Goal: Task Accomplishment & Management: Manage account settings

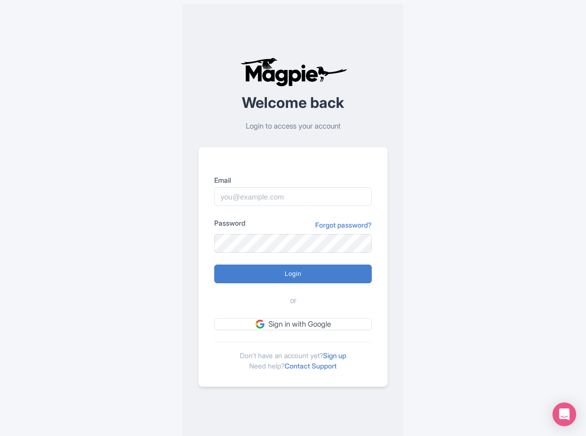
click at [214, 206] on div at bounding box center [214, 206] width 0 height 0
type input "benn.scully@sportswhereiam.com"
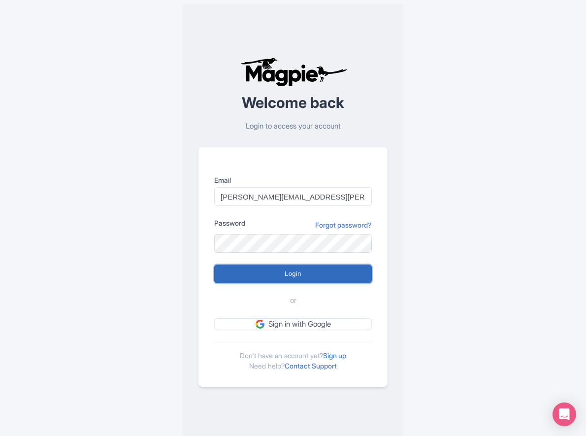
click at [293, 268] on input "Login" at bounding box center [292, 273] width 157 height 19
type input "Logging in..."
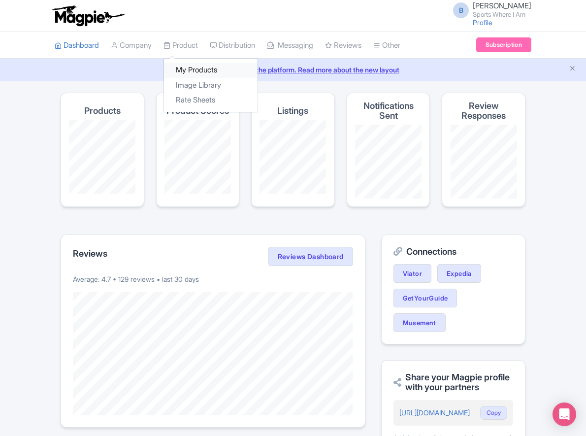
click at [192, 68] on link "My Products" at bounding box center [211, 70] width 94 height 15
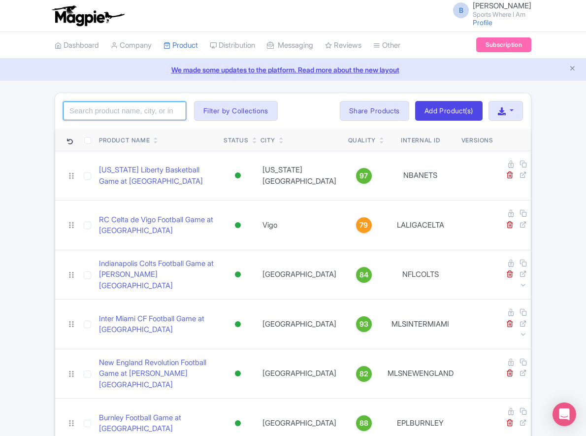
click at [147, 107] on input "search" at bounding box center [124, 110] width 123 height 19
type input "charlotte hornets"
click button "Search" at bounding box center [0, 0] width 0 height 0
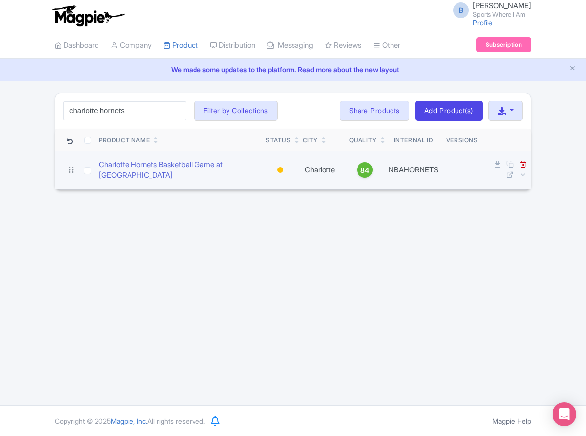
click at [124, 157] on td "Charlotte Hornets Basketball Game at [GEOGRAPHIC_DATA]" at bounding box center [178, 170] width 167 height 38
click at [127, 165] on link "Charlotte Hornets Basketball Game at [GEOGRAPHIC_DATA]" at bounding box center [178, 170] width 159 height 22
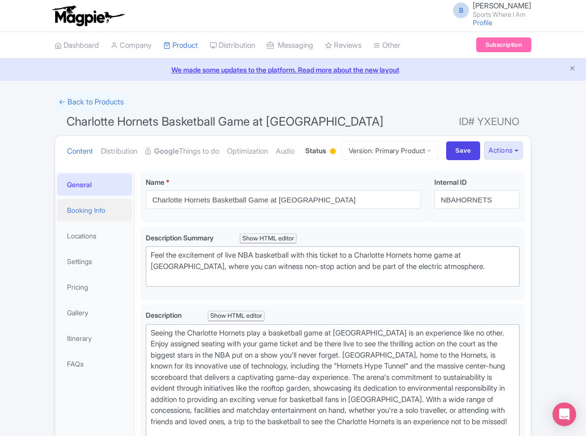
click at [105, 221] on link "Booking Info" at bounding box center [94, 210] width 75 height 22
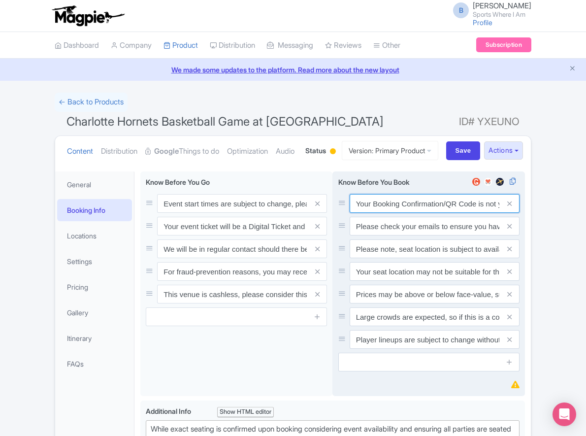
click at [416, 213] on input "Your Booking Confirmation/QR Code is not your entry ticket - your tickets and s…" at bounding box center [434, 203] width 170 height 19
paste input "PDF/QR Code is not your entry ticket - your digital tickets and seating details…"
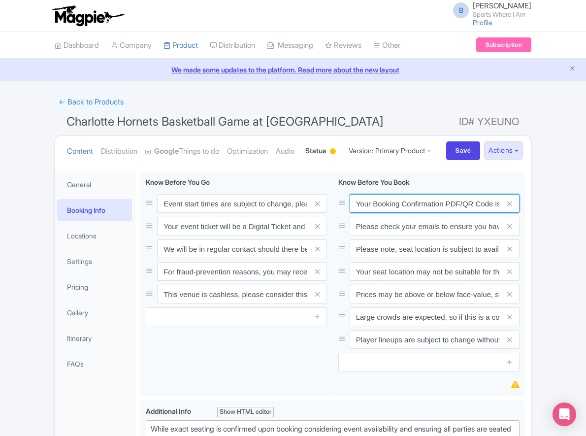
scroll to position [0, 287]
type input "Your Booking Confirmation PDF/QR Code is not your entry ticket - your digital t…"
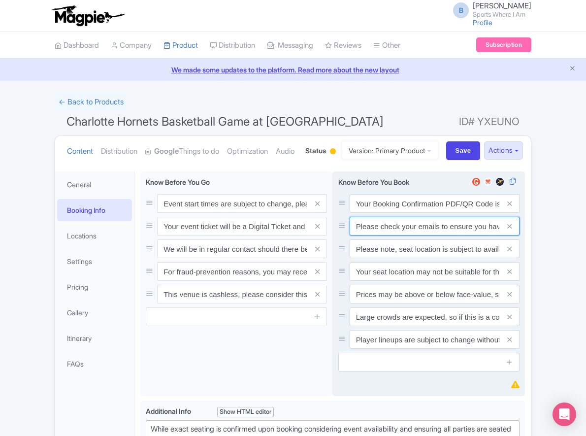
click at [447, 213] on input "Please check your emails to ensure you have accepted your mobile ticket prior t…" at bounding box center [434, 203] width 170 height 19
paste input "Entry tickets will be delivered via a digital ticketing provider selected by th…"
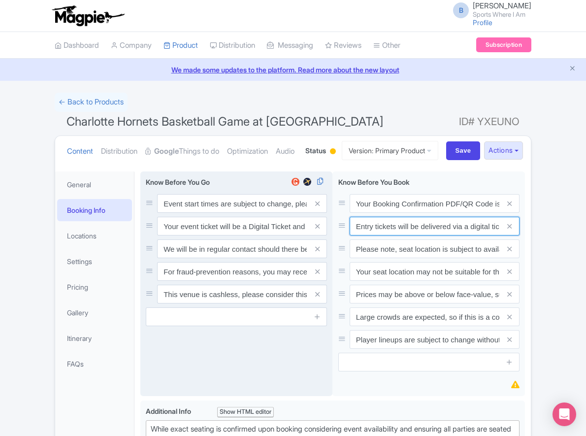
scroll to position [0, 369]
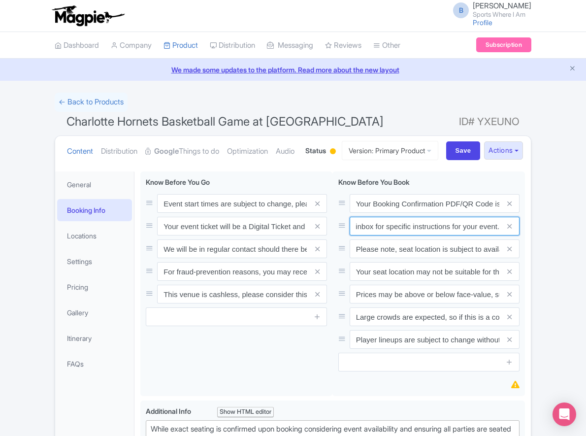
type input "Entry tickets will be delivered via a digital ticketing provider selected by th…"
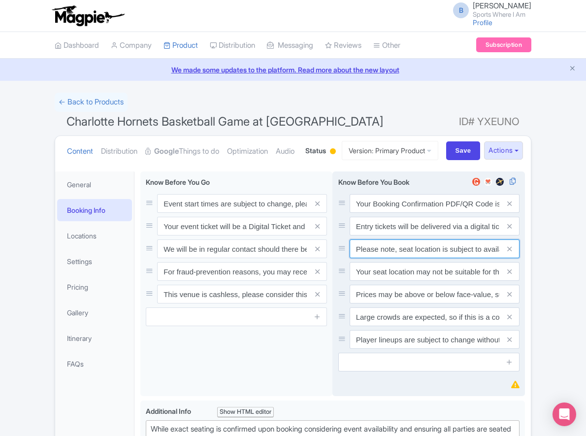
click at [403, 213] on input "Please note, seat location is subject to availability, based on the quantity of…" at bounding box center [434, 203] width 170 height 19
paste input "Ticket prices may be above or below face-value, subject to the popularity of th…"
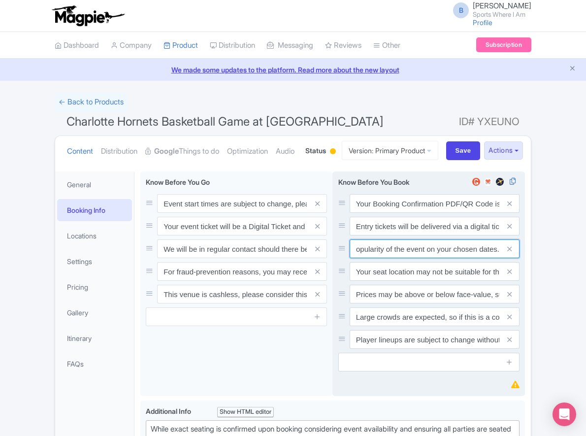
type input "Ticket prices may be above or below face-value, subject to the popularity of th…"
click at [512, 281] on span at bounding box center [510, 271] width 20 height 19
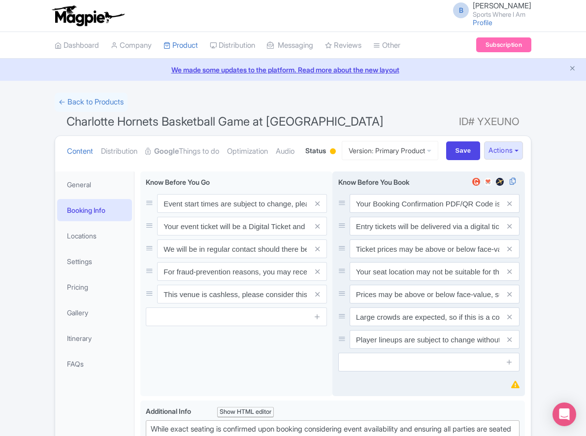
click at [512, 281] on span at bounding box center [510, 271] width 20 height 19
click at [510, 275] on icon at bounding box center [509, 271] width 4 height 7
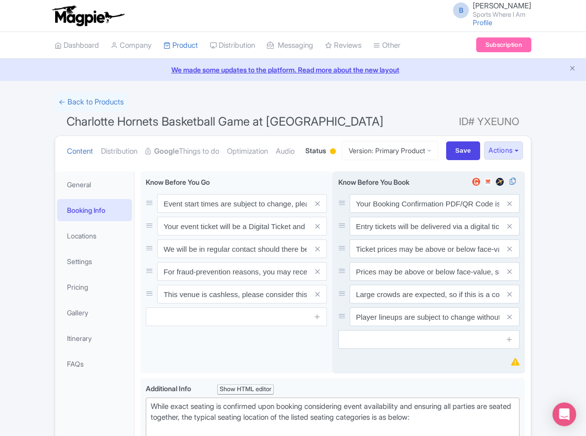
click at [510, 275] on icon at bounding box center [509, 271] width 4 height 7
click at [510, 298] on icon at bounding box center [509, 293] width 4 height 7
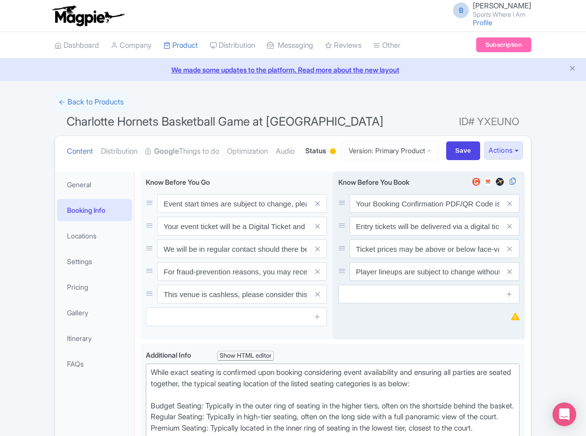
click at [510, 275] on icon at bounding box center [509, 271] width 4 height 7
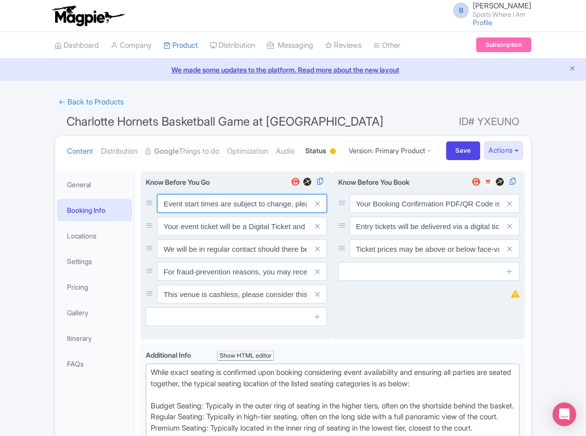
click at [188, 213] on input "Event start times are subject to change, please check these closer to the event…" at bounding box center [242, 203] width 170 height 19
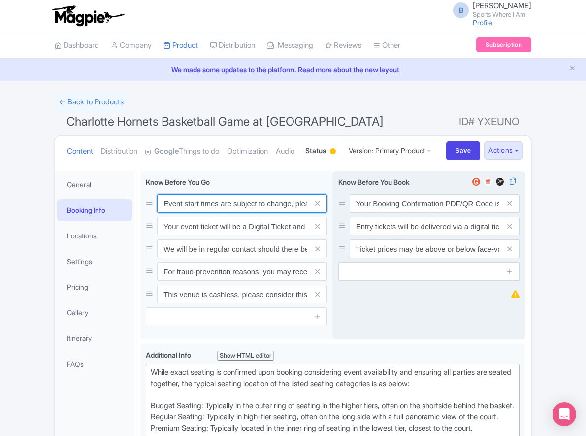
paste input ". We will be in regular contact should there be any updates or changes ahead of…"
type input "Event start times are subject to change. We will be in regular contact should t…"
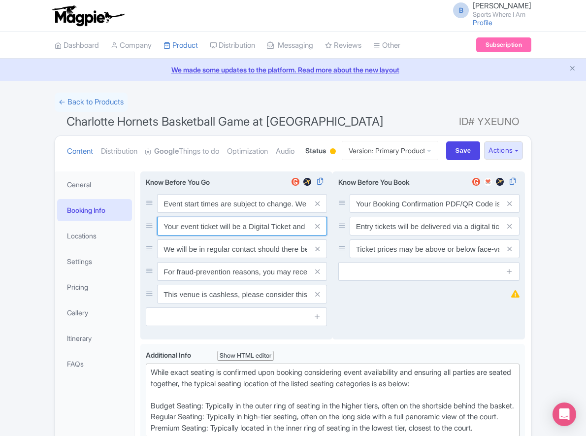
click at [190, 213] on input "Your event ticket will be a Digital Ticket and is separate from your booking co…" at bounding box center [242, 203] width 170 height 19
paste input "ntry"
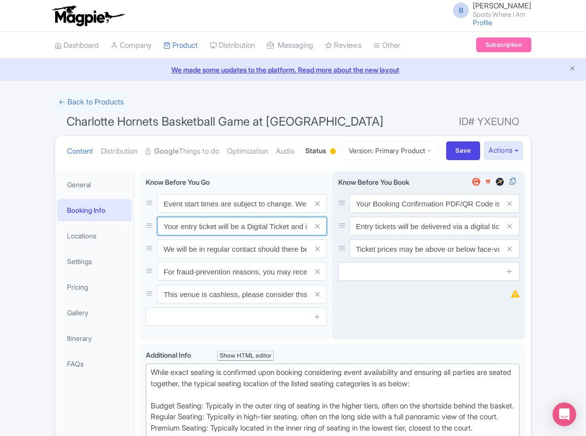
scroll to position [0, 140]
type input "Your entry ticket will be a Digital Ticket and is separate from your booking co…"
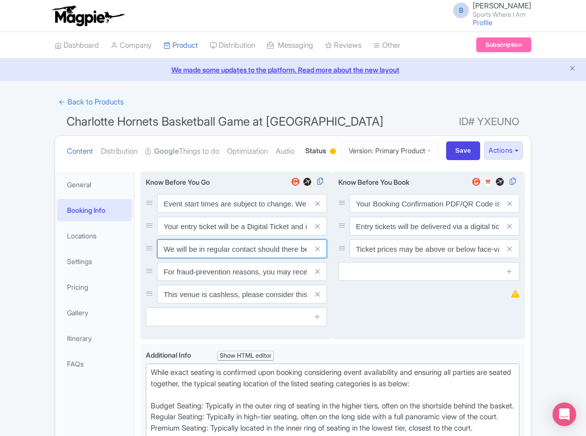
click at [205, 213] on input "We will be in regular contact should there be any updates or changes ahead of y…" at bounding box center [242, 203] width 170 height 19
paste input "For fraud-prevention reasons, most tickets are delivered between 1-3 days prior…"
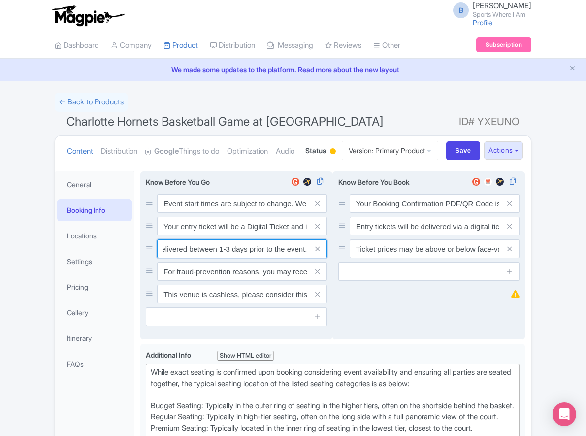
type input "For fraud-prevention reasons, most tickets are delivered between 1-3 days prior…"
click at [321, 281] on span at bounding box center [317, 271] width 20 height 19
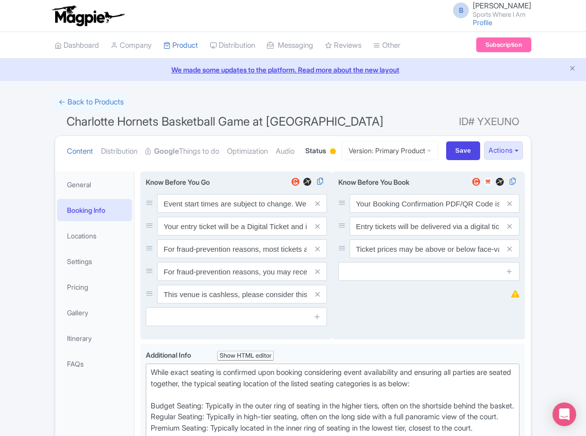
click at [320, 281] on span at bounding box center [317, 271] width 20 height 19
click at [318, 275] on icon at bounding box center [317, 271] width 4 height 7
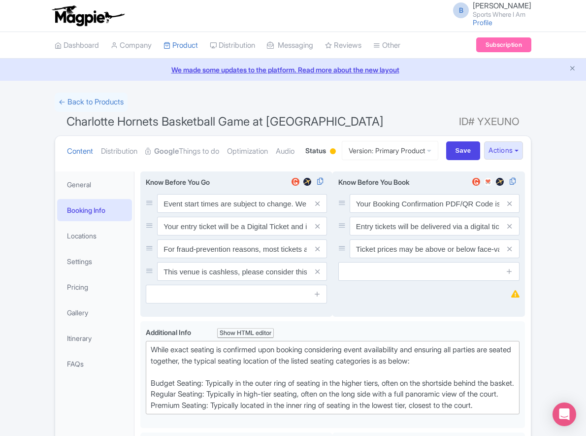
click at [318, 275] on icon at bounding box center [317, 271] width 4 height 7
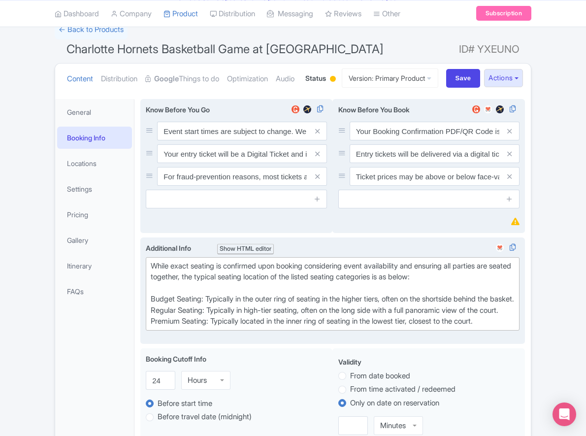
scroll to position [73, 0]
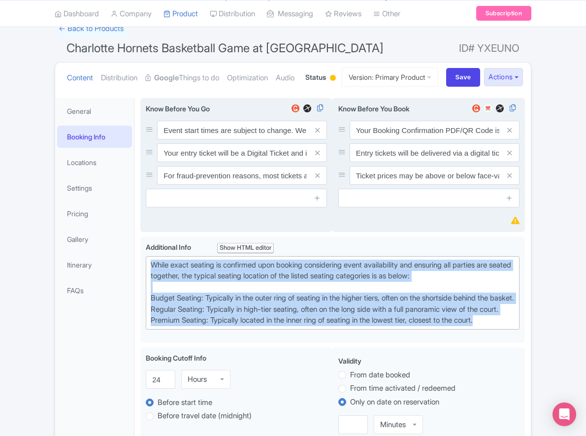
drag, startPoint x: 490, startPoint y: 380, endPoint x: 138, endPoint y: 306, distance: 360.0
paste trix-editor "Upper Baseline: Located in the upper tiers of seating behind the rings at eithe…"
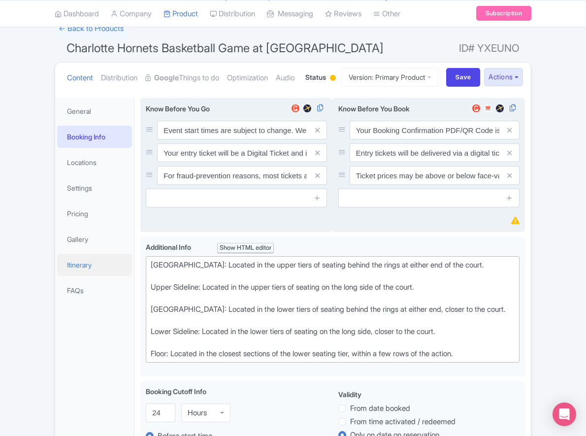
type trix-editor "<div>Upper Baseline: Located in the upper tiers of seating behind the rings at …"
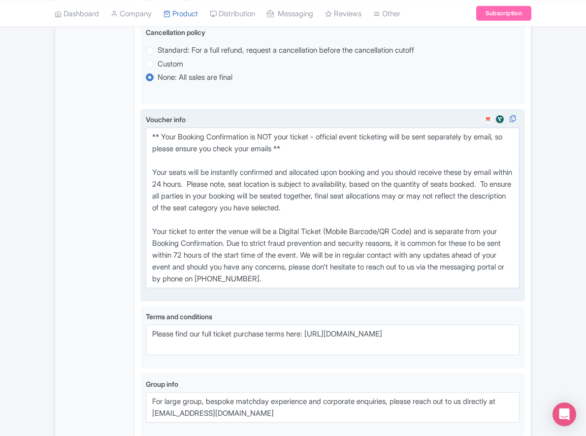
scroll to position [580, 0]
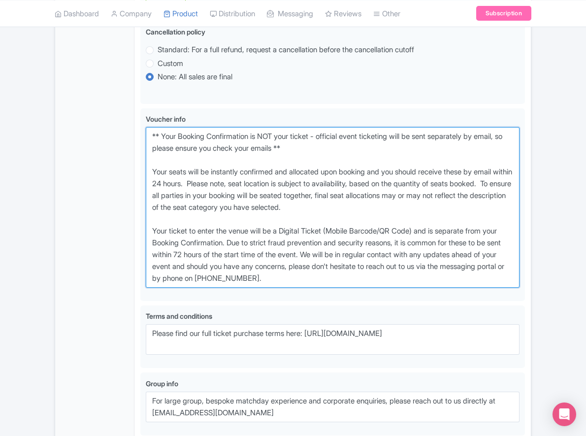
drag, startPoint x: 330, startPoint y: 308, endPoint x: 100, endPoint y: 164, distance: 271.1
click at [101, 164] on div "General Booking Info Locations Settings Pricing Gallery Itinerary FAQs Charlott…" at bounding box center [292, 30] width 475 height 891
paste textarea "entry ticket - official event ticketing will be sent separately by email, so pl…"
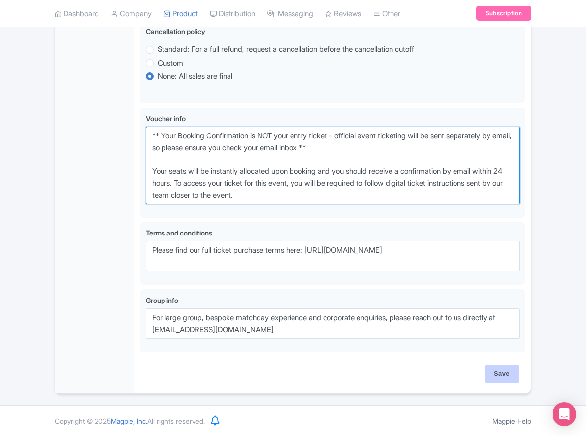
scroll to position [618, 0]
type textarea "** Your Booking Confirmation is NOT your entry ticket - official event ticketin…"
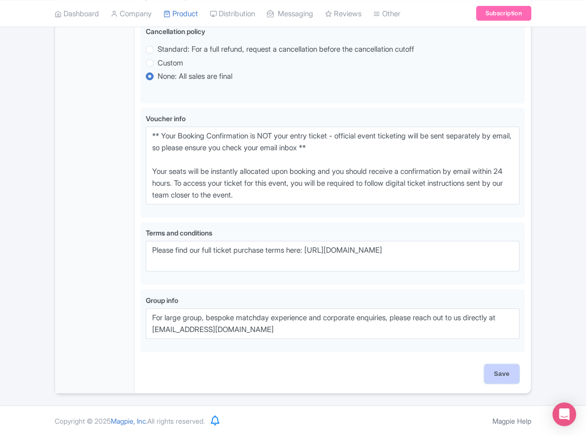
click at [496, 377] on input "Save" at bounding box center [501, 373] width 34 height 19
type input "Saving..."
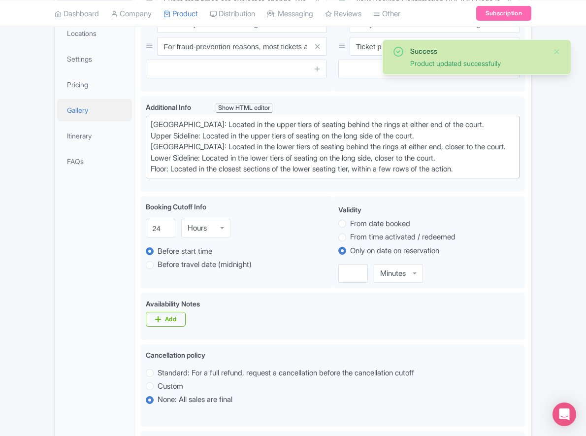
scroll to position [192, 0]
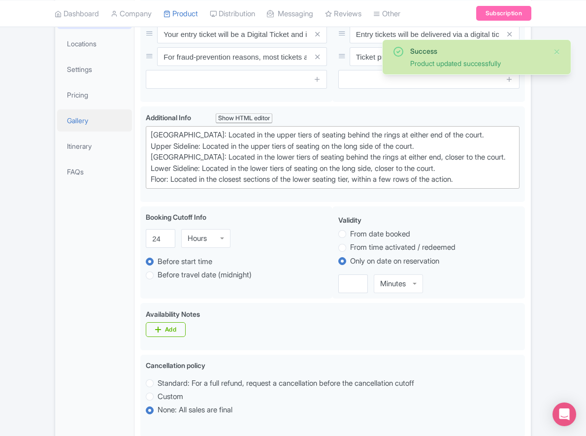
click at [93, 131] on link "Gallery" at bounding box center [94, 120] width 75 height 22
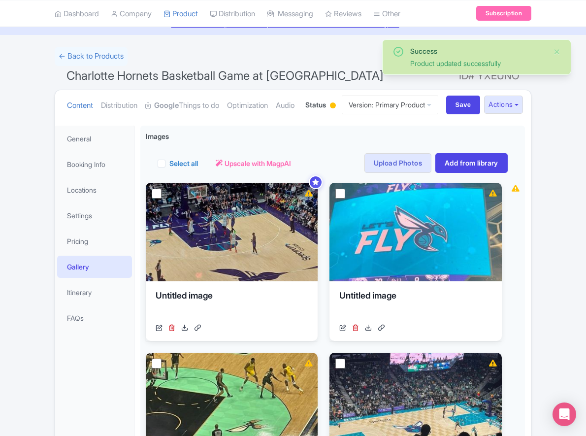
scroll to position [0, 0]
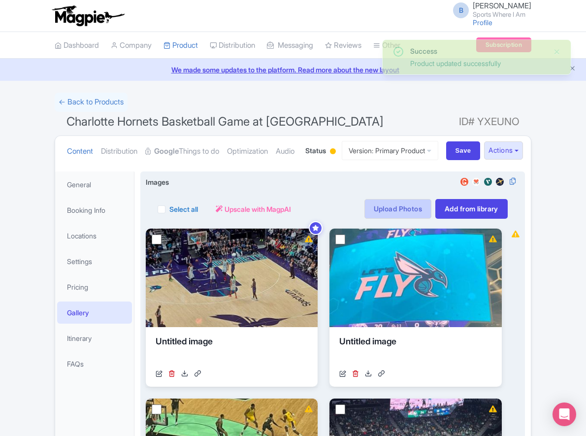
click at [407, 219] on link "Upload Photos" at bounding box center [397, 209] width 67 height 20
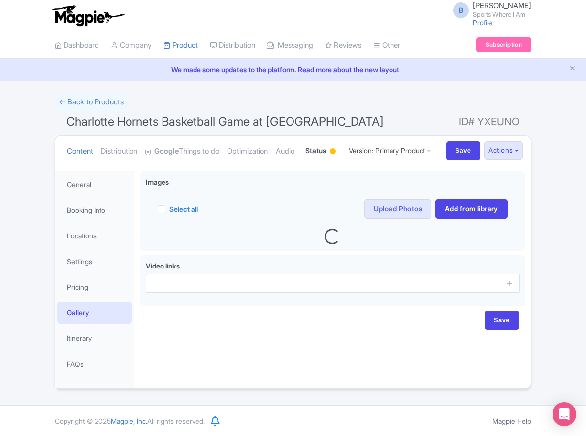
scroll to position [34, 0]
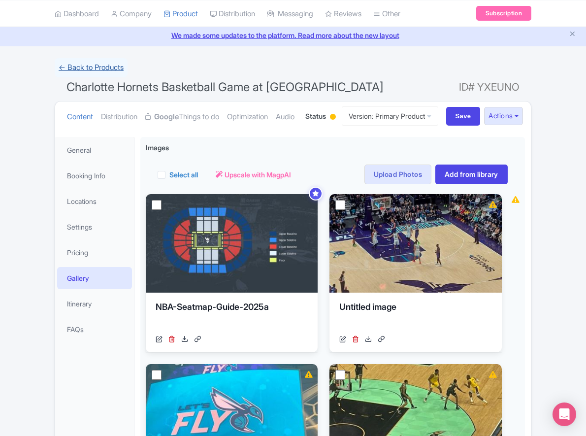
click at [98, 66] on link "← Back to Products" at bounding box center [91, 67] width 73 height 19
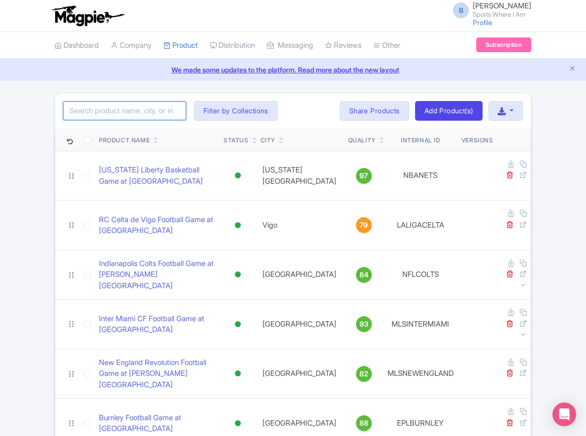
click at [111, 106] on input "search" at bounding box center [124, 110] width 123 height 19
type input "cavaliers"
click button "Search" at bounding box center [0, 0] width 0 height 0
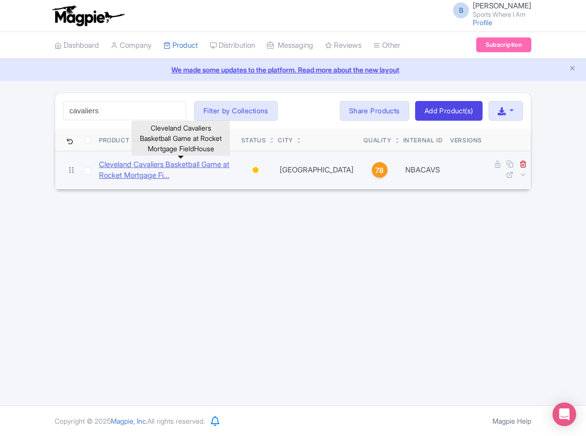
click at [200, 161] on link "Cleveland Cavaliers Basketball Game at Rocket Mortgage Fi..." at bounding box center [166, 170] width 134 height 22
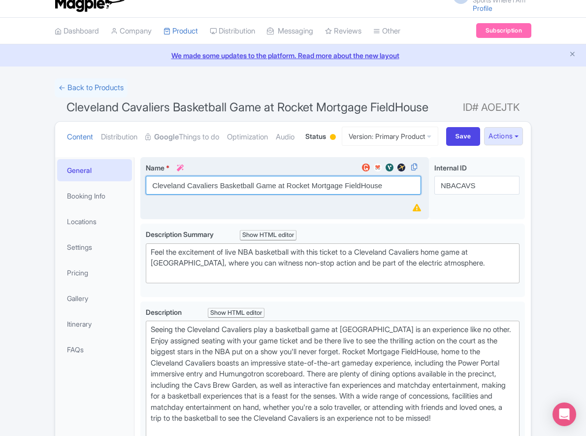
click at [321, 220] on div "Name * i Cleveland Cavaliers Basketball Game at Rocket Mortgage FieldHouse Your…" at bounding box center [284, 188] width 288 height 63
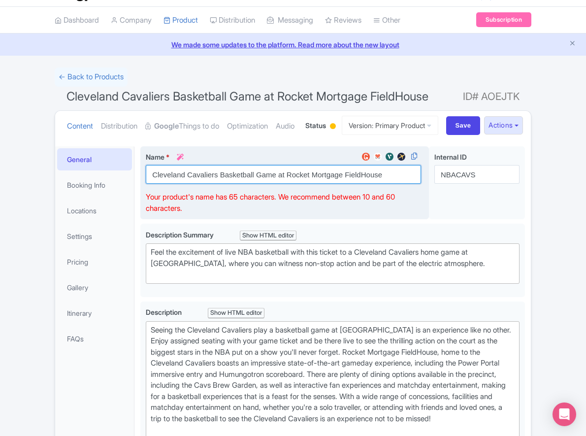
click at [318, 184] on input "Cleveland Cavaliers Basketball Game at Rocket Mortgage FieldHouse" at bounding box center [283, 174] width 275 height 19
drag, startPoint x: 314, startPoint y: 212, endPoint x: 391, endPoint y: 212, distance: 77.3
click at [391, 184] on input "Cleveland Cavaliers Basketball Game at Rocket Mortgage FieldHouse" at bounding box center [283, 174] width 275 height 19
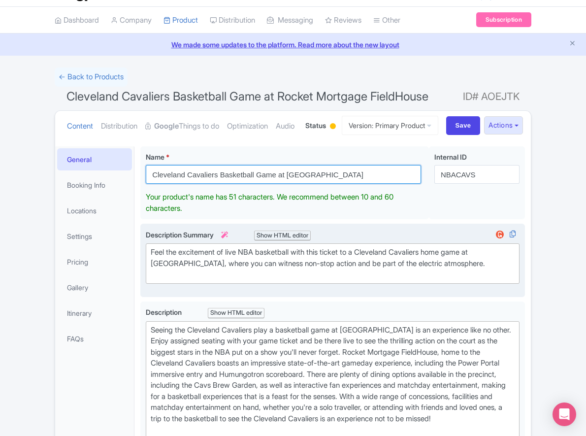
type input "Cleveland Cavaliers Basketball Game at [GEOGRAPHIC_DATA]"
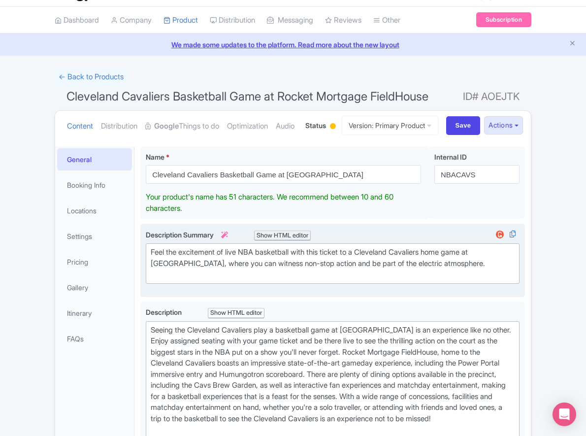
click at [424, 280] on div "Feel the excitement of live NBA basketball with this ticket to a Cleveland Cava…" at bounding box center [333, 263] width 364 height 33
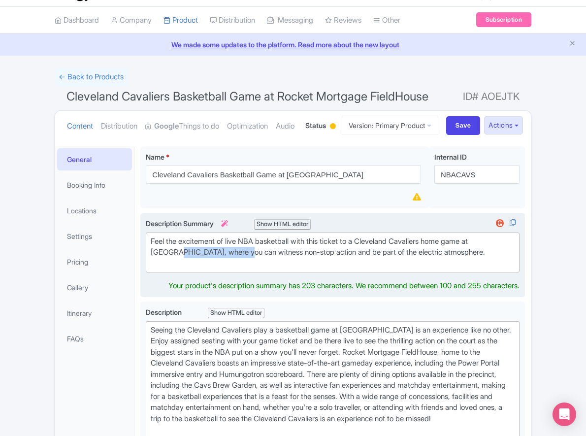
drag, startPoint x: 223, startPoint y: 289, endPoint x: 154, endPoint y: 287, distance: 69.9
click at [154, 269] on div "Feel the excitement of live NBA basketball with this ticket to a Cleveland Cava…" at bounding box center [333, 252] width 364 height 33
click at [152, 269] on div "Feel the excitement of live NBA basketball with this ticket to a Cleveland Cava…" at bounding box center [333, 252] width 364 height 33
type trix-editor "<div>Feel the excitement of live NBA basketball with this ticket to a Cleveland…"
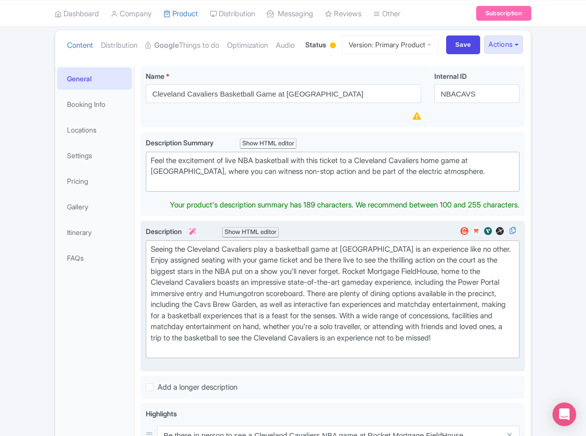
click at [372, 288] on div "Seeing the Cleveland Cavaliers play a basketball game at Rocket Mortgage Fieldh…" at bounding box center [333, 299] width 364 height 111
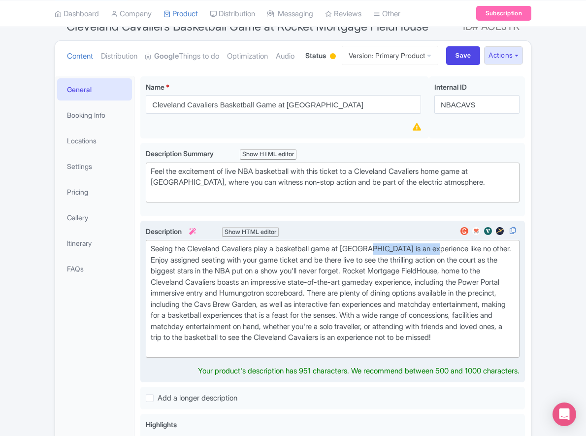
drag, startPoint x: 377, startPoint y: 286, endPoint x: 448, endPoint y: 284, distance: 71.4
click at [448, 284] on div "Seeing the Cleveland Cavaliers play a basketball game at Rocket Mortgage Fieldh…" at bounding box center [333, 298] width 364 height 111
drag, startPoint x: 395, startPoint y: 308, endPoint x: 468, endPoint y: 308, distance: 72.8
click at [468, 308] on div "Seeing the Cleveland Cavaliers play a basketball game at Rocket Arena is an exp…" at bounding box center [333, 298] width 364 height 111
copy div "Mortgage FieldHouse"
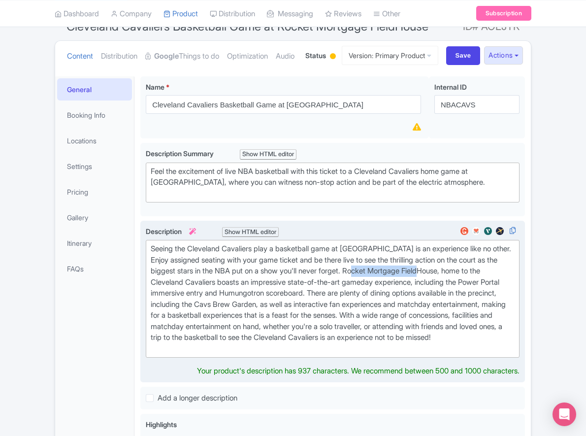
click at [406, 308] on div "Seeing the Cleveland Cavaliers play a basketball game at Rocket Arena is an exp…" at bounding box center [333, 298] width 364 height 111
drag, startPoint x: 394, startPoint y: 308, endPoint x: 467, endPoint y: 308, distance: 72.8
click at [467, 308] on div "Seeing the Cleveland Cavaliers play a basketball game at Rocket Arena is an exp…" at bounding box center [333, 298] width 364 height 111
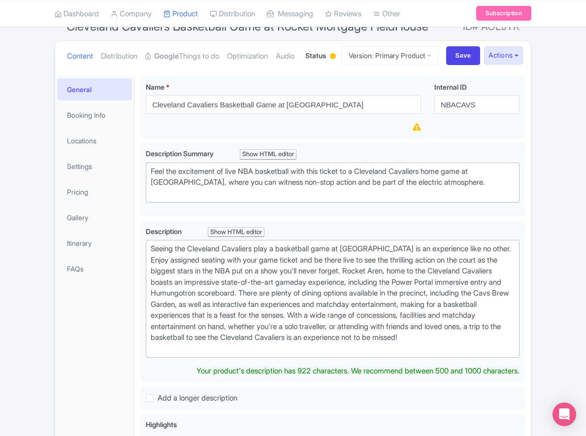
type trix-editor "<div>Seeing the Cleveland Cavaliers play a basketball game at Rocket Arena is a…"
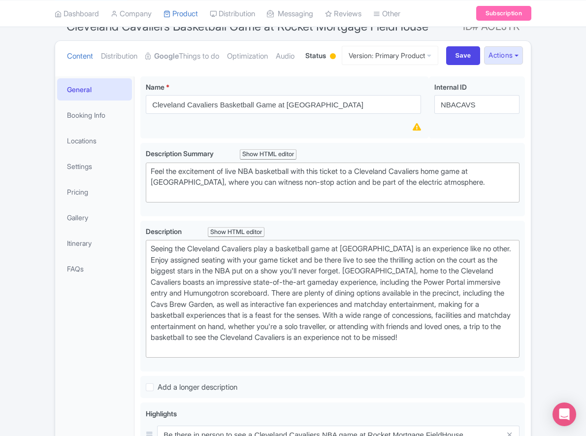
scroll to position [360, 0]
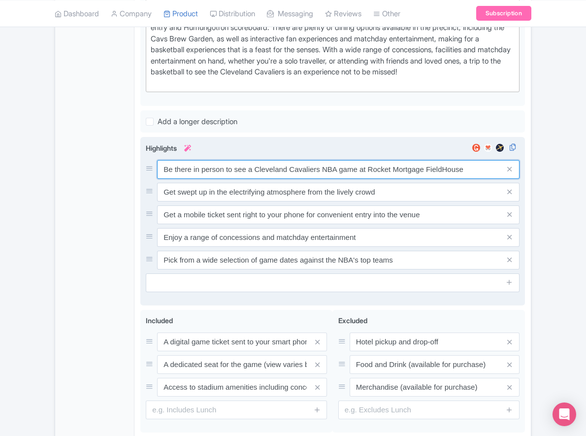
click at [474, 179] on input "Be there in person to see a Cleveland Cavaliers NBA game at Rocket Mortgage Fie…" at bounding box center [338, 169] width 362 height 19
click at [470, 179] on input "Be there in person to see a Cleveland Cavaliers NBA game at Rocket Mortgage Fie…" at bounding box center [338, 169] width 362 height 19
drag, startPoint x: 394, startPoint y: 219, endPoint x: 463, endPoint y: 219, distance: 68.9
click at [463, 179] on input "Be there in person to see a Cleveland Cavaliers NBA game at Rocket Mortgage Fie…" at bounding box center [338, 169] width 362 height 19
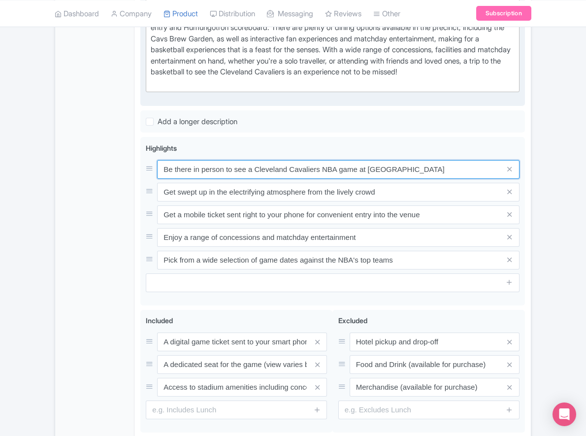
type input "Be there in person to see a Cleveland Cavaliers NBA game at Rocket Arena"
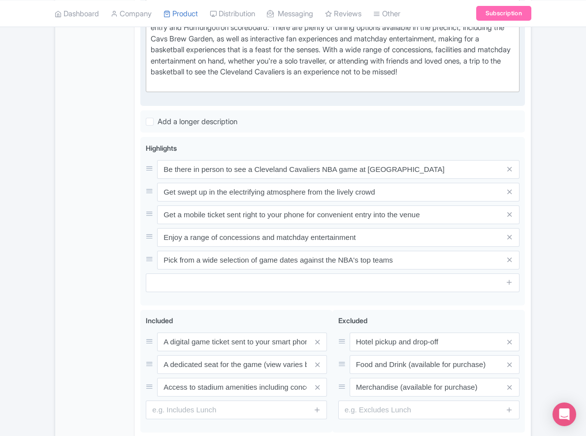
scroll to position [0, 0]
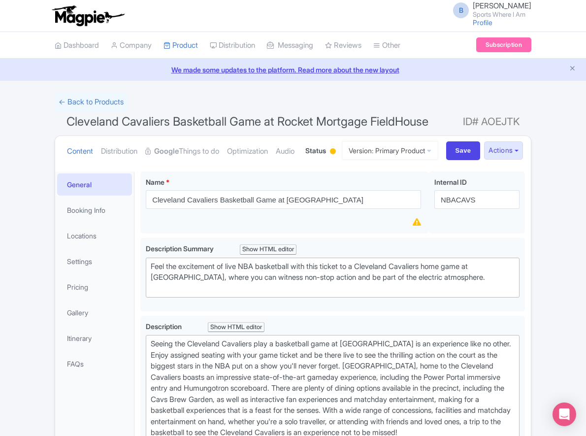
click at [340, 121] on span "Cleveland Cavaliers Basketball Game at Rocket Mortgage FieldHouse" at bounding box center [247, 121] width 362 height 14
click at [330, 120] on span "Cleveland Cavaliers Basketball Game at Rocket Mortgage FieldHouse" at bounding box center [247, 121] width 362 height 14
click at [325, 120] on span "Cleveland Cavaliers Basketball Game at Rocket Mortgage FieldHouse" at bounding box center [247, 121] width 362 height 14
click at [114, 117] on span "Cleveland Cavaliers Basketball Game at Rocket Mortgage FieldHouse" at bounding box center [247, 121] width 362 height 14
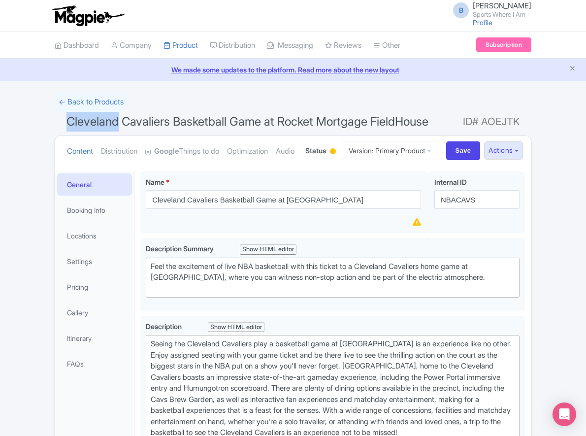
click at [154, 166] on ul "Content Distribution Google Things to do Optimization Audio" at bounding box center [179, 151] width 232 height 30
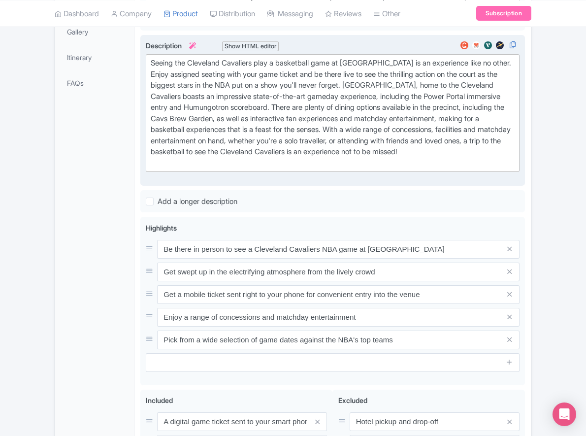
click at [396, 159] on div "Seeing the Cleveland Cavaliers play a basketball game at Rocket Arena is an exp…" at bounding box center [333, 113] width 364 height 111
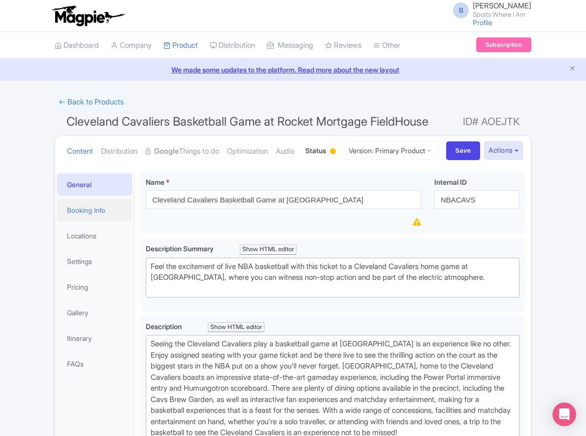
click at [100, 221] on link "Booking Info" at bounding box center [94, 210] width 75 height 22
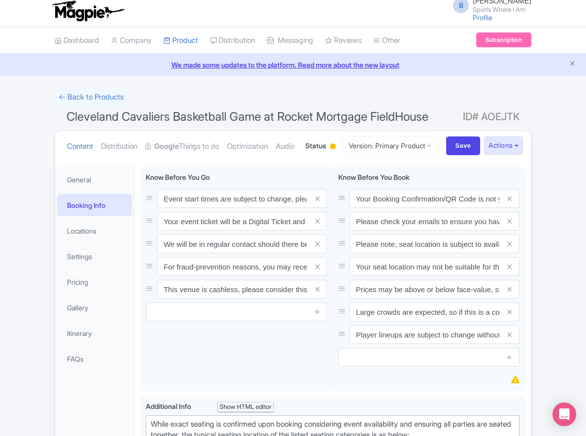
scroll to position [5, 0]
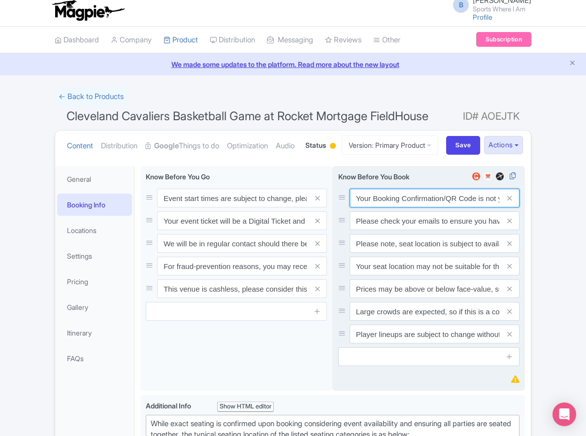
click at [406, 207] on input "Your Booking Confirmation/QR Code is not your entry ticket - your tickets and s…" at bounding box center [434, 197] width 170 height 19
drag, startPoint x: 406, startPoint y: 237, endPoint x: 398, endPoint y: 235, distance: 8.0
click at [407, 207] on input "Your Booking Confirmation/QR Code is not your entry ticket - your tickets and s…" at bounding box center [434, 197] width 170 height 19
paste input "PDF/QR Code is not your entry ticket - your digital tickets and seating details…"
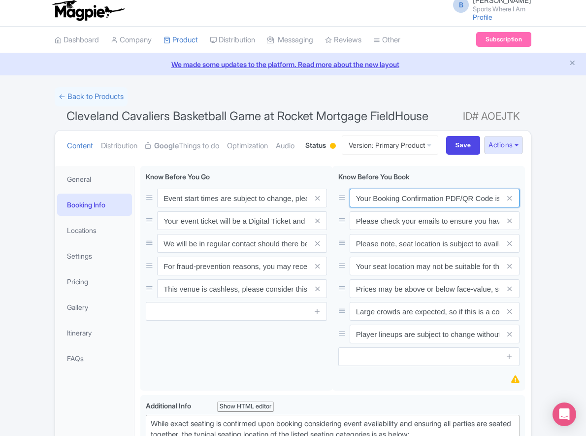
scroll to position [0, 287]
type input "Your Booking Confirmation PDF/QR Code is not your entry ticket - your digital t…"
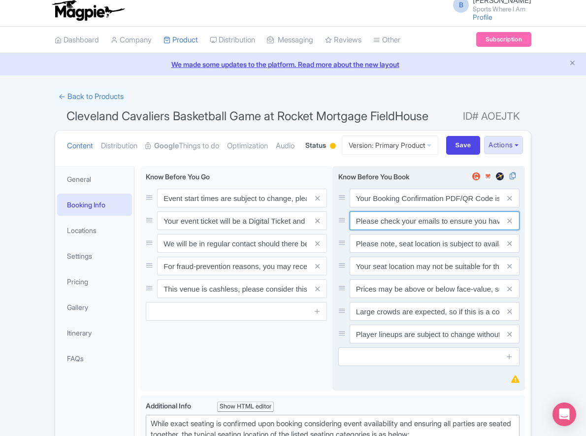
click at [412, 207] on input "Please check your emails to ensure you have accepted your mobile ticket prior t…" at bounding box center [434, 197] width 170 height 19
paste input "Entry tickets will be delivered via a digital ticketing provider selected by th…"
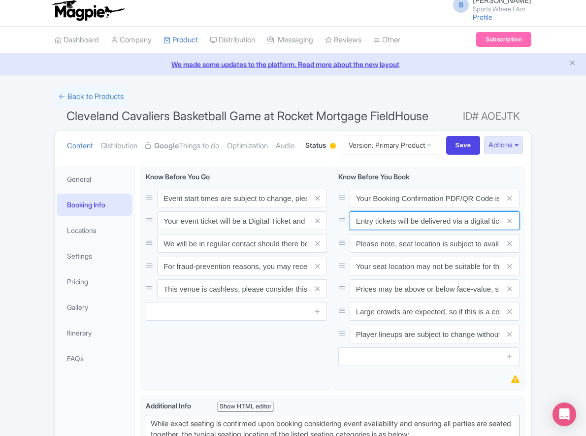
scroll to position [0, 369]
type input "Entry tickets will be delivered via a digital ticketing provider selected by th…"
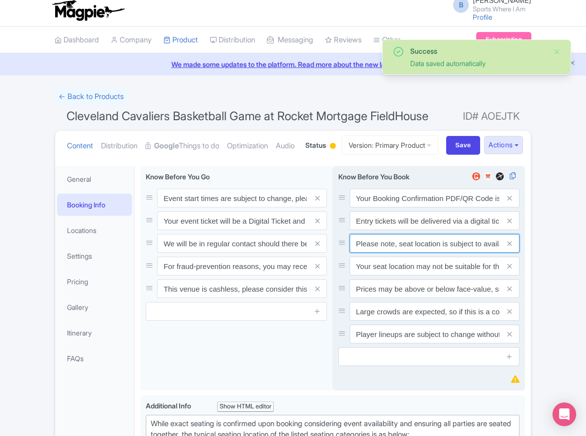
click at [437, 207] on input "Please note, seat location is subject to availability, based on the quantity of…" at bounding box center [434, 197] width 170 height 19
paste input "Ticket prices may be above or below face-value, subject to the popularity of th…"
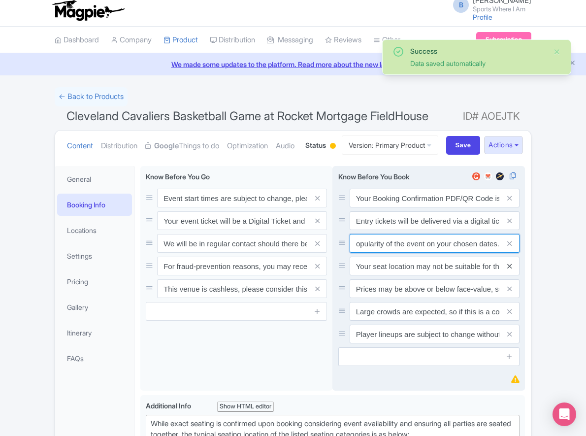
type input "Ticket prices may be above or below face-value, subject to the popularity of th…"
click at [511, 270] on icon at bounding box center [509, 265] width 4 height 7
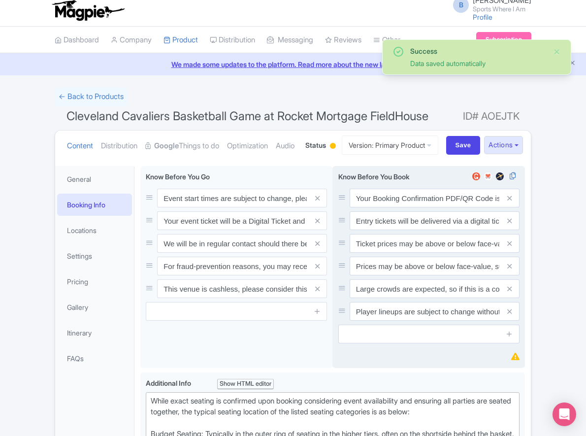
click at [511, 270] on icon at bounding box center [509, 265] width 4 height 7
click at [511, 292] on icon at bounding box center [509, 288] width 4 height 7
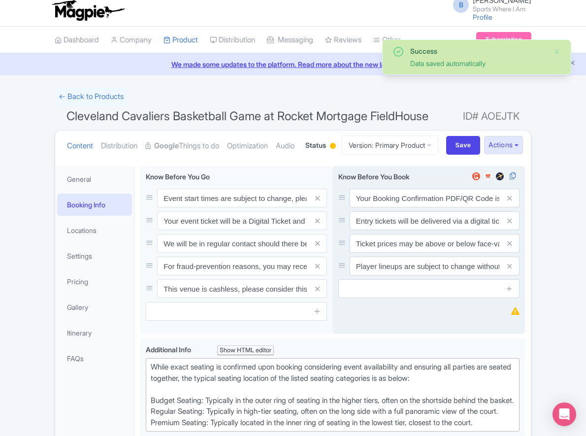
click at [511, 270] on icon at bounding box center [509, 265] width 4 height 7
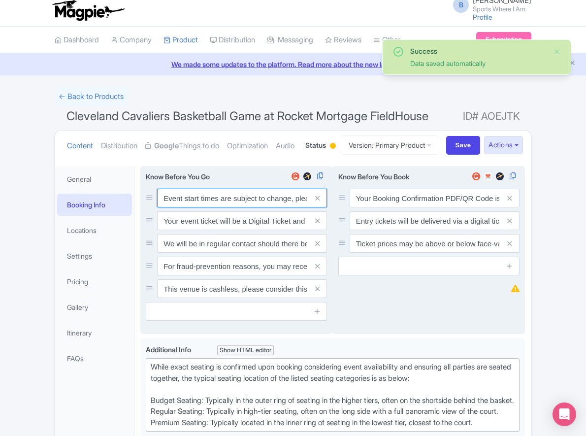
click at [225, 207] on input "Event start times are subject to change, please check these closer to the event…" at bounding box center [242, 197] width 170 height 19
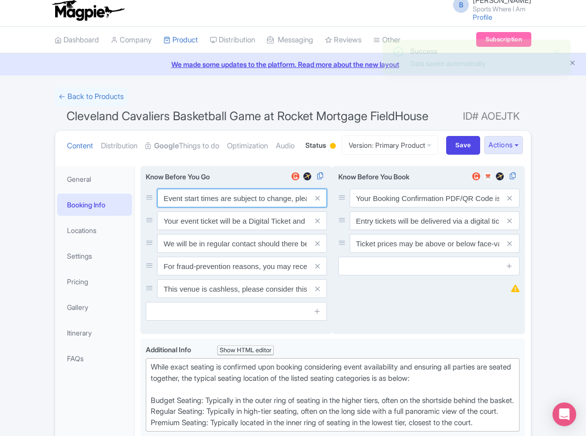
click at [225, 207] on input "Event start times are subject to change, please check these closer to the event…" at bounding box center [242, 197] width 170 height 19
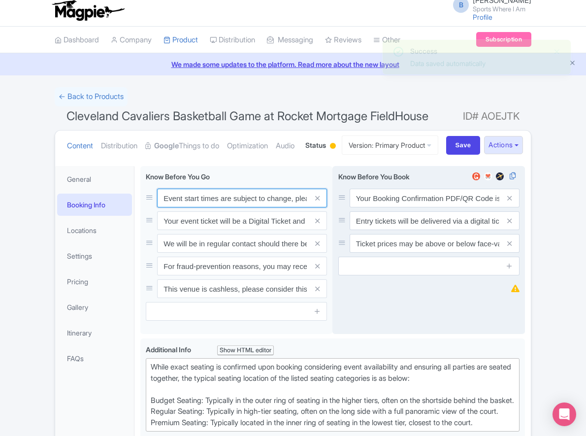
paste input ". We will be in regular contact should there be any updates or changes ahead of…"
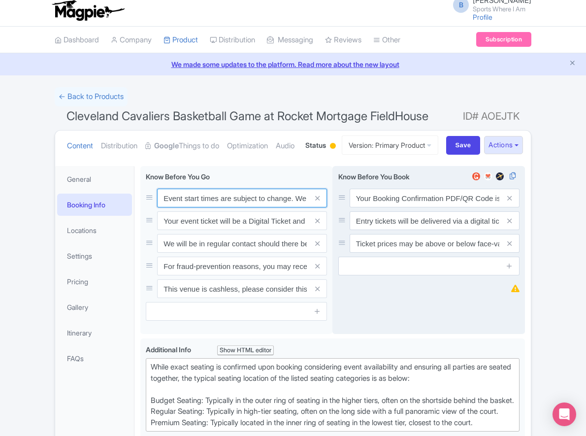
scroll to position [0, 284]
type input "Event start times are subject to change. We will be in regular contact should t…"
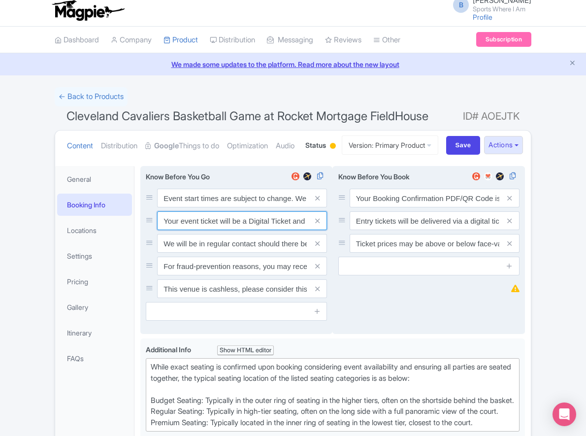
click at [183, 207] on input "Your event ticket will be a Digital Ticket and is separate from your booking co…" at bounding box center [242, 197] width 170 height 19
paste input "ntry"
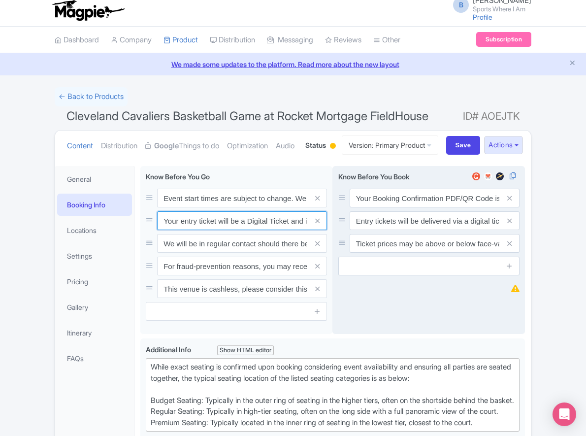
scroll to position [0, 140]
type input "Your entry ticket will be a Digital Ticket and is separate from your booking co…"
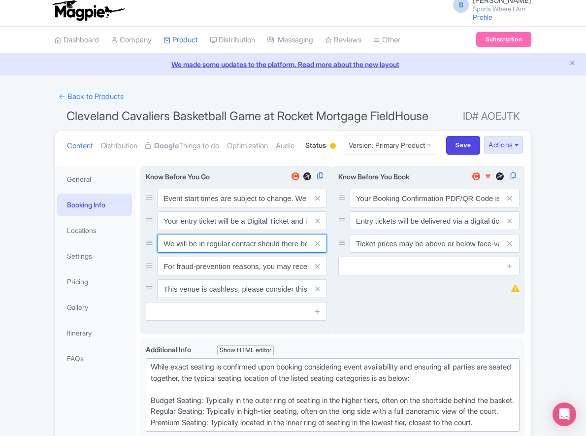
click at [187, 207] on input "We will be in regular contact should there be any updates or changes ahead of y…" at bounding box center [242, 197] width 170 height 19
paste input "For fraud-prevention reasons, most tickets are delivered between 1-3 days prior…"
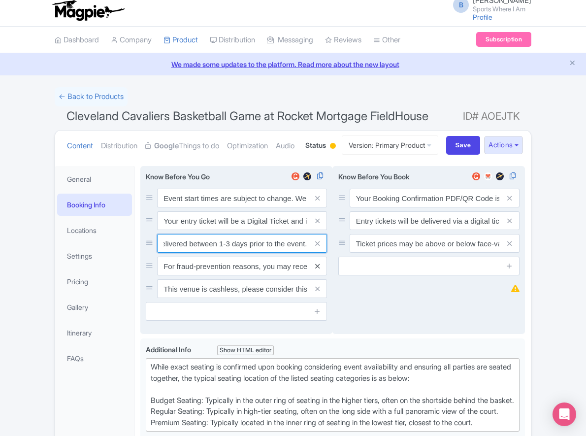
type input "For fraud-prevention reasons, most tickets are delivered between 1-3 days prior…"
click at [318, 270] on icon at bounding box center [317, 265] width 4 height 7
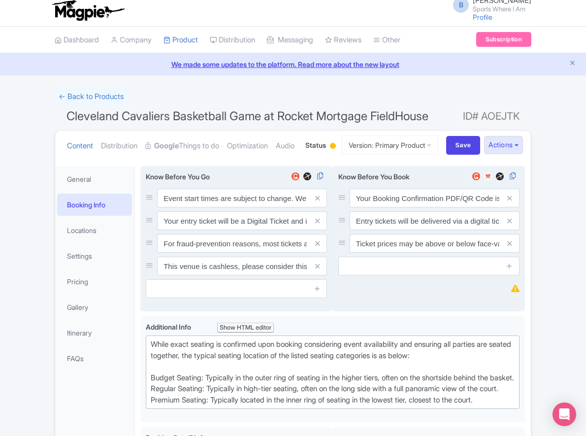
click at [318, 270] on icon at bounding box center [317, 265] width 4 height 7
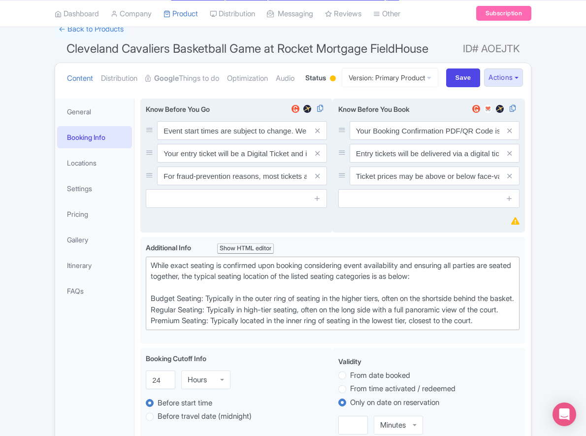
scroll to position [161, 0]
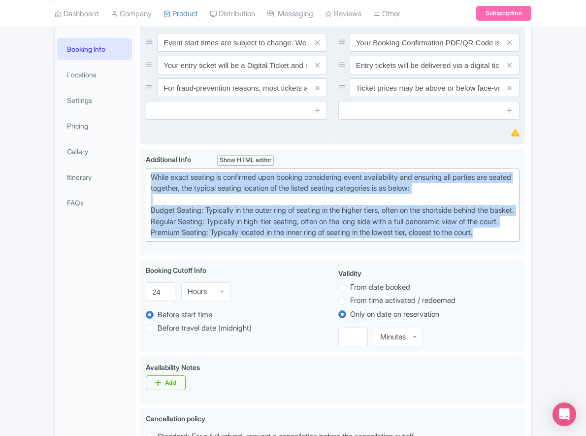
drag, startPoint x: 467, startPoint y: 292, endPoint x: 111, endPoint y: 203, distance: 366.5
click at [111, 203] on div "General Booking Info Locations Settings Pricing Gallery Itinerary FAQs Clevelan…" at bounding box center [292, 432] width 475 height 857
paste trix-editor "Upper Baseline: Located in the upper tiers of seating behind the rings at eithe…"
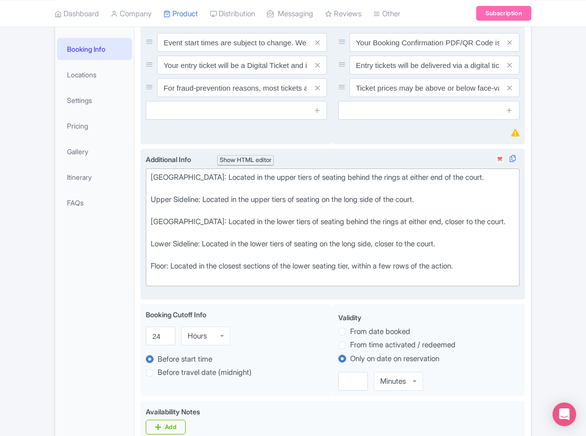
type trix-editor "<div>Upper Baseline: Located in the upper tiers of seating behind the rings at …"
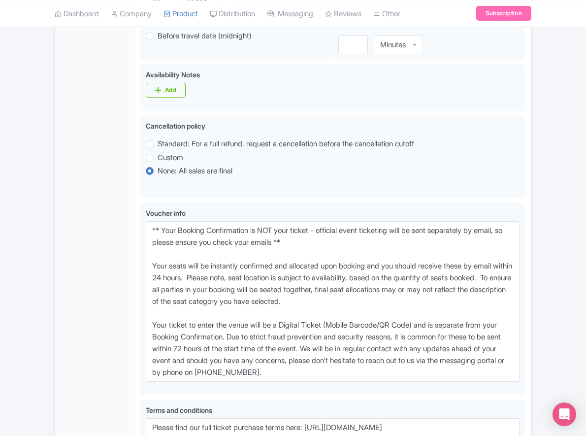
scroll to position [488, 0]
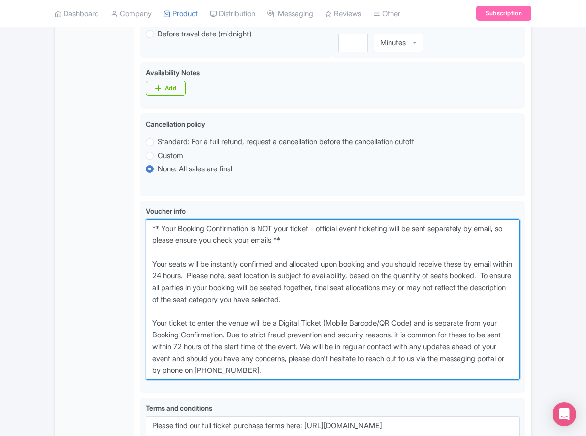
drag, startPoint x: 352, startPoint y: 408, endPoint x: 65, endPoint y: 251, distance: 327.7
click at [65, 251] on div "General Booking Info Locations Settings Pricing Gallery Itinerary FAQs Clevelan…" at bounding box center [292, 122] width 475 height 891
paste textarea "entry ticket - official event ticketing will be sent separately by email, so pl…"
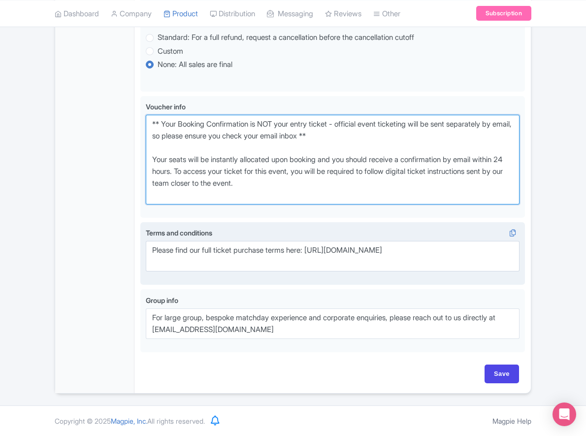
scroll to position [629, 0]
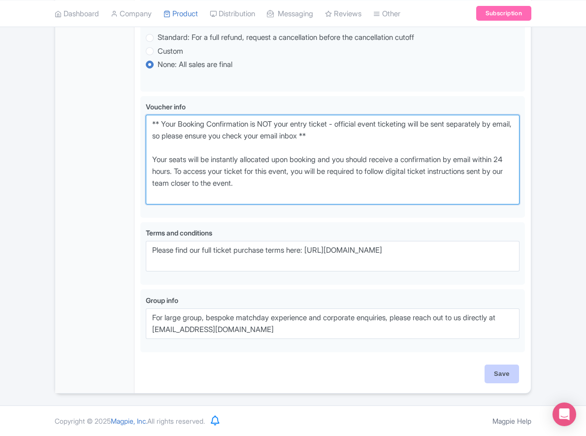
type textarea "** Your Booking Confirmation is NOT your entry ticket - official event ticketin…"
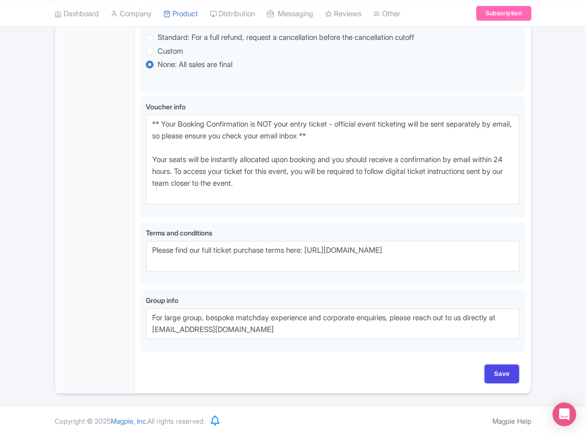
drag, startPoint x: 501, startPoint y: 369, endPoint x: 429, endPoint y: 356, distance: 73.5
click at [501, 369] on input "Save" at bounding box center [501, 373] width 34 height 19
type input "Saving..."
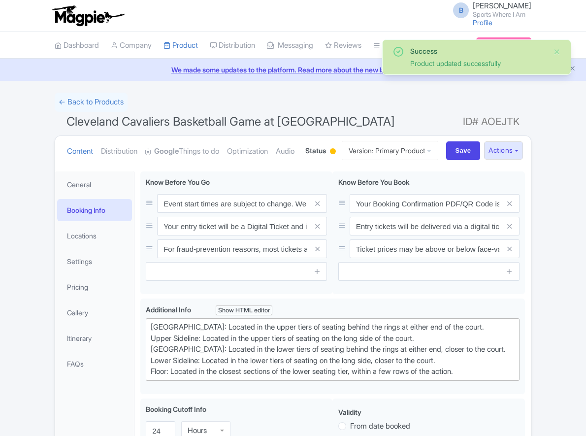
scroll to position [209, 0]
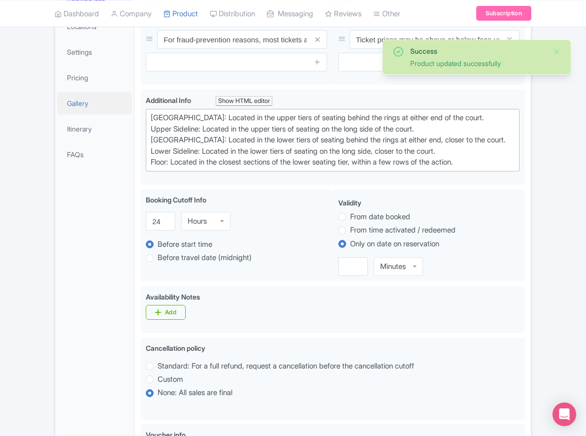
click at [87, 114] on link "Gallery" at bounding box center [94, 103] width 75 height 22
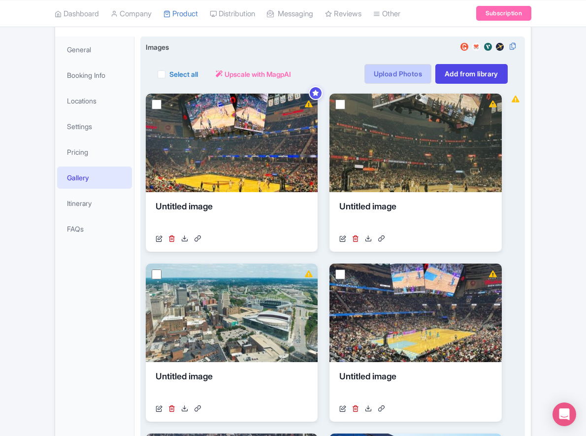
scroll to position [125, 0]
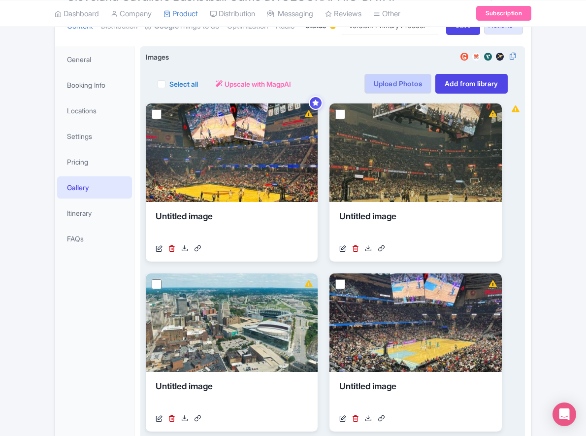
click at [399, 94] on link "Upload Photos" at bounding box center [397, 84] width 67 height 20
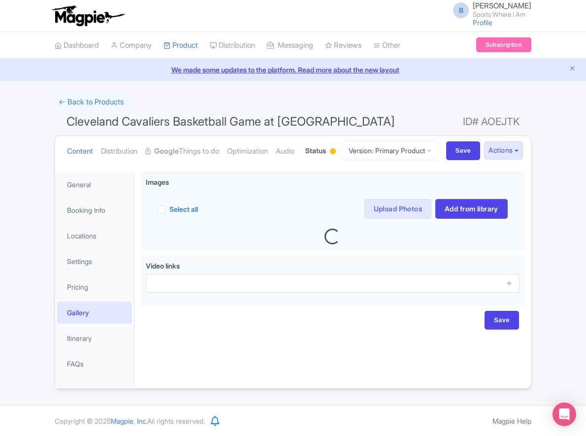
scroll to position [34, 0]
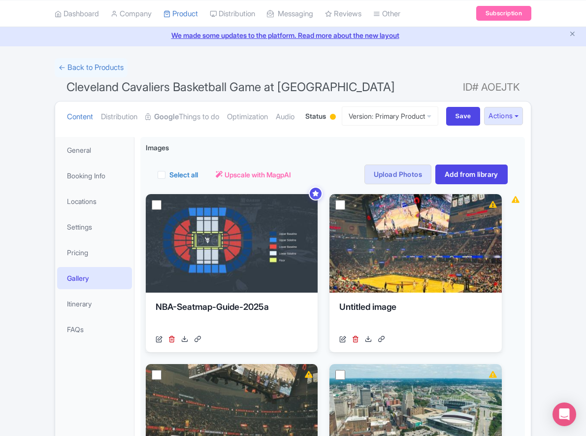
drag, startPoint x: 156, startPoint y: 149, endPoint x: 170, endPoint y: 109, distance: 42.3
click at [156, 131] on ul "Content Distribution Google Things to do Optimization Audio" at bounding box center [179, 116] width 232 height 30
click at [82, 61] on link "← Back to Products" at bounding box center [91, 67] width 73 height 19
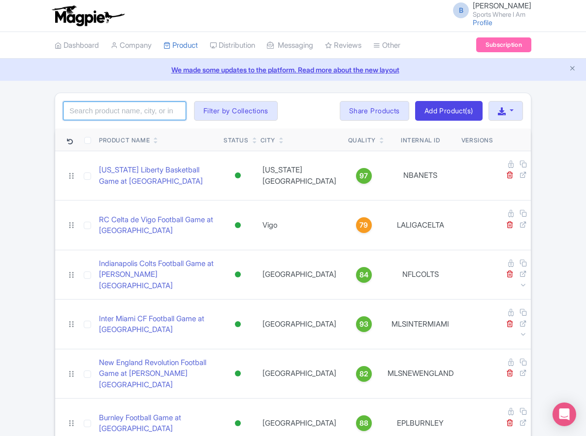
click at [131, 110] on input "search" at bounding box center [124, 110] width 123 height 19
type input "knicks"
click button "Search" at bounding box center [0, 0] width 0 height 0
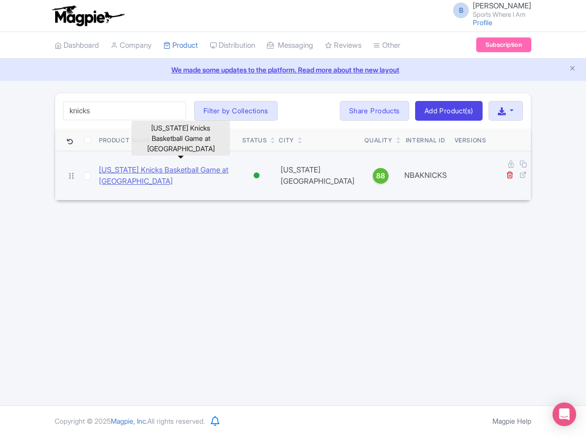
click at [144, 166] on link "New York Knicks Basketball Game at Madison Square Garden" at bounding box center [166, 175] width 135 height 22
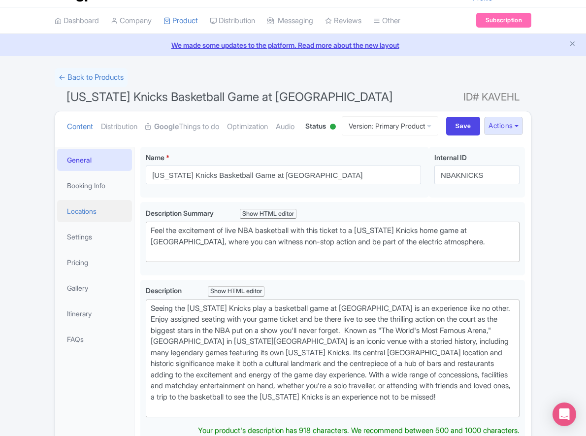
scroll to position [29, 0]
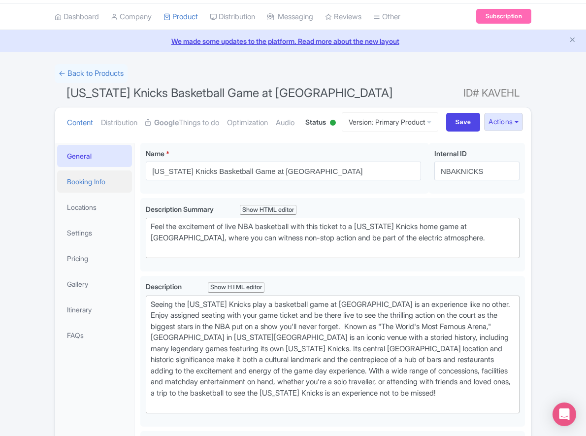
click at [94, 192] on link "Booking Info" at bounding box center [94, 181] width 75 height 22
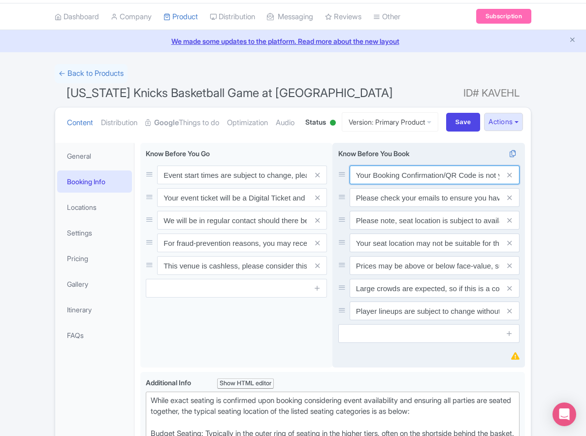
click at [402, 184] on input "Your Booking Confirmation/QR Code is not your entry ticket - your tickets and s…" at bounding box center [434, 174] width 170 height 19
paste input "PDF/QR Code is not your entry ticket - your digital tickets and seating details…"
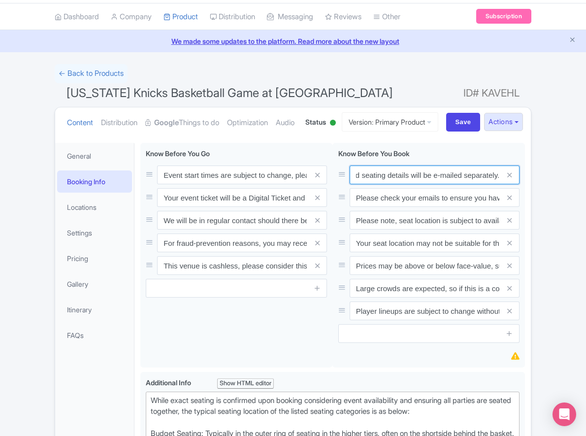
type input "Your Booking Confirmation PDF/QR Code is not your entry ticket - your digital t…"
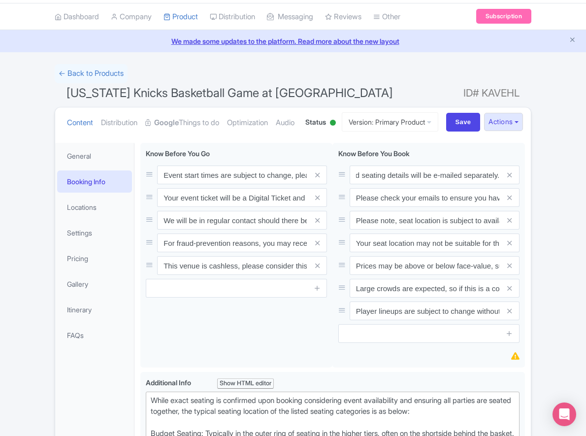
scroll to position [0, 0]
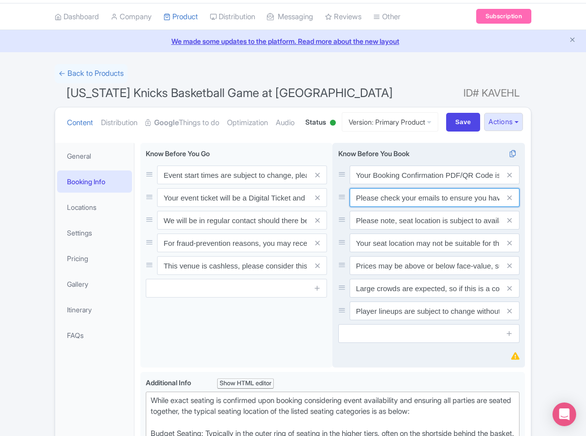
click at [410, 184] on input "Please check your emails to ensure you have accepted your mobile ticket prior t…" at bounding box center [434, 174] width 170 height 19
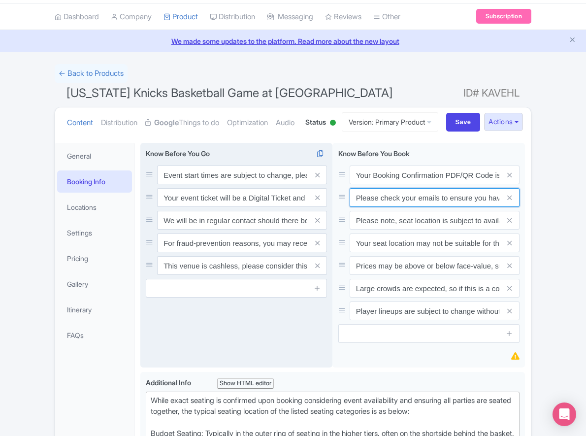
paste input "Entry tickets will be delivered via a digital ticketing provider selected by th…"
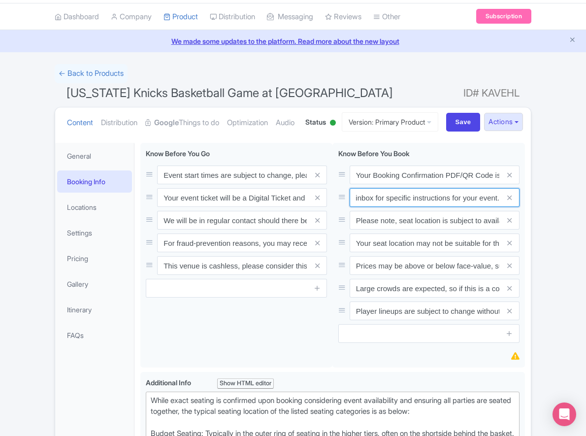
type input "Entry tickets will be delivered via a digital ticketing provider selected by th…"
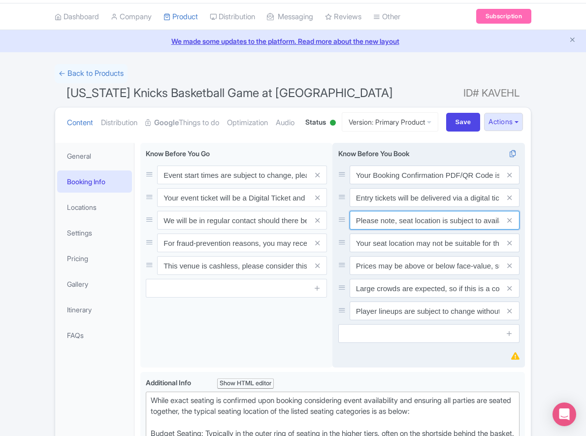
click at [413, 184] on input "Please note, seat location is subject to availability, based on the quantity of…" at bounding box center [434, 174] width 170 height 19
paste input "Ticket prices may be above or below face-value, subject to the popularity of th…"
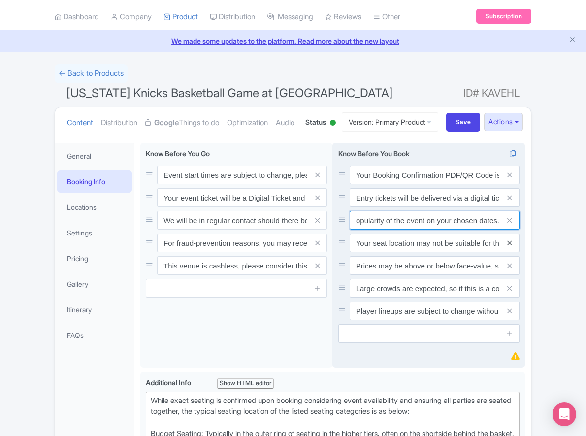
type input "Ticket prices may be above or below face-value, subject to the popularity of th…"
click at [510, 247] on icon at bounding box center [509, 242] width 4 height 7
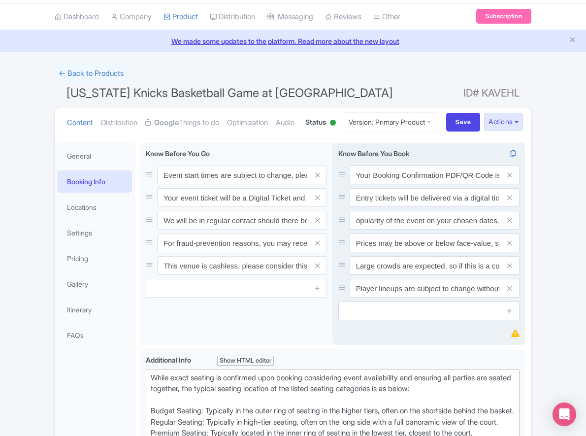
scroll to position [0, 0]
click at [510, 247] on icon at bounding box center [509, 242] width 4 height 7
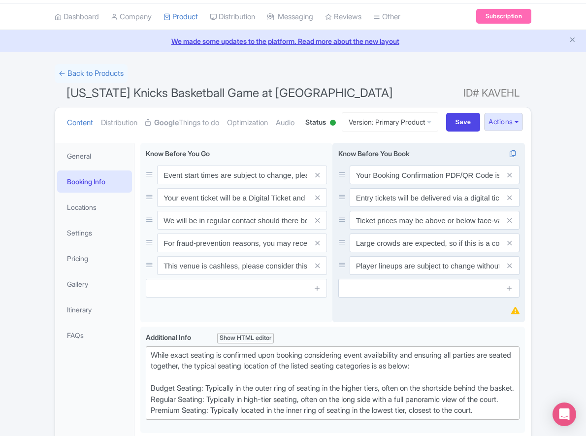
click at [510, 247] on icon at bounding box center [509, 242] width 4 height 7
click at [510, 269] on icon at bounding box center [509, 265] width 4 height 7
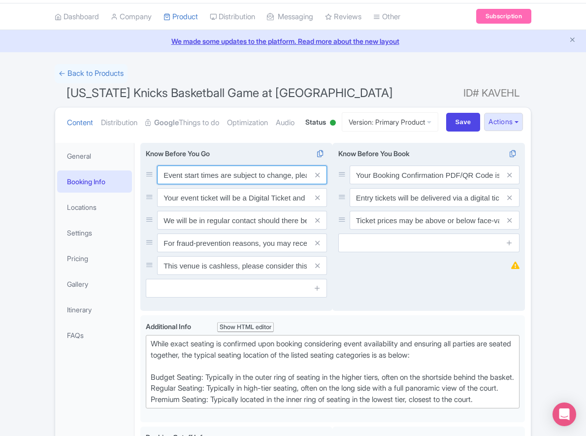
click at [210, 184] on input "Event start times are subject to change, please check these closer to the event…" at bounding box center [242, 174] width 170 height 19
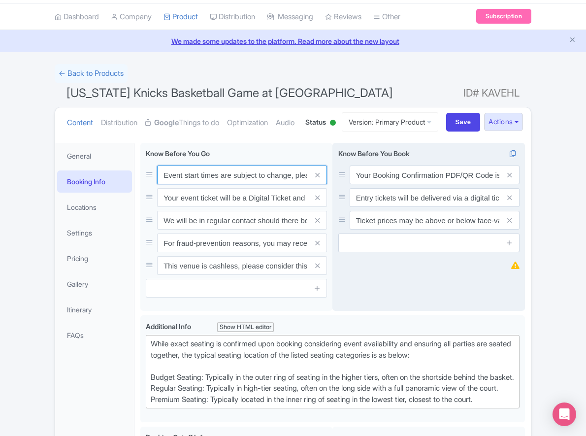
paste input ". We will be in regular contact should there be any updates or changes ahead of…"
type input "Event start times are subject to change. We will be in regular contact should t…"
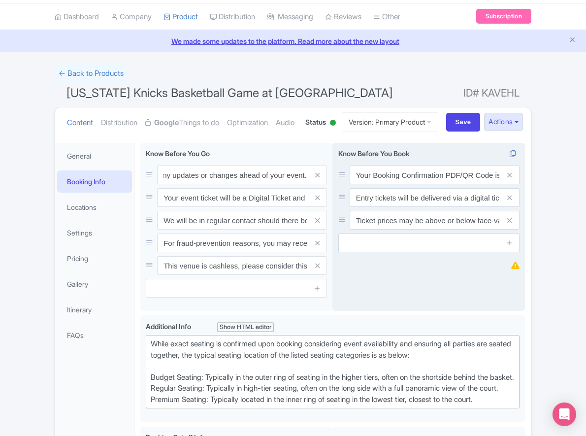
scroll to position [0, 0]
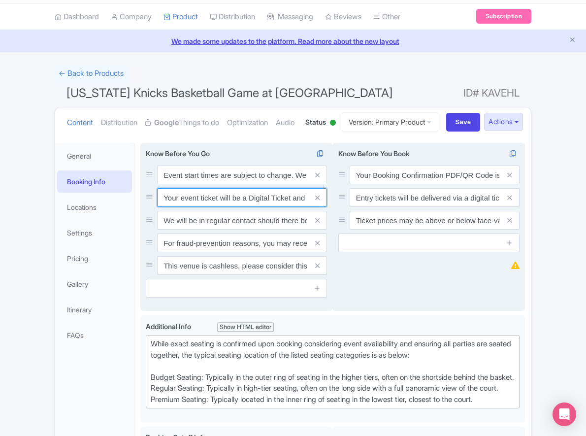
click at [202, 184] on input "Your event ticket will be a Digital Ticket and is separate from your booking co…" at bounding box center [242, 174] width 170 height 19
paste input "ntry"
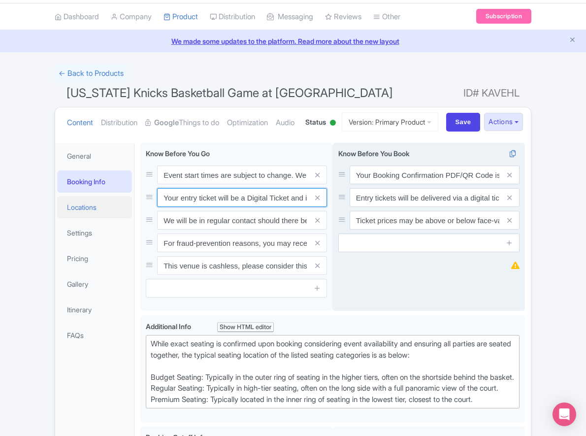
scroll to position [0, 140]
type input "Your entry ticket will be a Digital Ticket and is separate from your booking co…"
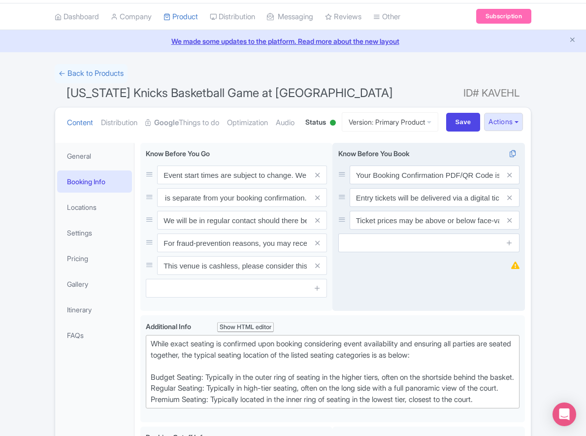
scroll to position [0, 0]
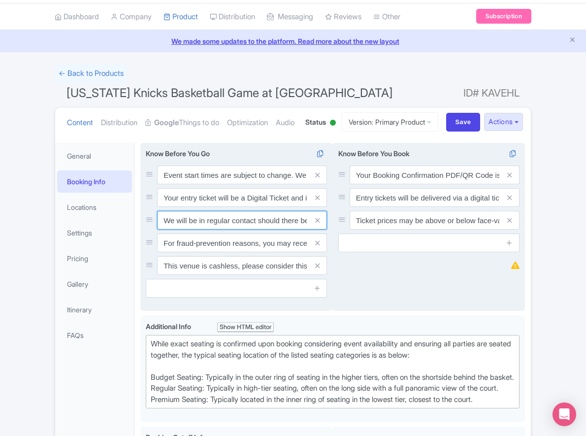
click at [234, 184] on input "We will be in regular contact should there be any updates or changes ahead of y…" at bounding box center [242, 174] width 170 height 19
paste input "For fraud-prevention reasons, most tickets are delivered between 1-3 days prior…"
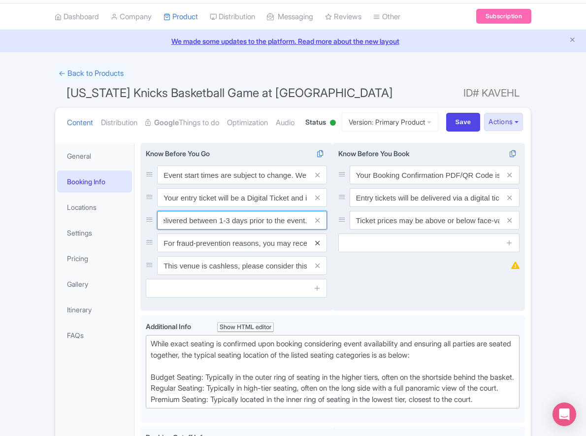
type input "For fraud-prevention reasons, most tickets are delivered between 1-3 days prior…"
click at [316, 247] on icon at bounding box center [317, 242] width 4 height 7
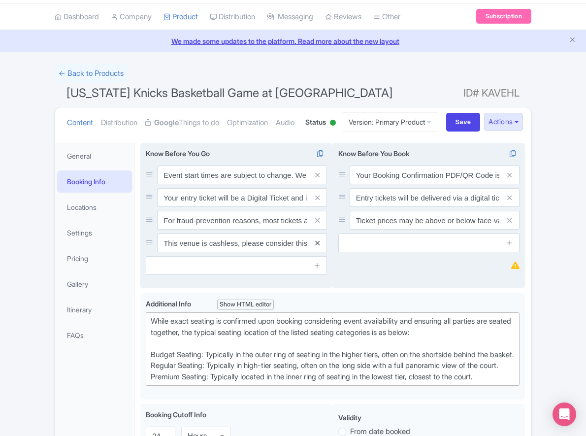
click at [316, 247] on icon at bounding box center [317, 242] width 4 height 7
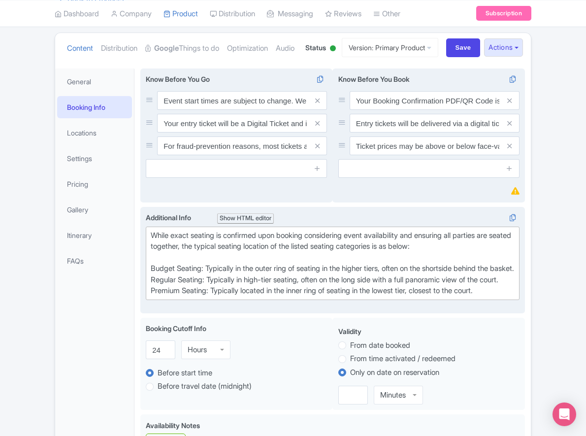
scroll to position [106, 0]
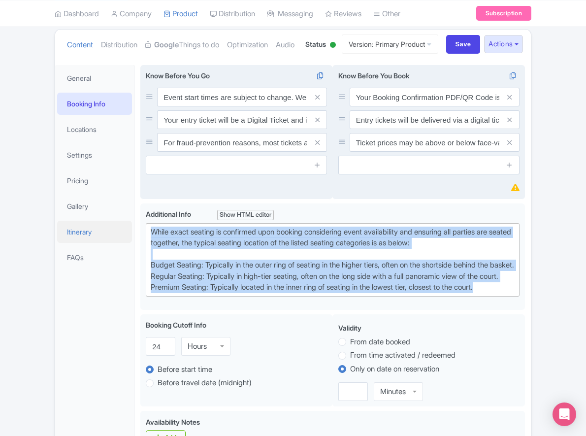
drag, startPoint x: 505, startPoint y: 349, endPoint x: 102, endPoint y: 269, distance: 411.0
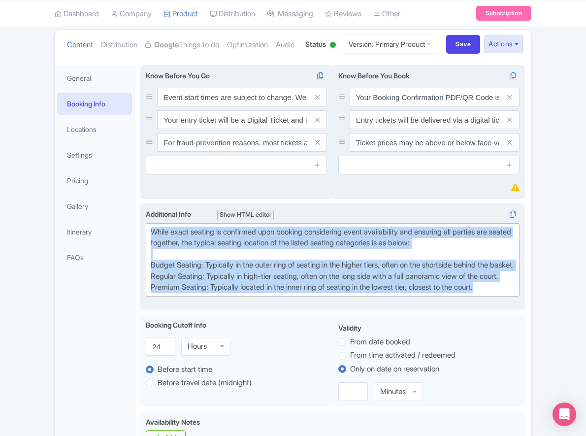
paste trix-editor "Upper Baseline: Located in the upper tiers of seating behind the rings at eithe…"
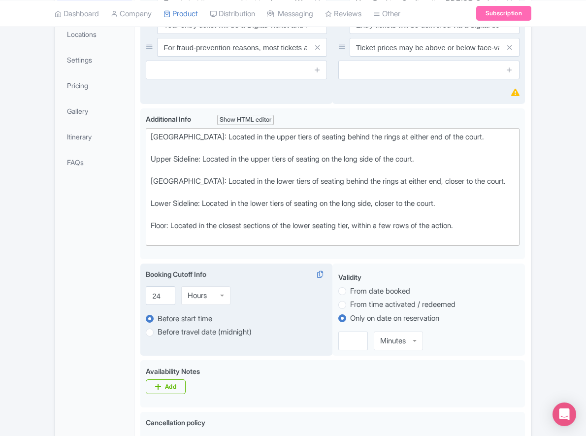
scroll to position [261, 0]
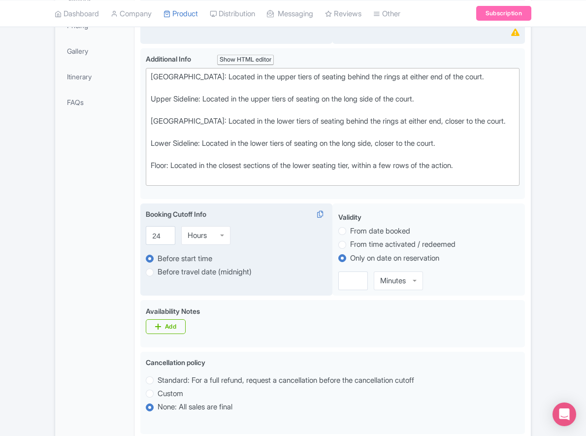
type trix-editor "<div>Upper Baseline: Located in the upper tiers of seating behind the rings at …"
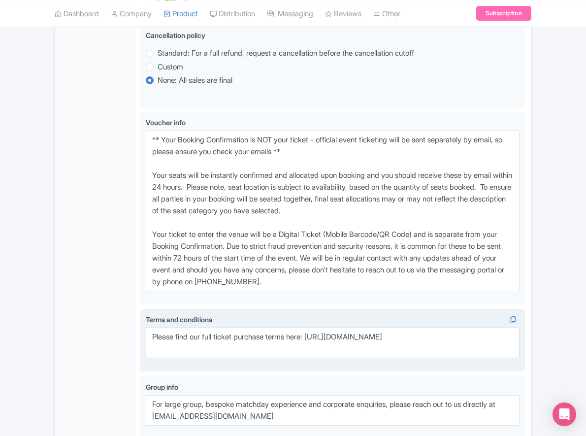
scroll to position [639, 0]
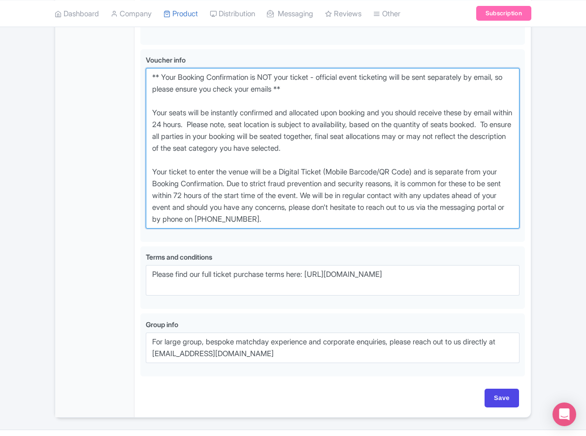
drag, startPoint x: 352, startPoint y: 257, endPoint x: 57, endPoint y: 115, distance: 327.3
paste textarea "entry ticket - official event ticketing will be sent separately by email, so pl…"
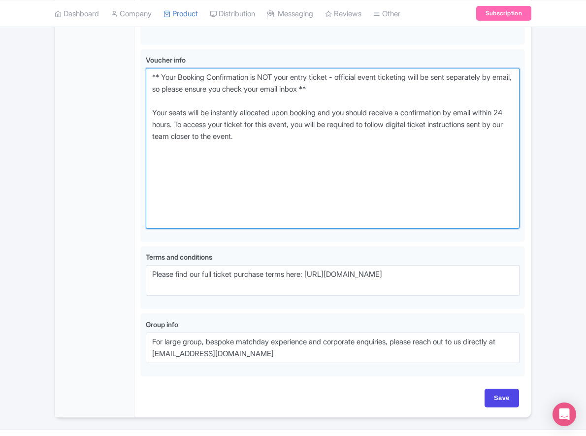
scroll to position [629, 0]
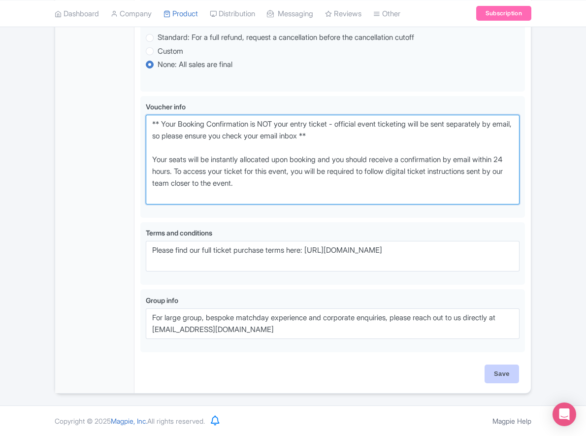
type textarea "** Your Booking Confirmation is NOT your entry ticket - official event ticketin…"
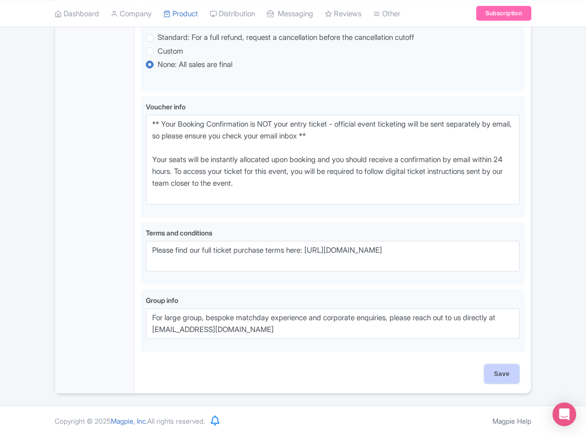
click at [513, 377] on input "Save" at bounding box center [501, 373] width 34 height 19
type input "Saving..."
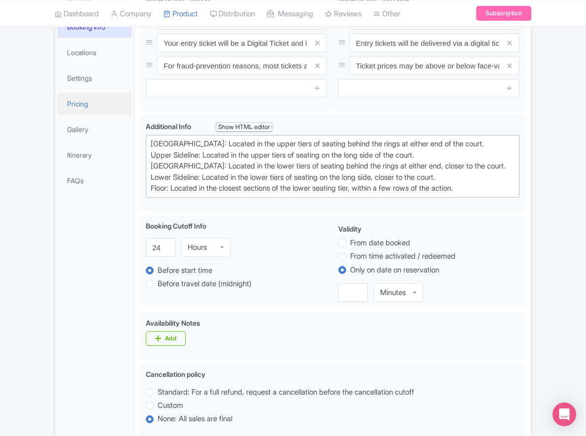
scroll to position [183, 0]
click at [93, 141] on link "Gallery" at bounding box center [94, 130] width 75 height 22
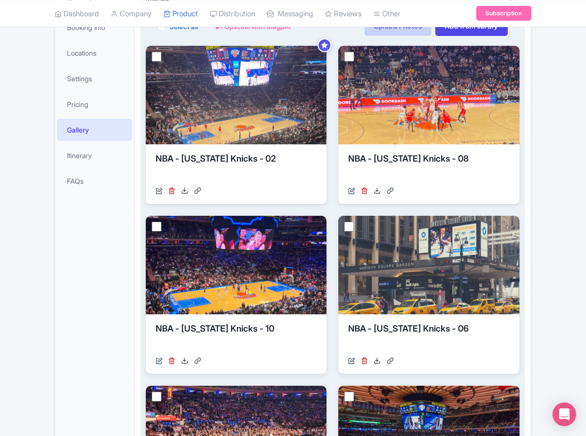
click at [405, 36] on link "Upload Photos" at bounding box center [397, 26] width 67 height 20
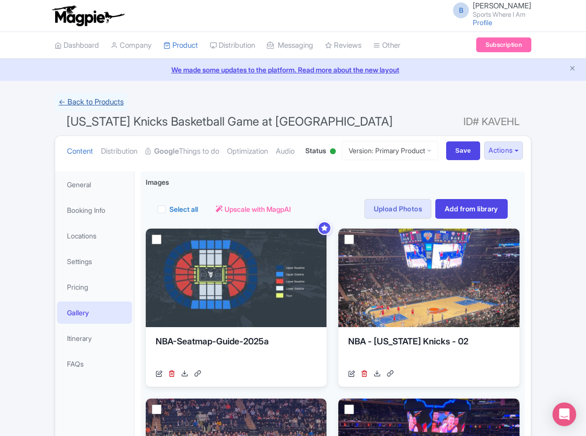
click at [98, 98] on link "← Back to Products" at bounding box center [91, 102] width 73 height 19
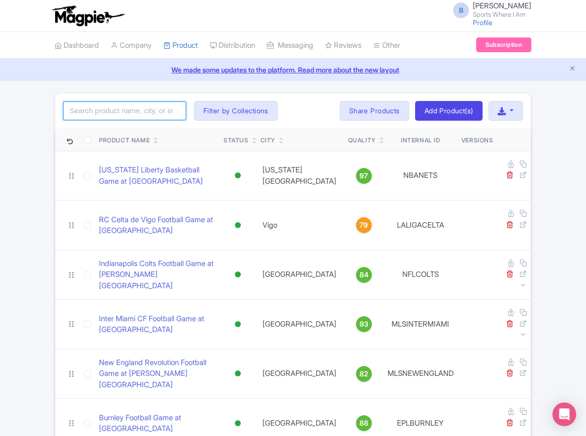
click at [115, 112] on input "search" at bounding box center [124, 110] width 123 height 19
type input "orlando magic"
click button "Search" at bounding box center [0, 0] width 0 height 0
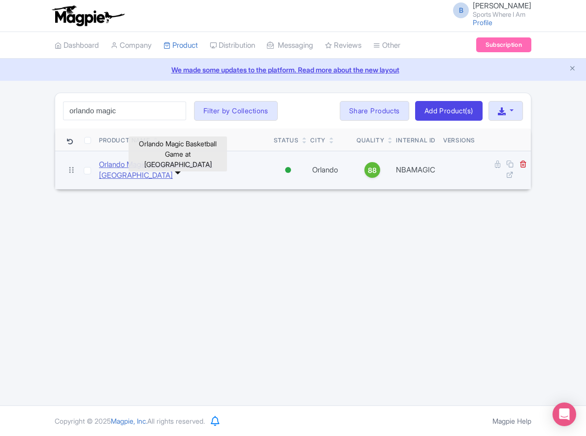
click at [207, 170] on link "Orlando Magic Basketball Game at [GEOGRAPHIC_DATA]" at bounding box center [182, 170] width 167 height 22
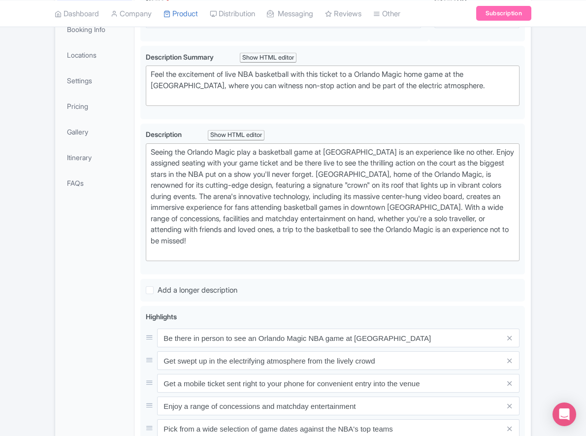
scroll to position [172, 0]
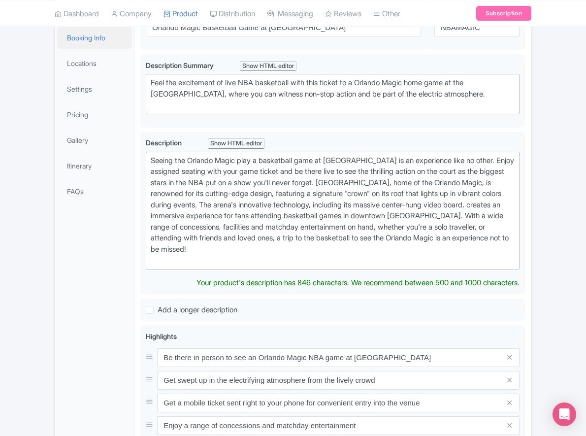
click at [81, 49] on link "Booking Info" at bounding box center [94, 38] width 75 height 22
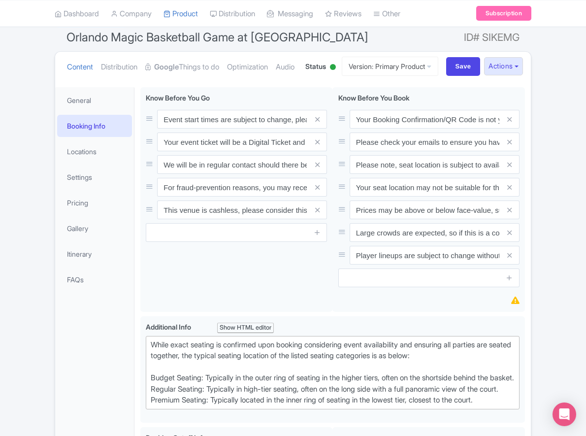
scroll to position [80, 0]
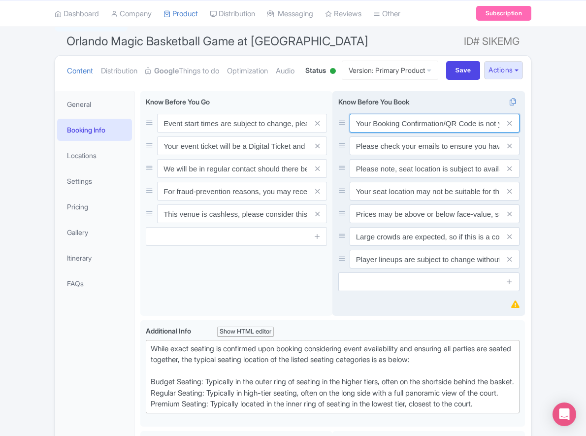
click at [409, 132] on input "Your Booking Confirmation/QR Code is not your entry ticket - your tickets and s…" at bounding box center [434, 123] width 170 height 19
paste input "PDF/QR Code is not your entry ticket - your digital tickets and seating details…"
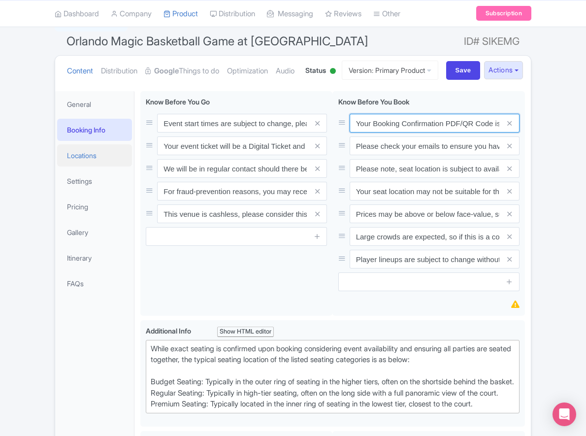
scroll to position [0, 287]
type input "Your Booking Confirmation PDF/QR Code is not your entry ticket - your digital t…"
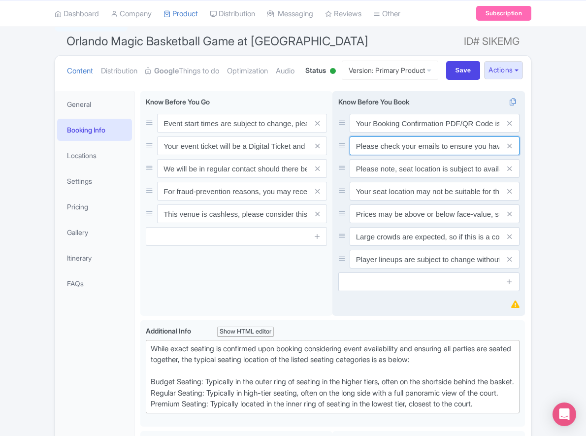
click at [421, 132] on input "Please check your emails to ensure you have accepted your mobile ticket prior t…" at bounding box center [434, 123] width 170 height 19
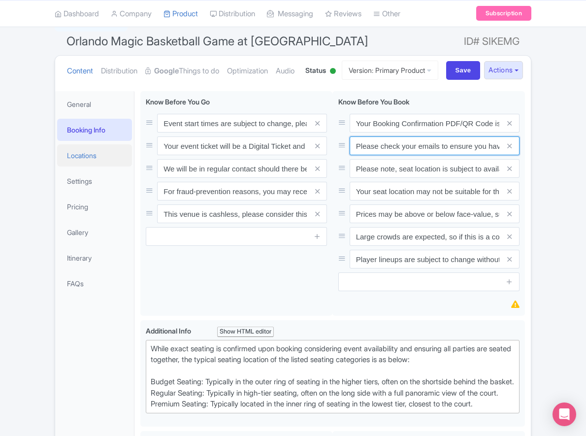
paste input "Entry tickets will be delivered via a digital ticketing provider selected by th…"
type input "Entry tickets will be delivered via a digital ticketing provider selected by th…"
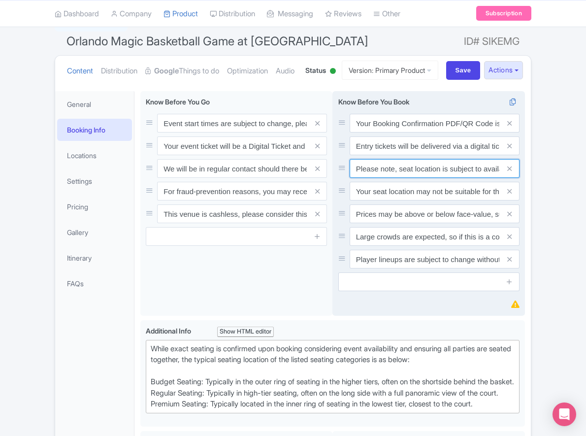
click at [436, 132] on input "Please note, seat location is subject to availability, based on the quantity of…" at bounding box center [434, 123] width 170 height 19
paste input "Ticket prices may be above or below face-value, subject to the popularity of th…"
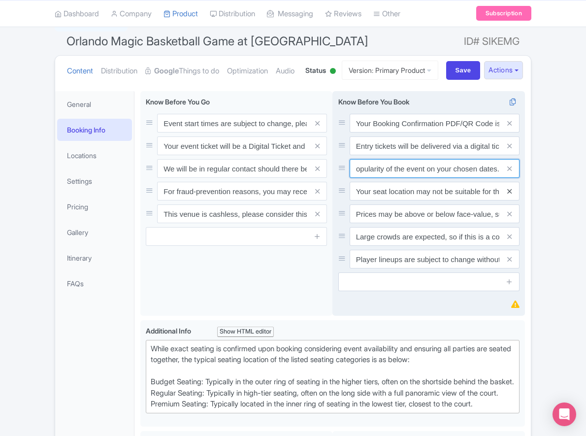
type input "Ticket prices may be above or below face-value, subject to the popularity of th…"
click at [509, 195] on icon at bounding box center [509, 191] width 4 height 7
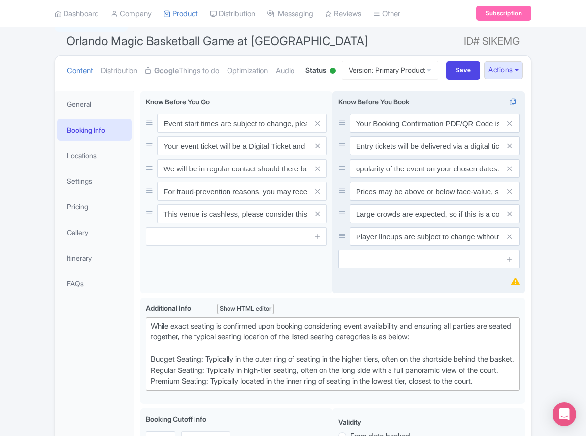
scroll to position [0, 0]
click at [509, 195] on icon at bounding box center [509, 191] width 4 height 7
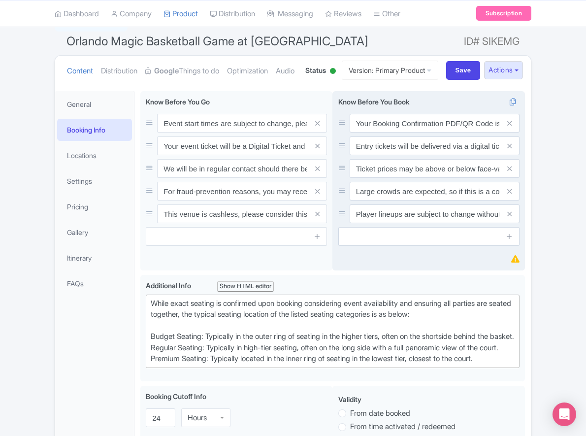
click at [509, 195] on icon at bounding box center [509, 191] width 4 height 7
click at [509, 218] on icon at bounding box center [509, 213] width 4 height 7
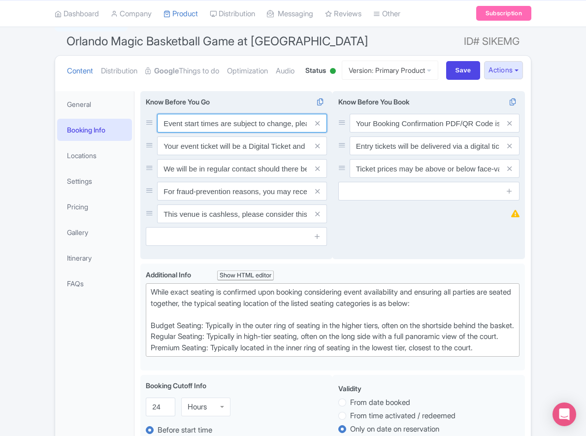
click at [207, 132] on input "Event start times are subject to change, please check these closer to the event…" at bounding box center [242, 123] width 170 height 19
paste input ". We will be in regular contact should there be any updates or changes ahead of…"
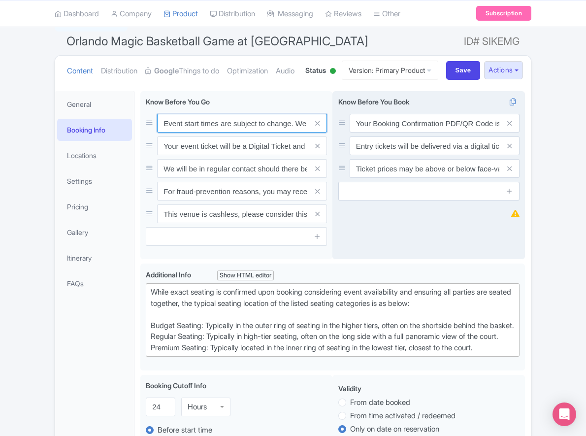
scroll to position [0, 284]
type input "Event start times are subject to change. We will be in regular contact should t…"
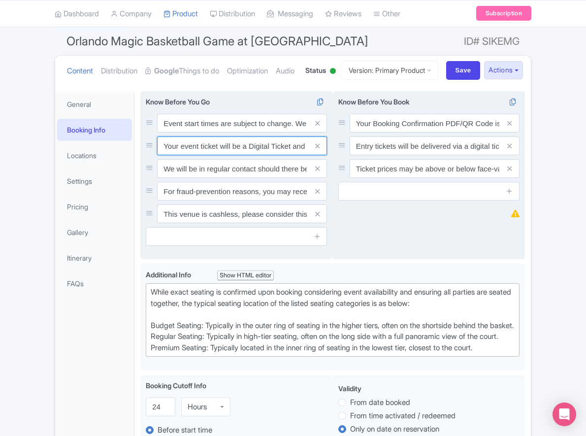
click at [210, 132] on input "Your event ticket will be a Digital Ticket and is separate from your booking co…" at bounding box center [242, 123] width 170 height 19
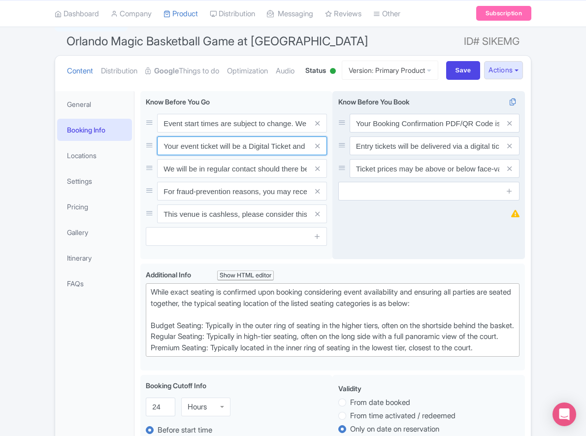
paste input "ntry"
type input "Your entry ticket will be a Digital Ticket and is separate from your booking co…"
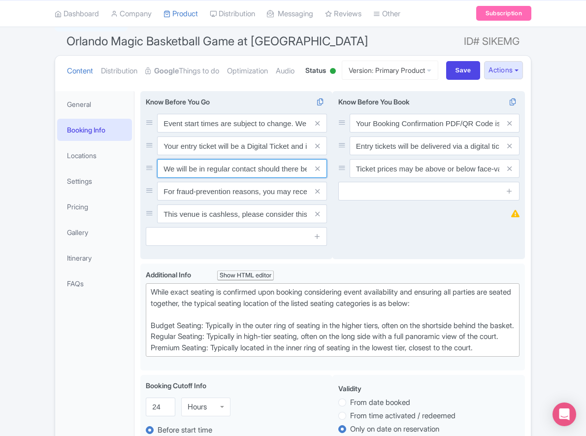
click at [191, 132] on input "We will be in regular contact should there be any updates or changes ahead of y…" at bounding box center [242, 123] width 170 height 19
paste input "For fraud-prevention reasons, most tickets are delivered between 1-3 days prior…"
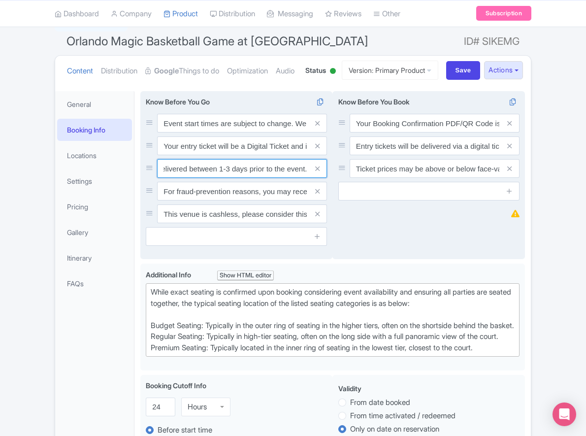
type input "For fraud-prevention reasons, most tickets are delivered between 1-3 days prior…"
click at [313, 200] on span at bounding box center [317, 191] width 20 height 19
click at [314, 200] on span at bounding box center [317, 191] width 20 height 19
click at [315, 195] on icon at bounding box center [317, 191] width 4 height 7
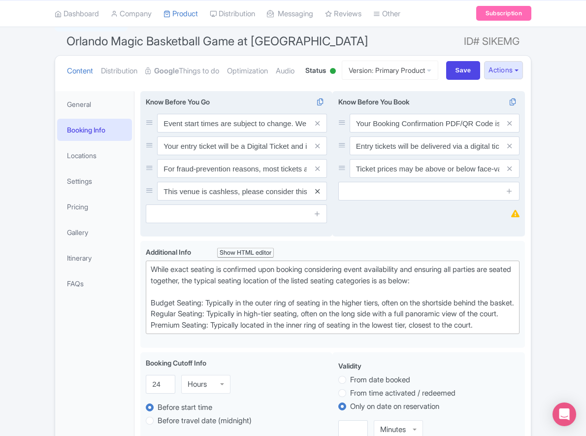
click at [315, 195] on icon at bounding box center [317, 191] width 4 height 7
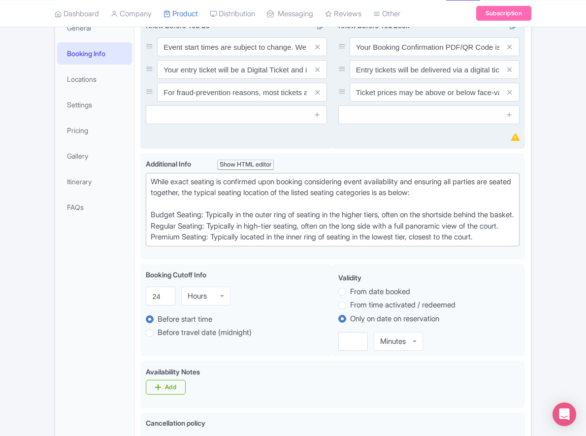
scroll to position [160, 0]
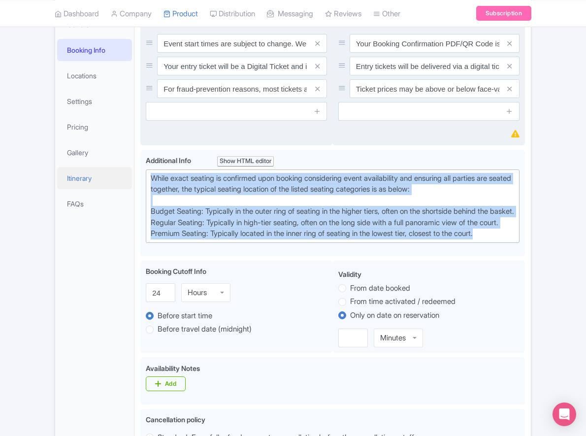
drag, startPoint x: 497, startPoint y: 294, endPoint x: 103, endPoint y: 211, distance: 402.5
click at [103, 211] on div "General Booking Info Locations Settings Pricing Gallery Itinerary FAQs Orlando …" at bounding box center [292, 433] width 475 height 857
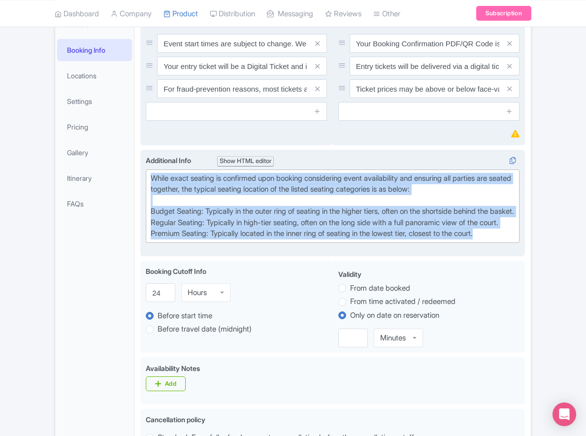
paste trix-editor "[GEOGRAPHIC_DATA]: Located in the upper tiers of seating behind the rings at ei…"
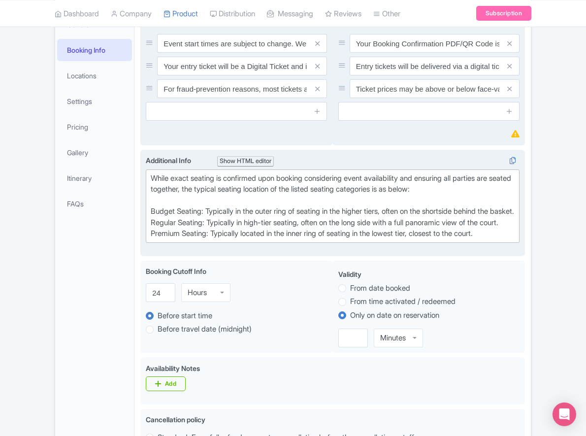
type trix-editor "<div>[GEOGRAPHIC_DATA]: Located in the upper tiers of seating behind the rings …"
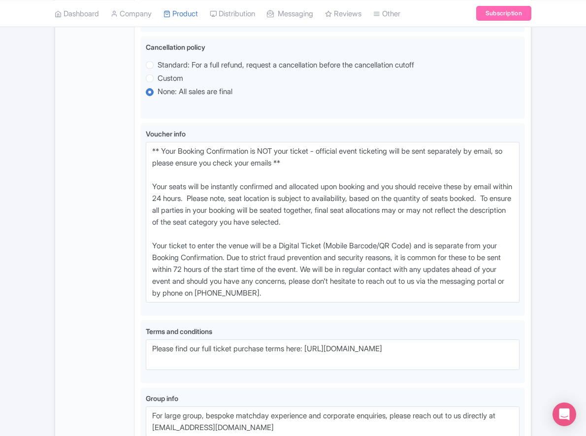
scroll to position [590, 0]
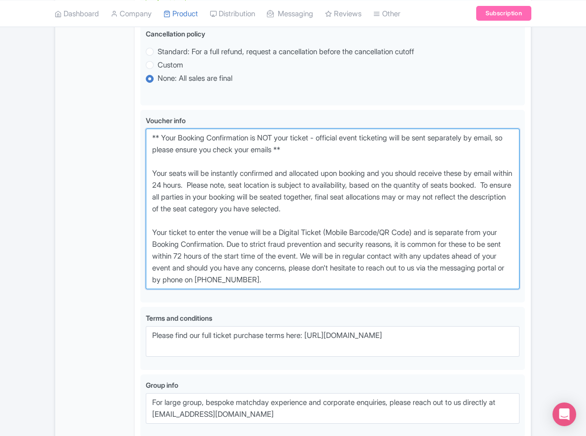
drag, startPoint x: 367, startPoint y: 320, endPoint x: 91, endPoint y: 170, distance: 314.7
click at [92, 170] on div "General Booking Info Locations Settings Pricing Gallery Itinerary FAQs Orlando …" at bounding box center [292, 27] width 475 height 902
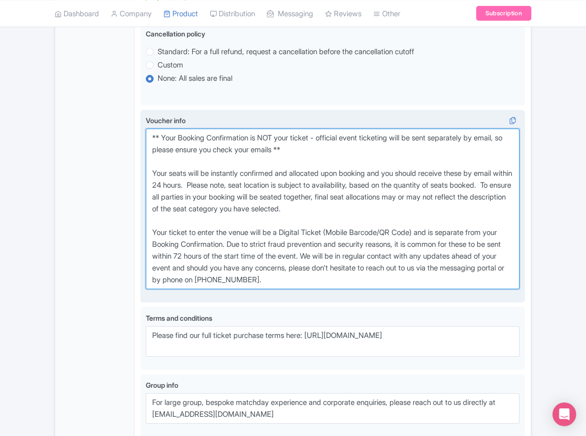
paste textarea "entry ticket - official event ticketing will be sent separately by email, so pl…"
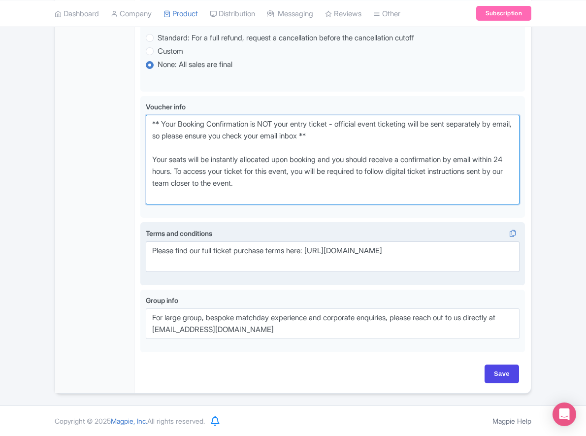
scroll to position [641, 0]
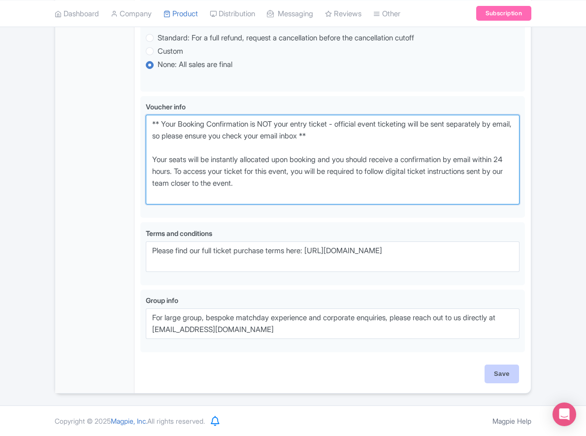
type textarea "** Your Booking Confirmation is NOT your entry ticket - official event ticketin…"
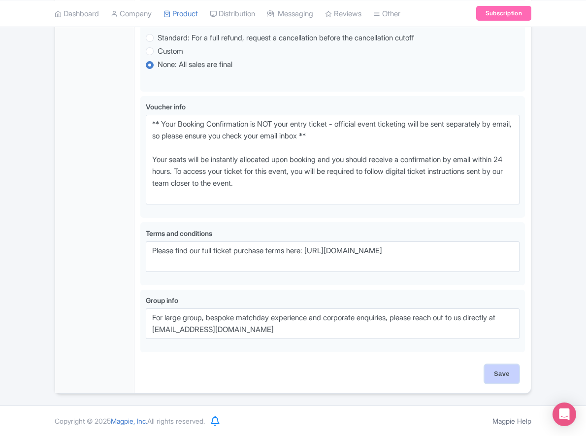
click at [496, 371] on input "Save" at bounding box center [501, 373] width 34 height 19
type input "Saving..."
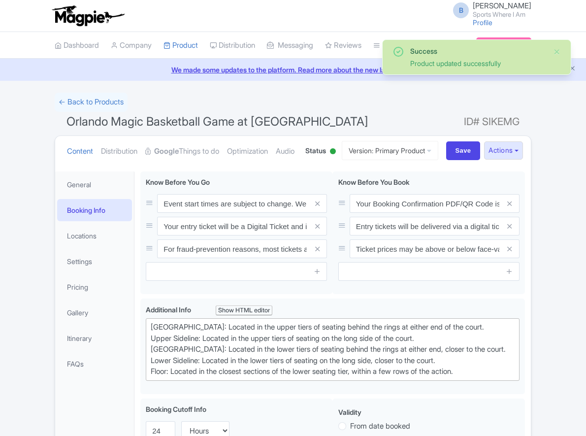
scroll to position [209, 0]
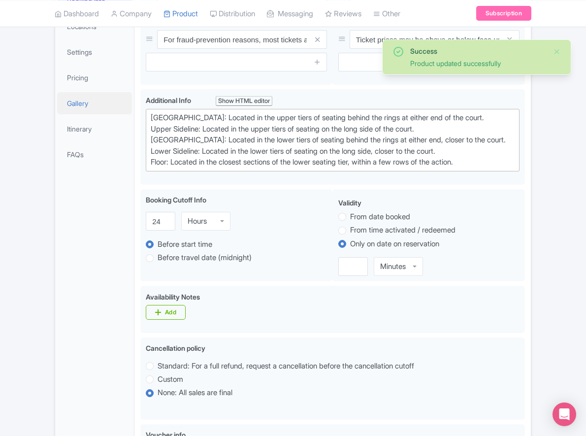
click at [75, 114] on link "Gallery" at bounding box center [94, 103] width 75 height 22
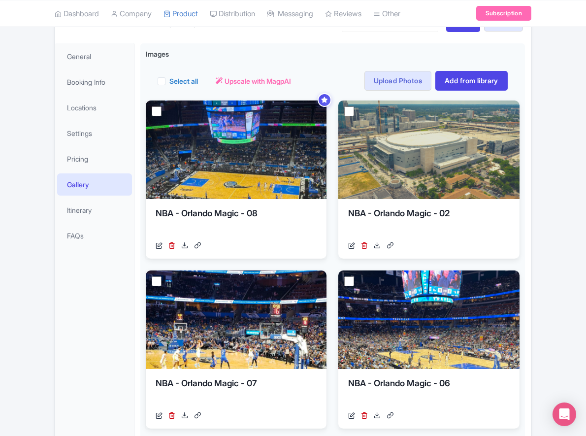
scroll to position [0, 0]
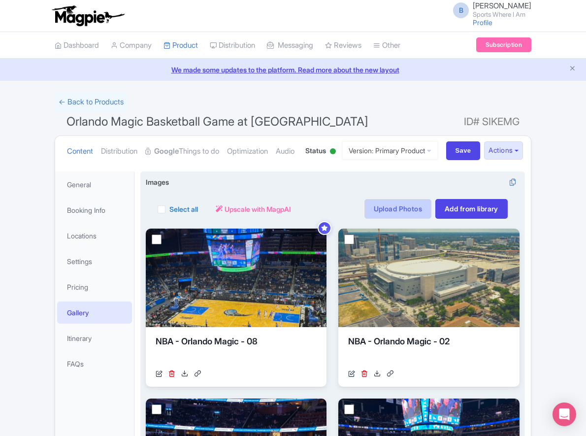
click at [415, 219] on link "Upload Photos" at bounding box center [397, 209] width 67 height 20
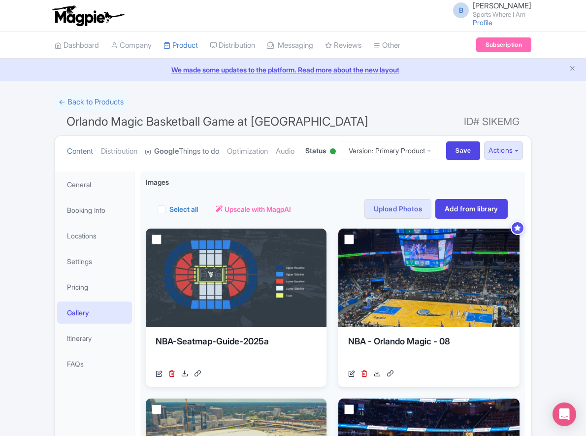
click at [208, 143] on link "Google Things to do" at bounding box center [182, 151] width 74 height 31
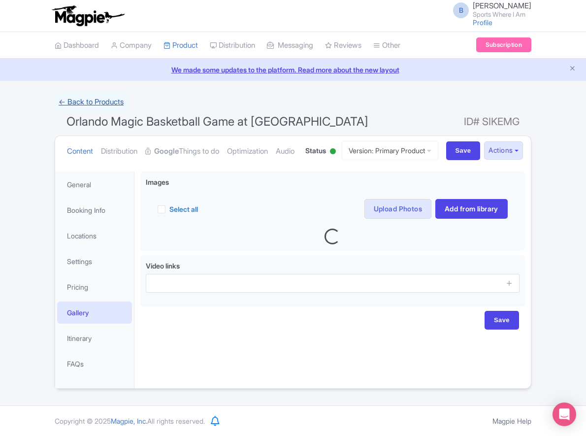
scroll to position [34, 0]
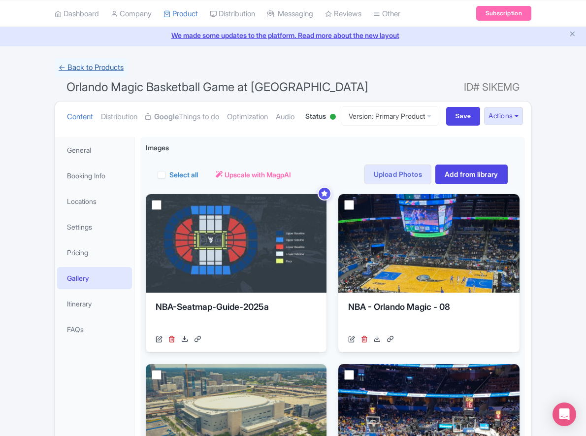
click at [107, 70] on link "← Back to Products" at bounding box center [91, 67] width 73 height 19
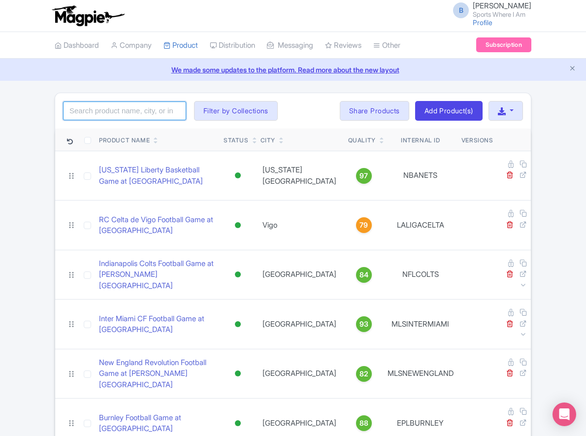
click at [131, 104] on input "search" at bounding box center [124, 110] width 123 height 19
type input "76ers"
click button "Search" at bounding box center [0, 0] width 0 height 0
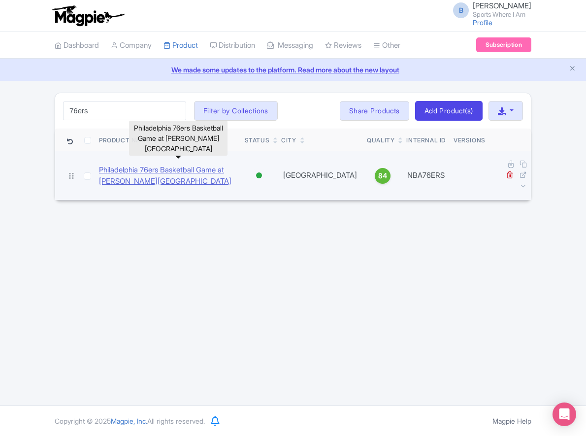
click at [182, 166] on link "Philadelphia 76ers Basketball Game at [PERSON_NAME][GEOGRAPHIC_DATA]" at bounding box center [168, 175] width 138 height 22
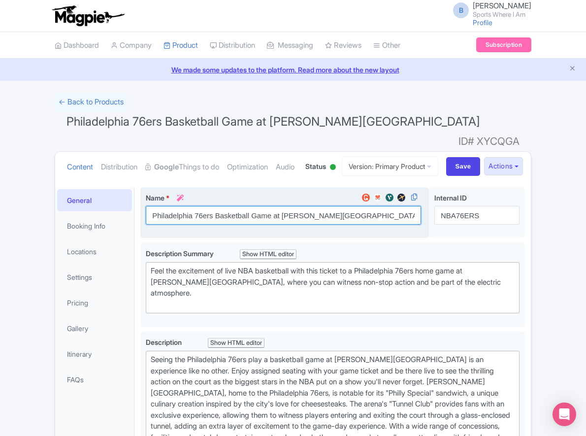
click at [351, 224] on input "Philadelphia 76ers Basketball Game at Wells Fargo Center" at bounding box center [283, 215] width 275 height 19
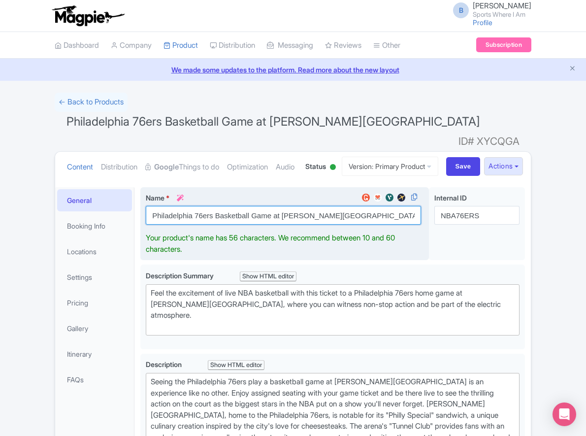
drag, startPoint x: 356, startPoint y: 237, endPoint x: 361, endPoint y: 240, distance: 5.5
click at [355, 224] on input "Philadelphia 76ers Basketball Game at Wells Fargo Center" at bounding box center [283, 215] width 275 height 19
drag, startPoint x: 318, startPoint y: 240, endPoint x: 281, endPoint y: 240, distance: 37.4
click at [281, 224] on input "Philadelphia 76ers Basketball Game at [PERSON_NAME][GEOGRAPHIC_DATA]" at bounding box center [283, 215] width 275 height 19
paste input "Xfinity Mobile Arena"
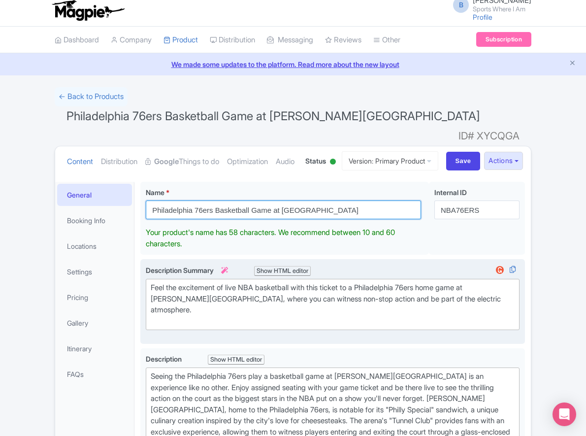
scroll to position [6, 0]
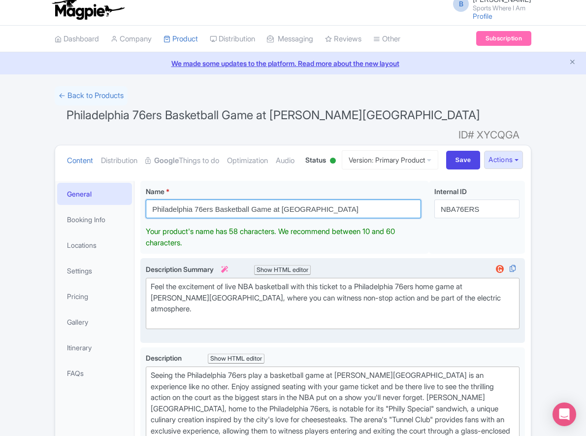
type input "Philadelphia 76ers Basketball Game at [GEOGRAPHIC_DATA]"
click at [414, 328] on div "Description Summary i Show HTML editor Bold Italic Strikethrough Link Heading Q…" at bounding box center [333, 300] width 374 height 73
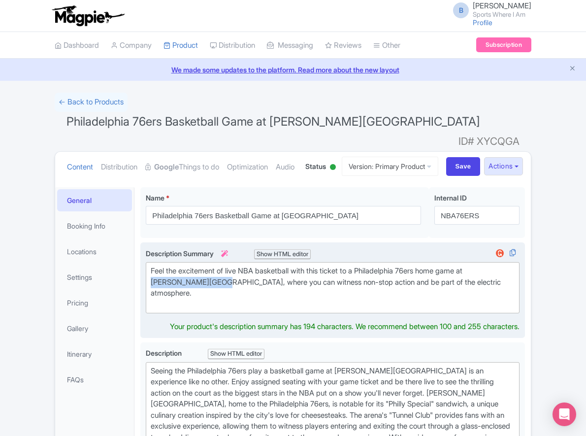
drag, startPoint x: 484, startPoint y: 293, endPoint x: 195, endPoint y: 306, distance: 289.6
click at [195, 306] on div "Feel the excitement of live NBA basketball with this ticket to a Philadelphia 7…" at bounding box center [333, 287] width 364 height 44
paste trix-editor "Xfinity [GEOGRAPHIC_DATA]"
type trix-editor "<div>Feel the excitement of live NBA basketball with this ticket to a Philadelp…"
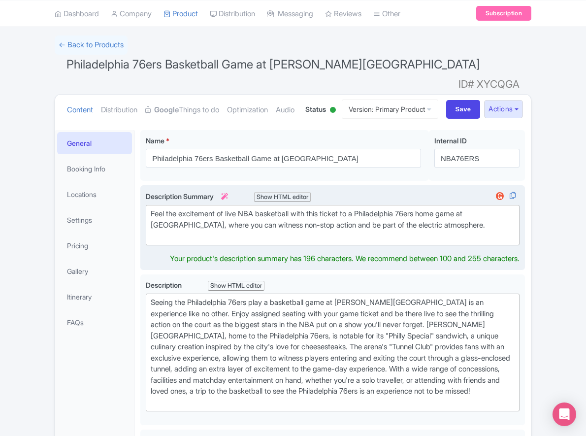
scroll to position [87, 0]
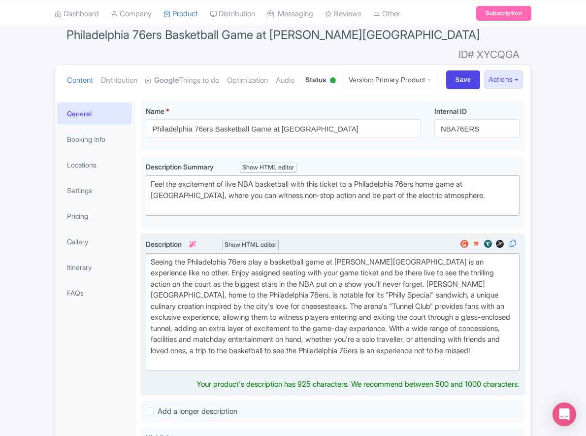
click at [358, 307] on div "Seeing the Philadelphia 76ers play a basketball game at [PERSON_NAME][GEOGRAPHI…" at bounding box center [333, 311] width 364 height 111
drag, startPoint x: 347, startPoint y: 281, endPoint x: 410, endPoint y: 280, distance: 63.5
click at [411, 280] on div "Seeing the Philadelphia 76ers play a basketball game at [PERSON_NAME][GEOGRAPHI…" at bounding box center [333, 311] width 364 height 111
paste trix-editor "Xfinity [GEOGRAPHIC_DATA]"
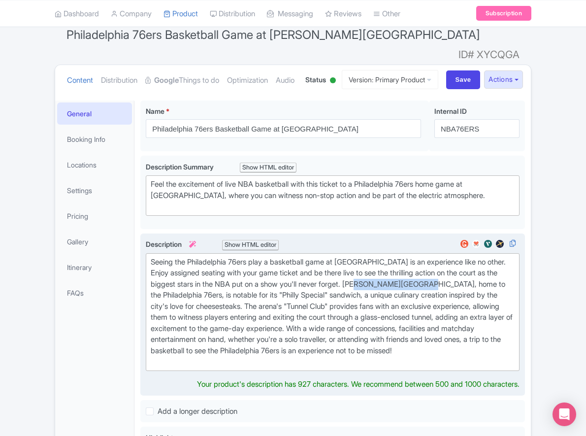
drag, startPoint x: 399, startPoint y: 305, endPoint x: 463, endPoint y: 305, distance: 63.5
click at [463, 305] on div "Seeing the Philadelphia 76ers play a basketball game at Xfinity Mobile Arena is…" at bounding box center [333, 311] width 364 height 111
paste trix-editor "Xfinity Mobile Arena"
type trix-editor "<div>Seeing the Philadelphia 76ers play a basketball game at Xfinity Mobile Are…"
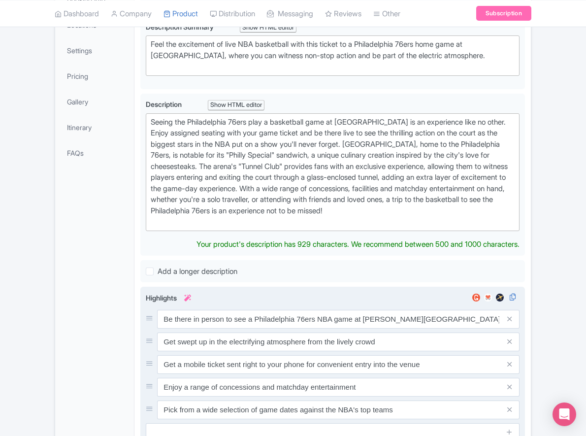
scroll to position [241, 0]
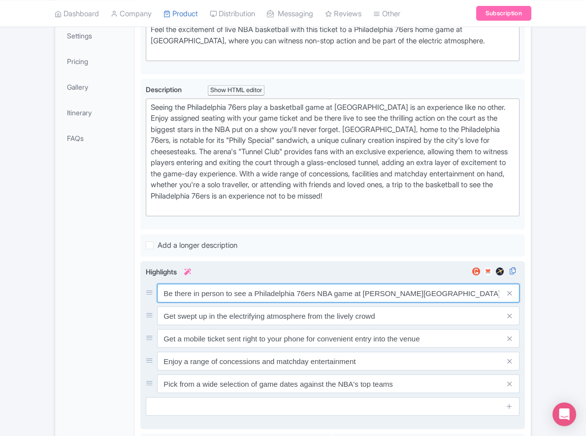
drag, startPoint x: 437, startPoint y: 329, endPoint x: 364, endPoint y: 316, distance: 74.4
click at [364, 302] on input "Be there in person to see a Philadelphia 76ers NBA game at Wells Fargo Center" at bounding box center [338, 292] width 362 height 19
paste input "Xfinity Mobile Arena"
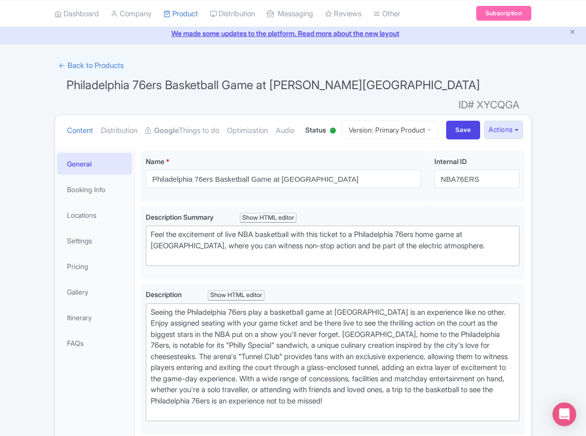
scroll to position [0, 0]
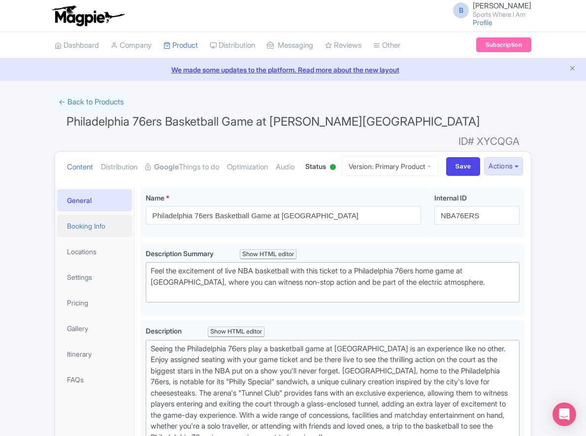
type input "Be there in person to see a Philadelphia 76ers NBA game at Xfinity Mobile Arena"
click at [92, 237] on link "Booking Info" at bounding box center [94, 226] width 75 height 22
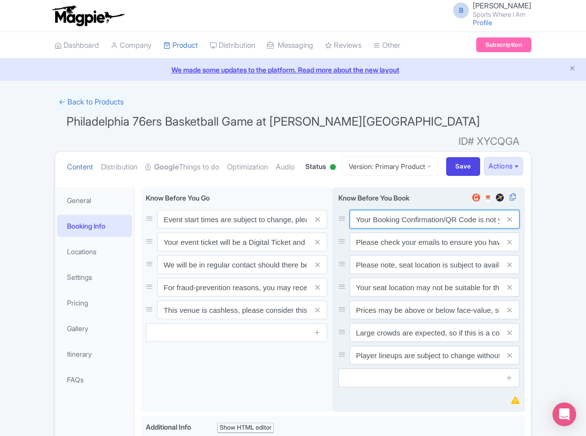
click at [413, 228] on input "Your Booking Confirmation/QR Code is not your entry ticket - your tickets and s…" at bounding box center [434, 219] width 170 height 19
paste input "PDF/QR Code is not your entry ticket - your digital tickets and seating details…"
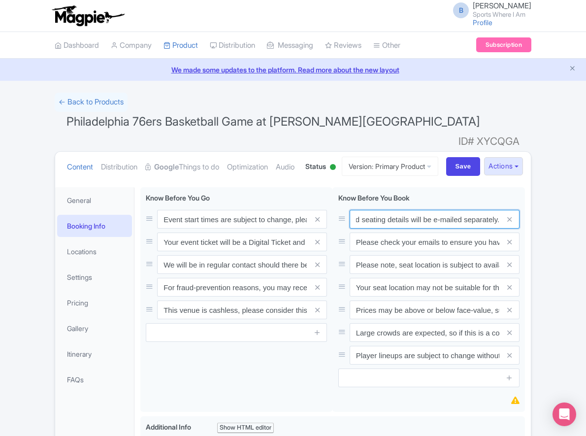
type input "Your Booking Confirmation PDF/QR Code is not your entry ticket - your digital t…"
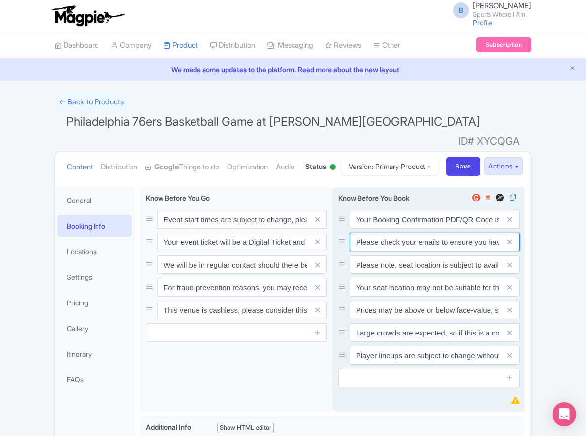
click at [393, 228] on input "Please check your emails to ensure you have accepted your mobile ticket prior t…" at bounding box center [434, 219] width 170 height 19
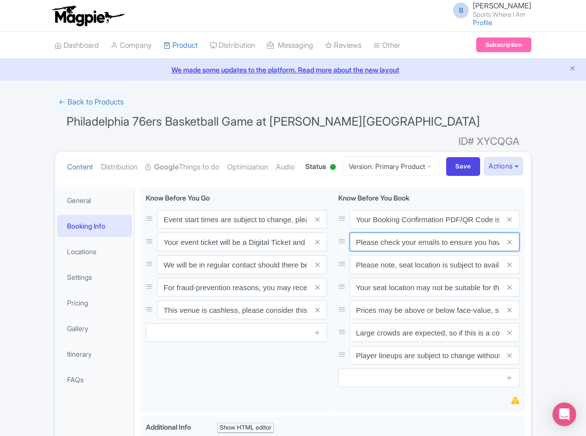
paste input "Entry tickets will be delivered via a digital ticketing provider selected by th…"
type input "Entry tickets will be delivered via a digital ticketing provider selected by th…"
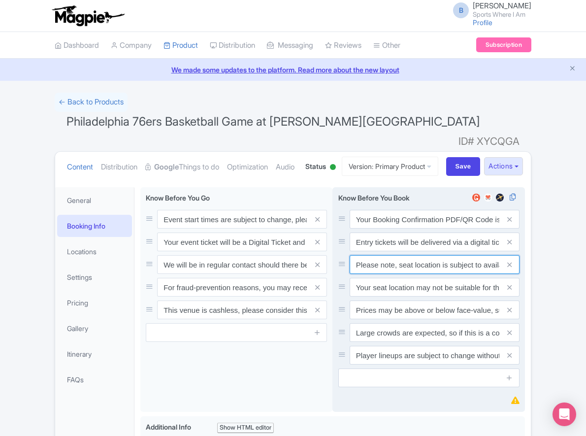
click at [423, 228] on input "Please note, seat location is subject to availability, based on the quantity of…" at bounding box center [434, 219] width 170 height 19
paste input "Ticket prices may be above or below face-value, subject to the popularity of th…"
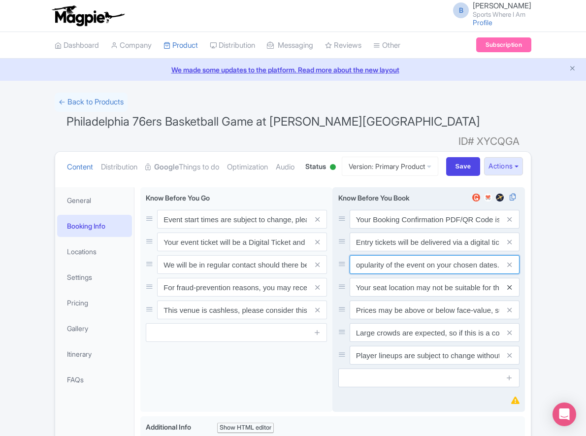
type input "Ticket prices may be above or below face-value, subject to the popularity of th…"
click at [505, 296] on span at bounding box center [510, 287] width 20 height 19
click at [509, 291] on icon at bounding box center [509, 286] width 4 height 7
click at [509, 310] on icon at bounding box center [509, 309] width 4 height 7
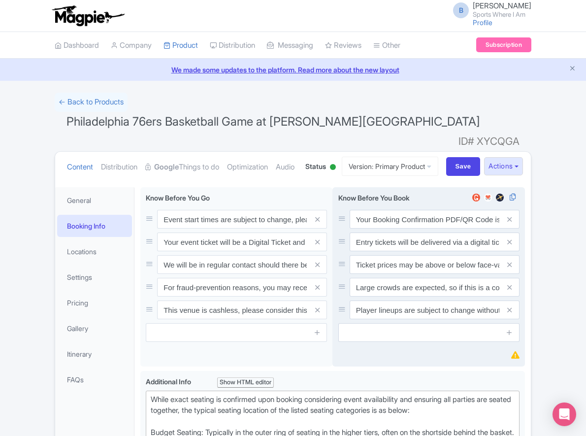
click at [509, 291] on icon at bounding box center [509, 286] width 4 height 7
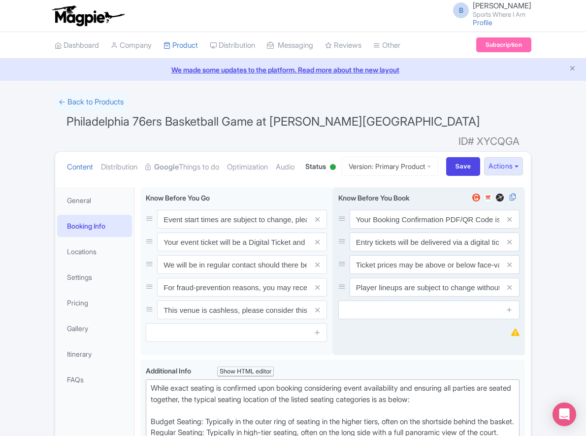
click at [509, 291] on icon at bounding box center [509, 286] width 4 height 7
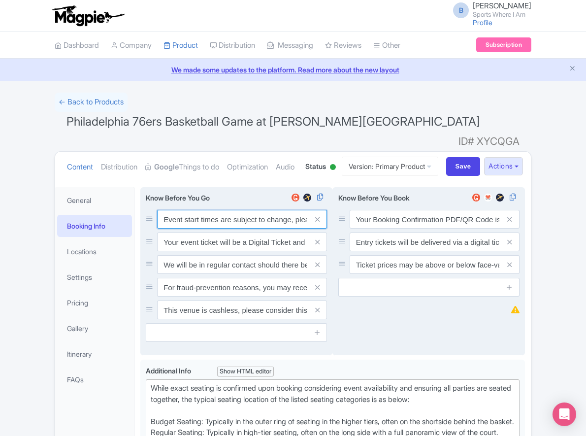
click at [211, 228] on input "Event start times are subject to change, please check these closer to the event…" at bounding box center [242, 219] width 170 height 19
paste input "Event start times are subject to change. We will be in regular contact should t…"
click at [245, 228] on input "Event start timEvent start times are subject to change. We will be in regular c…" at bounding box center [242, 219] width 170 height 19
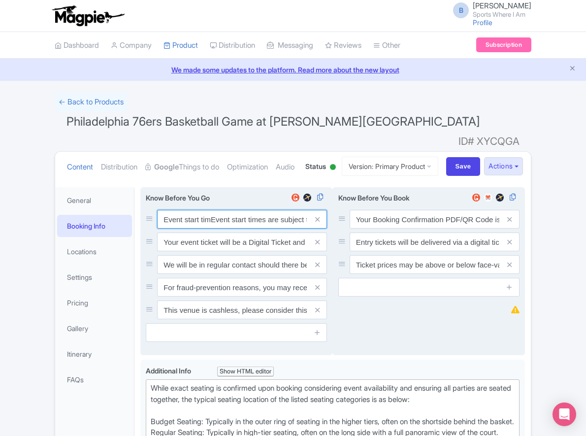
click at [245, 228] on input "Event start timEvent start times are subject to change. We will be in regular c…" at bounding box center [242, 219] width 170 height 19
paste input "es are subject to change. We will be in regular contact should there be any upd…"
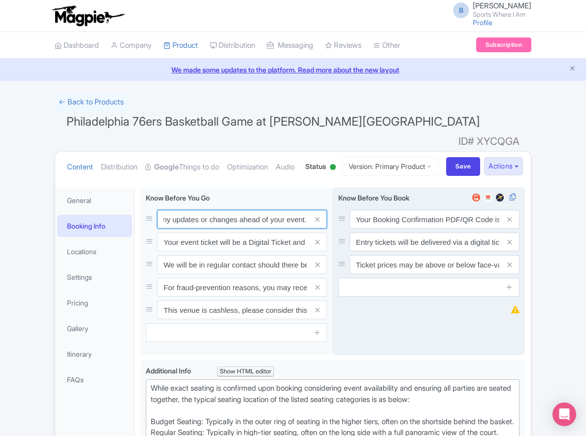
type input "Event start times are subject to change. We will be in regular contact should t…"
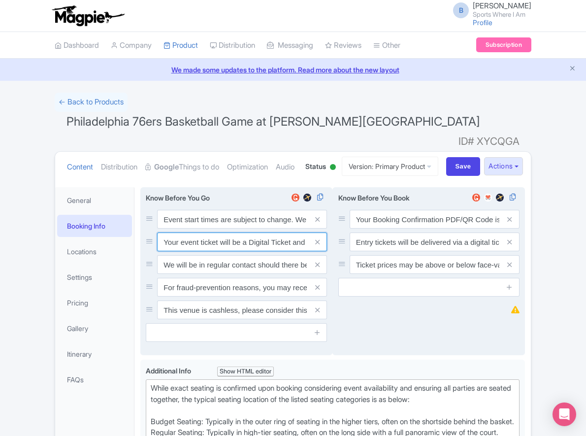
click at [203, 228] on input "Your event ticket will be a Digital Ticket and is separate from your booking co…" at bounding box center [242, 219] width 170 height 19
paste input "ntry"
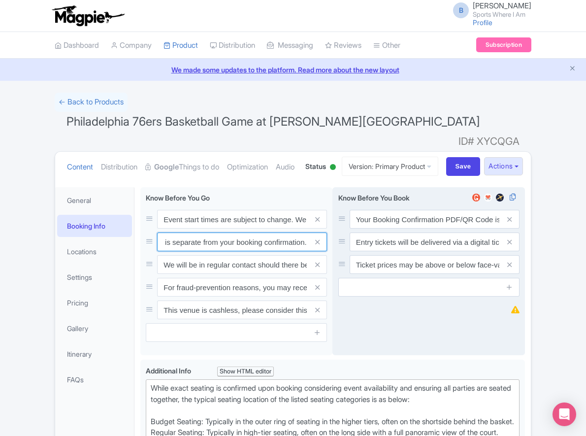
type input "Your entry ticket will be a Digital Ticket and is separate from your booking co…"
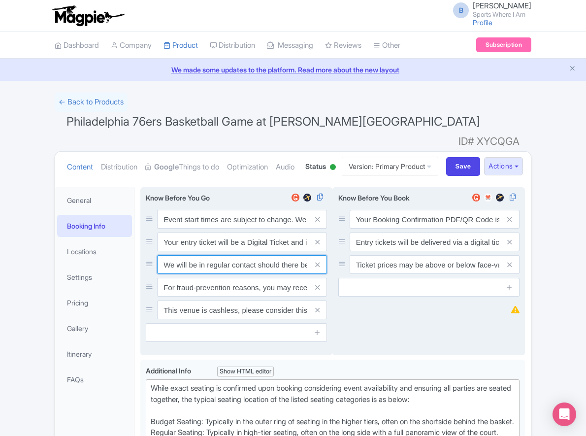
click at [223, 228] on input "We will be in regular contact should there be any updates or changes ahead of y…" at bounding box center [242, 219] width 170 height 19
paste input "For fraud-prevention reasons, most tickets are delivered between 1-3 days prior…"
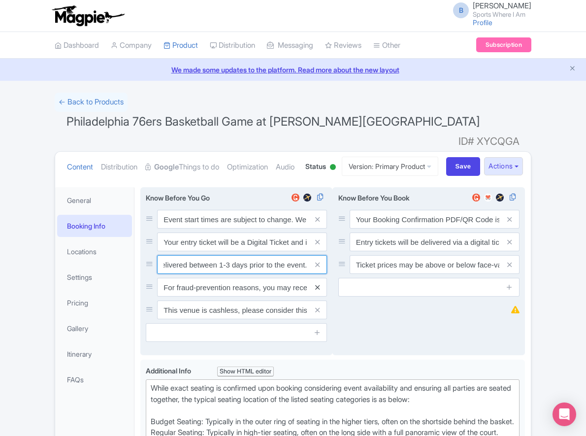
type input "For fraud-prevention reasons, most tickets are delivered between 1-3 days prior…"
click at [317, 291] on icon at bounding box center [317, 286] width 4 height 7
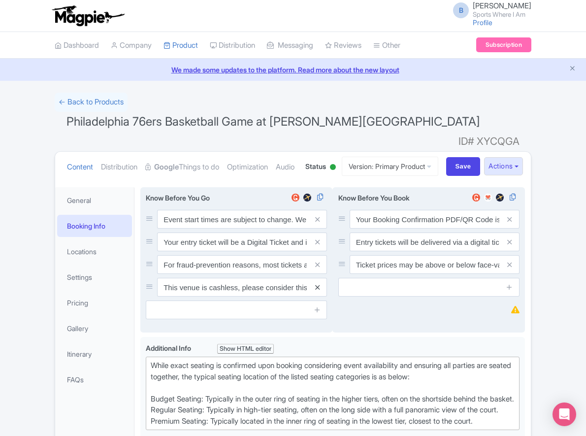
click at [317, 291] on icon at bounding box center [317, 286] width 4 height 7
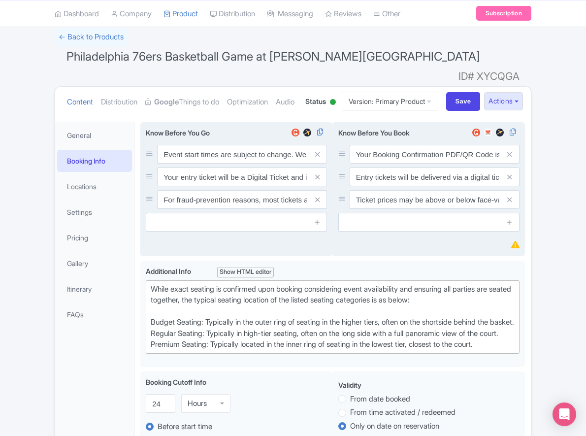
scroll to position [178, 0]
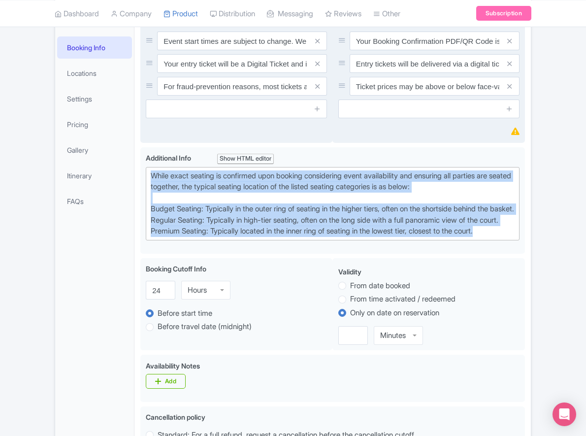
drag, startPoint x: 376, startPoint y: 258, endPoint x: 132, endPoint y: 195, distance: 252.1
click at [132, 195] on div "General Booking Info Locations Settings Pricing Gallery Itinerary FAQs Philadel…" at bounding box center [292, 431] width 475 height 857
paste trix-editor "Upper Baseline: Located in the upper tiers of seating behind the rings at eithe…"
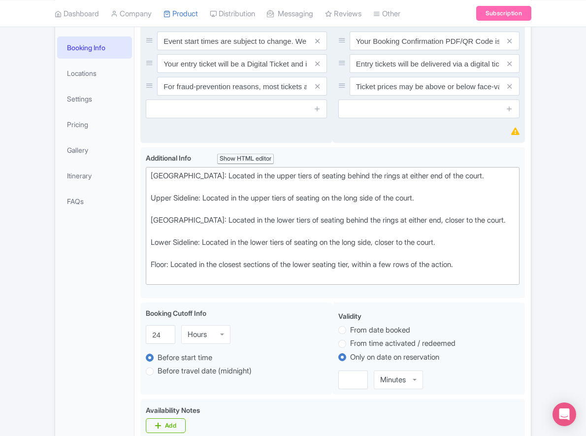
type trix-editor "<div>Upper Baseline: Located in the upper tiers of seating behind the rings at …"
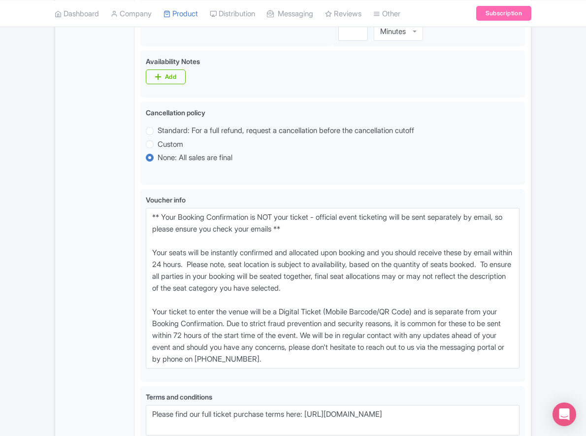
scroll to position [531, 0]
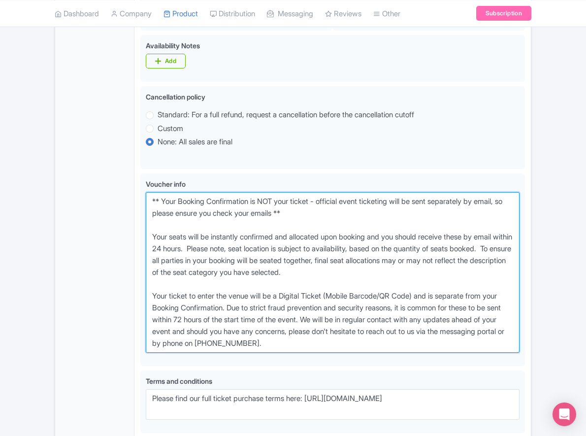
drag, startPoint x: 346, startPoint y: 367, endPoint x: 137, endPoint y: 215, distance: 258.6
click at [137, 215] on div "Philadelphia 76ers Basketball Game at Wells Fargo Center Name * i Philadelphia …" at bounding box center [332, 95] width 396 height 891
paste textarea "entry ticket - official event ticketing will be sent separately by email, so pl…"
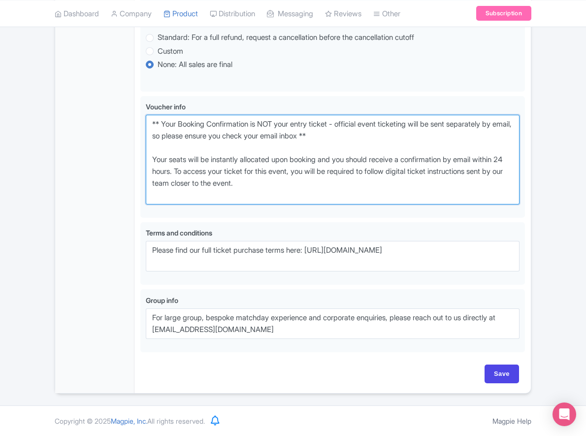
scroll to position [629, 0]
type textarea "** Your Booking Confirmation is NOT your entry ticket - official event ticketin…"
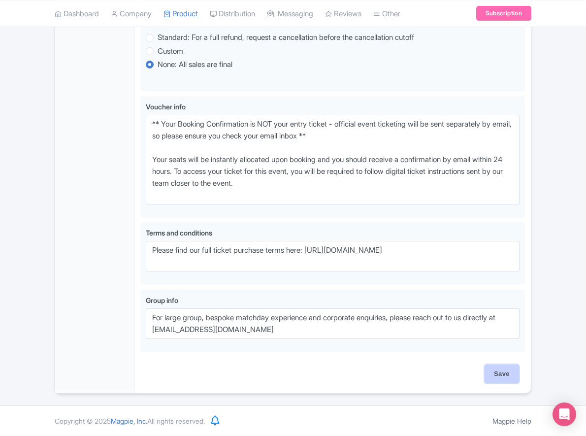
click at [509, 373] on input "Save" at bounding box center [501, 373] width 34 height 19
type input "Saving..."
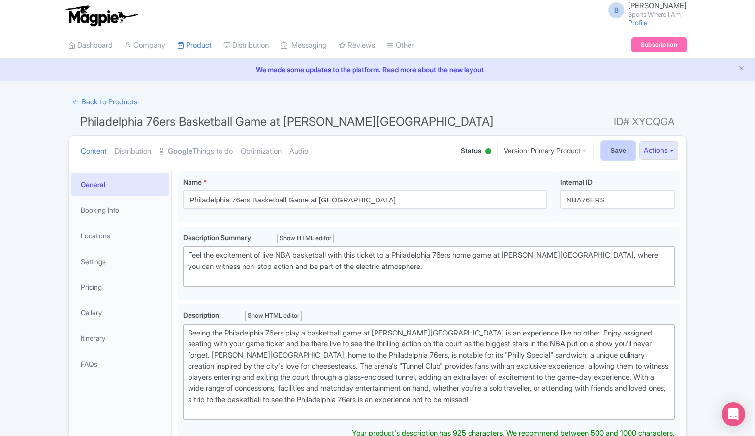
click at [621, 146] on input "Save" at bounding box center [618, 150] width 34 height 19
type input "Saving..."
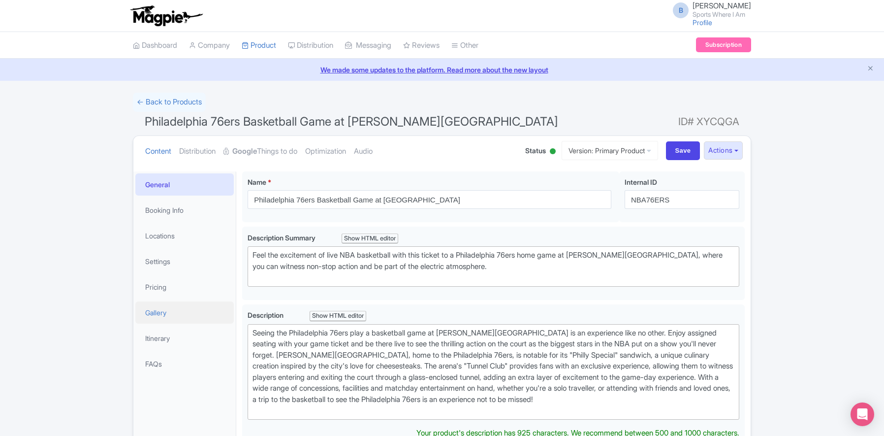
click at [177, 304] on link "Gallery" at bounding box center [184, 312] width 98 height 22
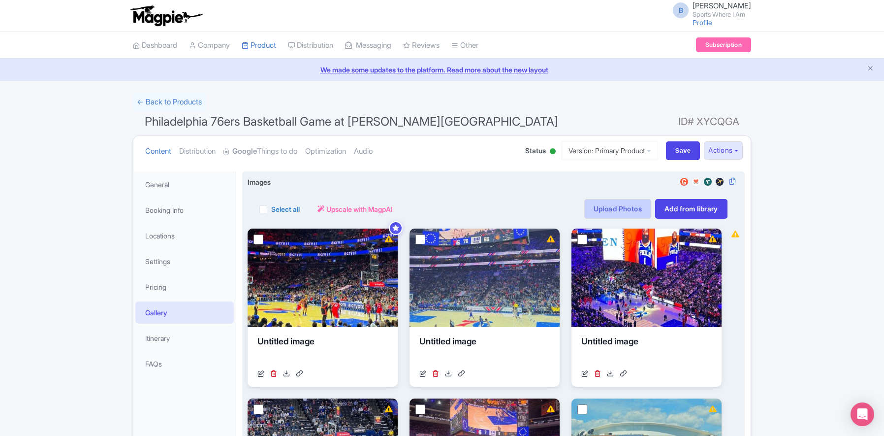
click at [604, 208] on link "Upload Photos" at bounding box center [617, 209] width 67 height 20
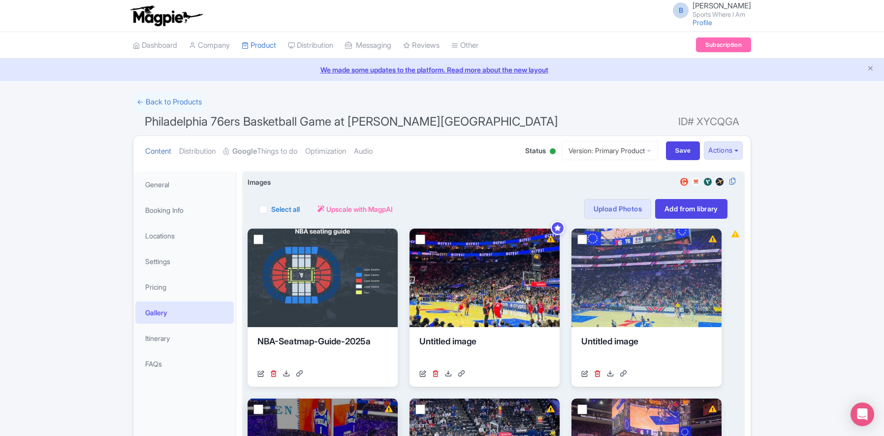
scroll to position [108, 0]
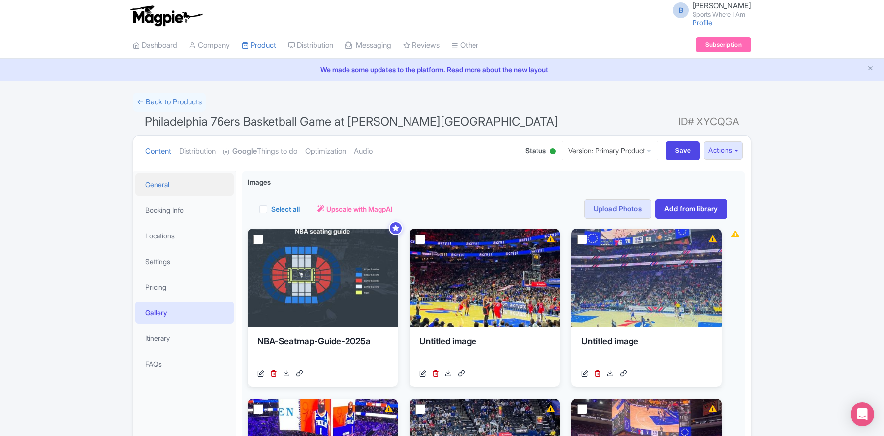
click at [167, 189] on link "General" at bounding box center [184, 184] width 98 height 22
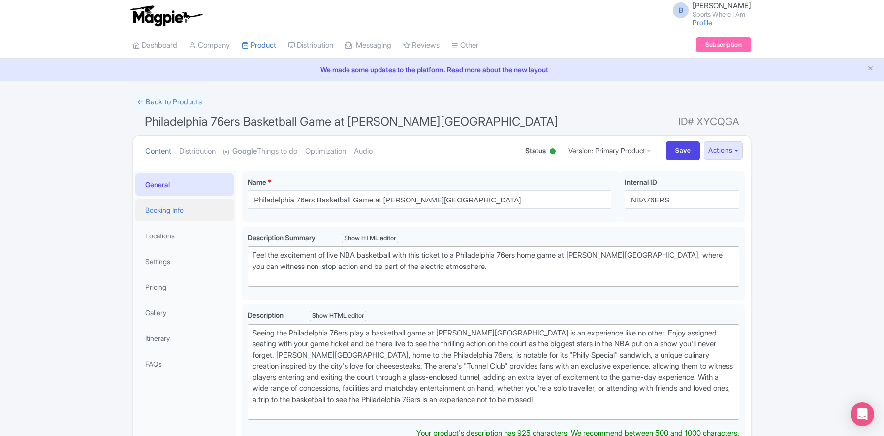
click at [188, 207] on link "Booking Info" at bounding box center [184, 210] width 98 height 22
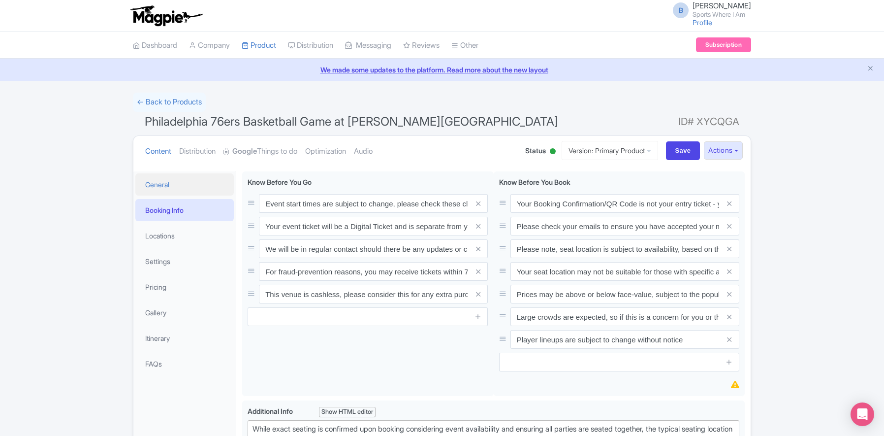
click at [189, 192] on link "General" at bounding box center [184, 184] width 98 height 22
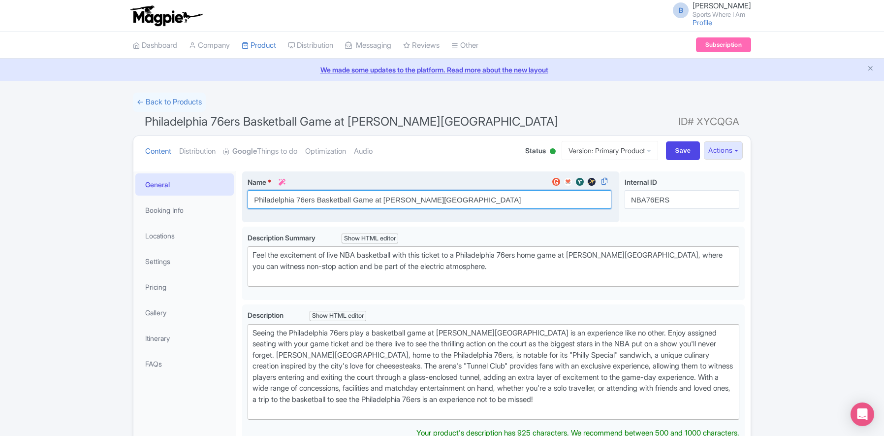
drag, startPoint x: 454, startPoint y: 196, endPoint x: 478, endPoint y: 201, distance: 24.1
click at [454, 196] on input "Philadelphia 76ers Basketball Game at [PERSON_NAME][GEOGRAPHIC_DATA]" at bounding box center [430, 199] width 364 height 19
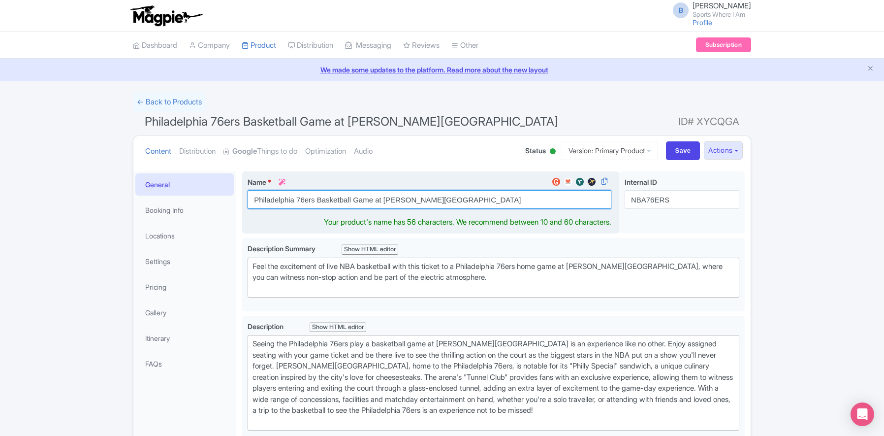
drag, startPoint x: 412, startPoint y: 195, endPoint x: 385, endPoint y: 198, distance: 27.2
click at [384, 198] on input "Philadelphia 76ers Basketball Game at [PERSON_NAME][GEOGRAPHIC_DATA]" at bounding box center [430, 199] width 364 height 19
paste input "Xfinity Mobile Arena"
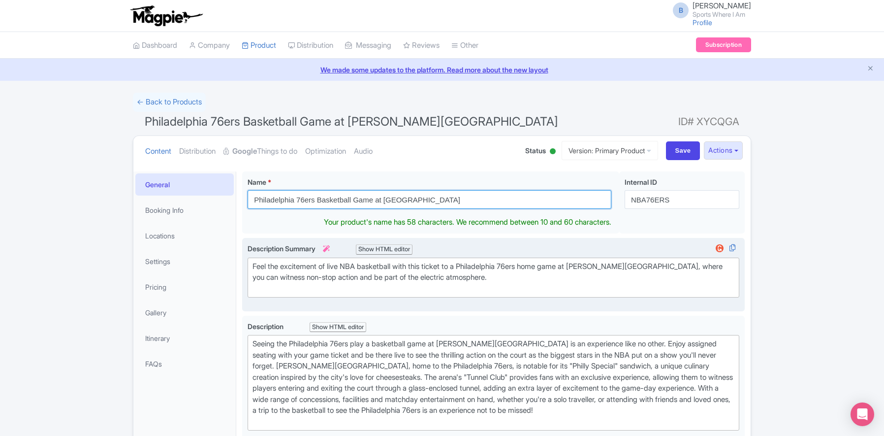
type input "Philadelphia 76ers Basketball Game at Xfinity Mobile Arena"
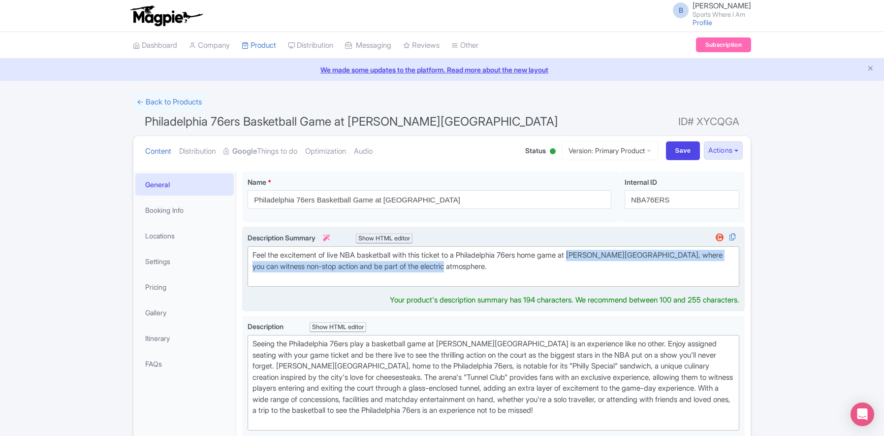
drag, startPoint x: 648, startPoint y: 266, endPoint x: 587, endPoint y: 256, distance: 61.7
click at [587, 256] on div "Feel the excitement of live NBA basketball with this ticket to a Philadelphia 7…" at bounding box center [493, 266] width 482 height 33
click at [587, 257] on div "Feel the excitement of live NBA basketball with this ticket to a Philadelphia 7…" at bounding box center [493, 266] width 482 height 33
drag, startPoint x: 627, startPoint y: 256, endPoint x: 650, endPoint y: 254, distance: 22.7
click at [650, 254] on div "Feel the excitement of live NBA basketball with this ticket to a Philadelphia 7…" at bounding box center [493, 266] width 482 height 33
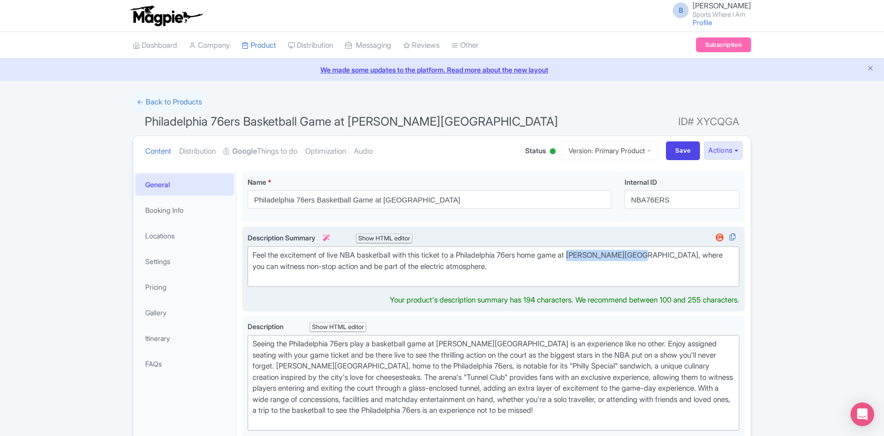
paste trix-editor "Xfinity Mobile Arena"
type trix-editor "<div>Feel the excitement of live NBA basketball with this ticket to a Philadelp…"
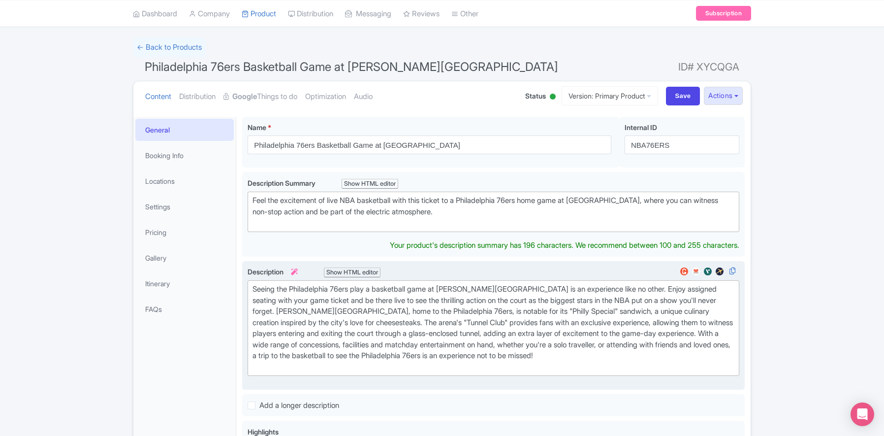
scroll to position [44, 0]
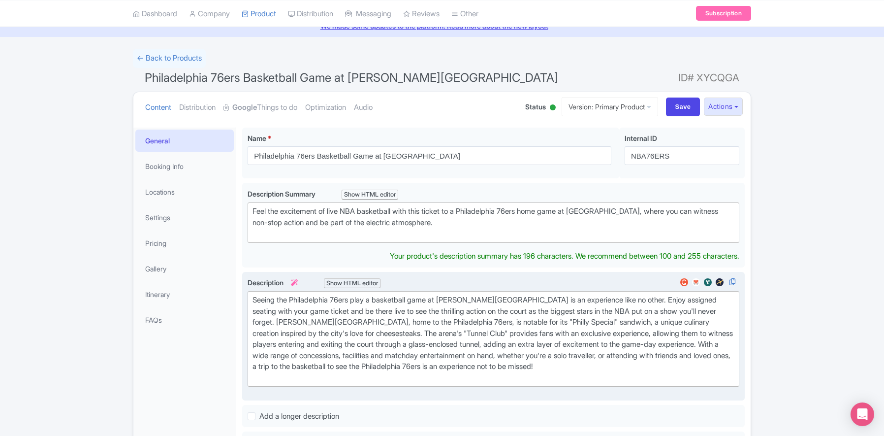
click at [585, 322] on div "Seeing the Philadelphia 76ers play a basketball game at Wells Fargo Center is a…" at bounding box center [493, 338] width 482 height 89
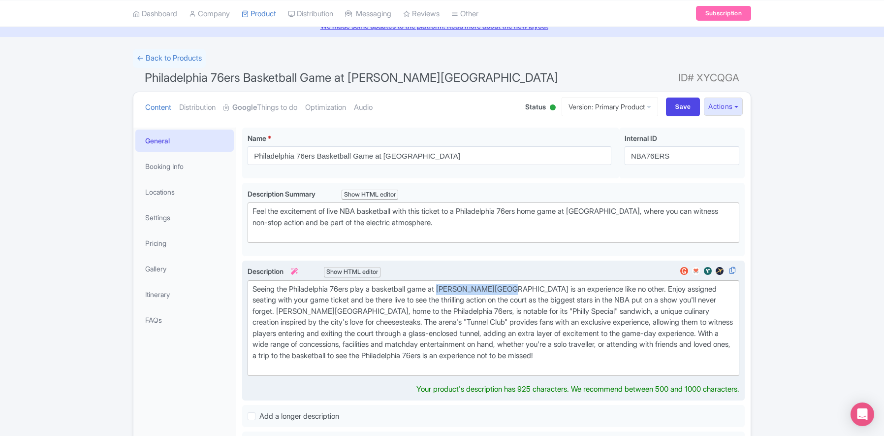
drag, startPoint x: 450, startPoint y: 287, endPoint x: 513, endPoint y: 287, distance: 63.5
click at [513, 287] on div "Seeing the Philadelphia 76ers play a basketball game at Wells Fargo Center is a…" at bounding box center [493, 327] width 482 height 89
paste trix-editor "Xfinity Mobile Arena"
click at [659, 332] on div "Seeing the Philadelphia 76ers play a basketball game at Xfinity Mobile Arena is…" at bounding box center [493, 327] width 482 height 89
drag, startPoint x: 272, startPoint y: 310, endPoint x: 317, endPoint y: 310, distance: 45.3
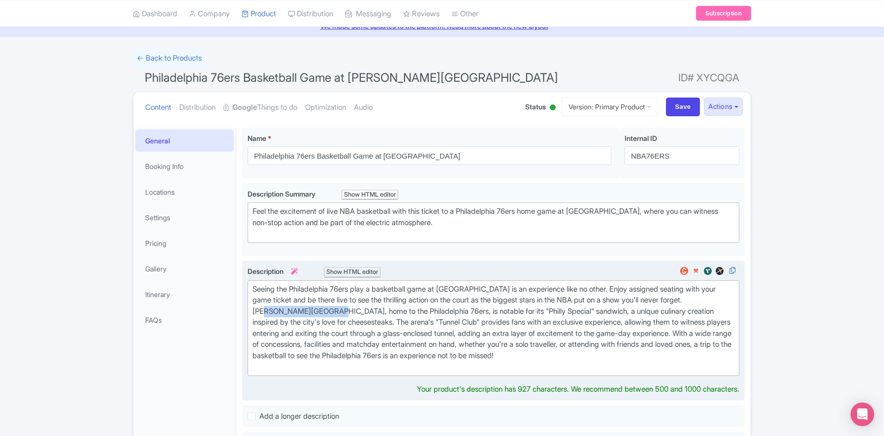
click at [317, 310] on div "Seeing the Philadelphia 76ers play a basketball game at Xfinity Mobile Arena is…" at bounding box center [493, 327] width 482 height 89
paste trix-editor "Xfinity Mobile Arena"
type trix-editor "<div>Seeing the Philadelphia 76ers play a basketball game at Xfinity Mobile Are…"
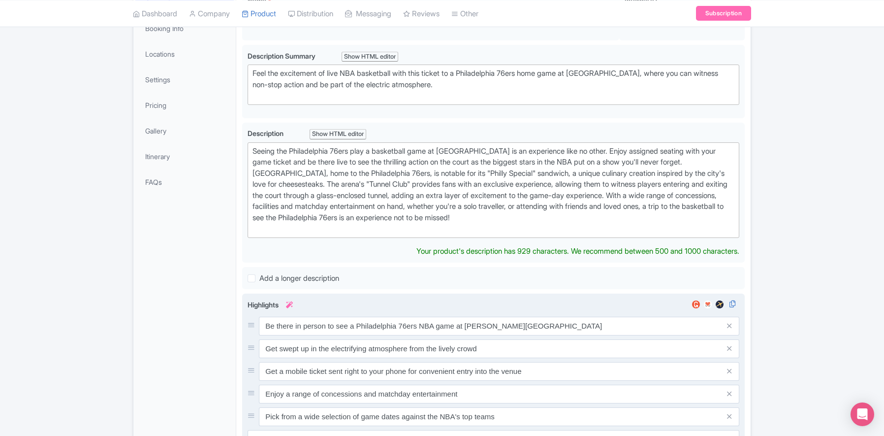
scroll to position [204, 0]
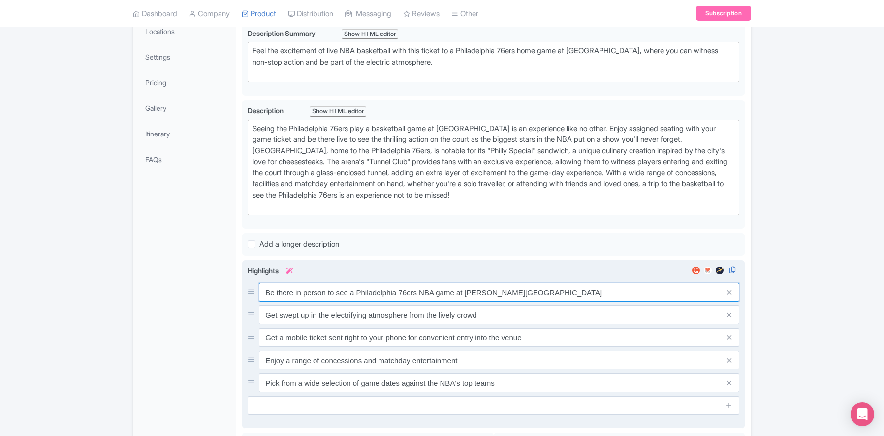
drag, startPoint x: 514, startPoint y: 305, endPoint x: 467, endPoint y: 294, distance: 49.0
click at [467, 294] on input "Be there in person to see a Philadelphia 76ers NBA game at Wells Fargo Center" at bounding box center [499, 291] width 480 height 19
paste input "Xfinity Mobile Arena"
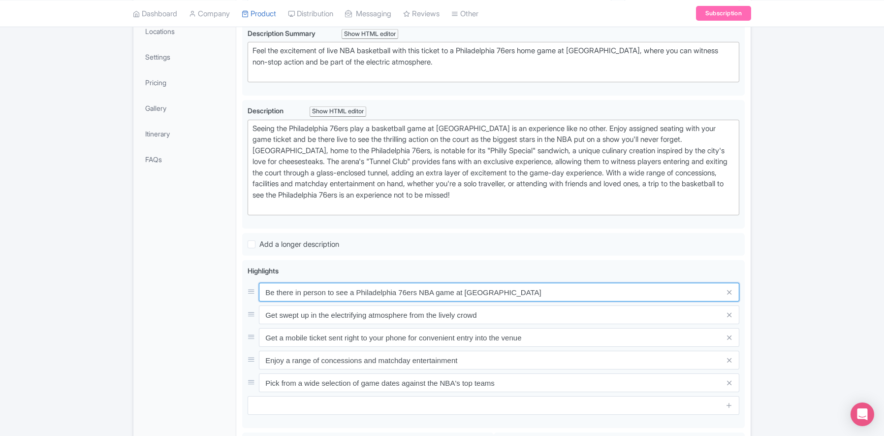
type input "Be there in person to see a Philadelphia 76ers NBA game at Xfinity Mobile Arena"
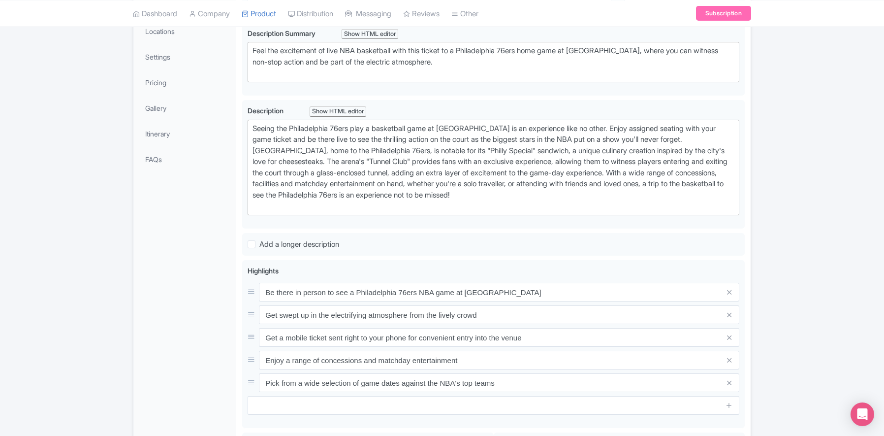
click at [811, 251] on div "← Back to Products Philadelphia 76ers Basketball Game at Wells Fargo Center ID#…" at bounding box center [442, 238] width 884 height 700
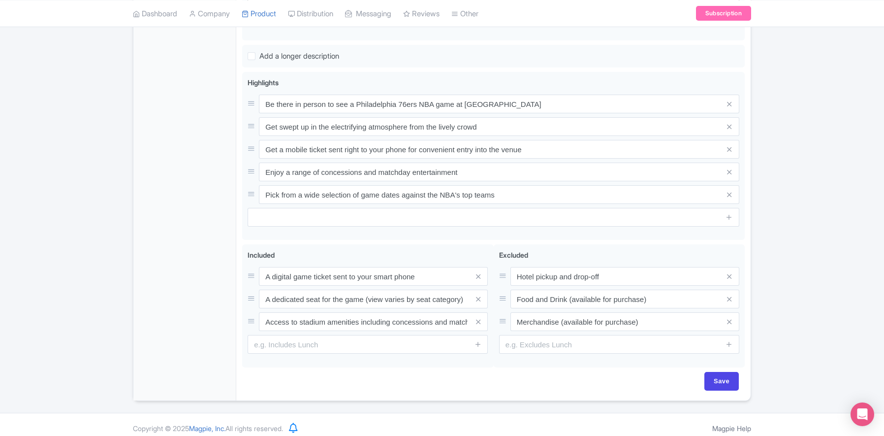
scroll to position [399, 0]
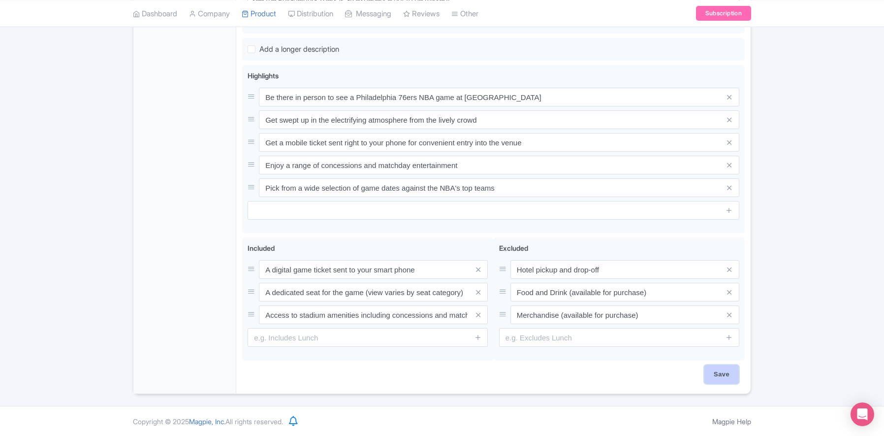
click at [725, 374] on input "Save" at bounding box center [721, 374] width 34 height 19
type input "Saving..."
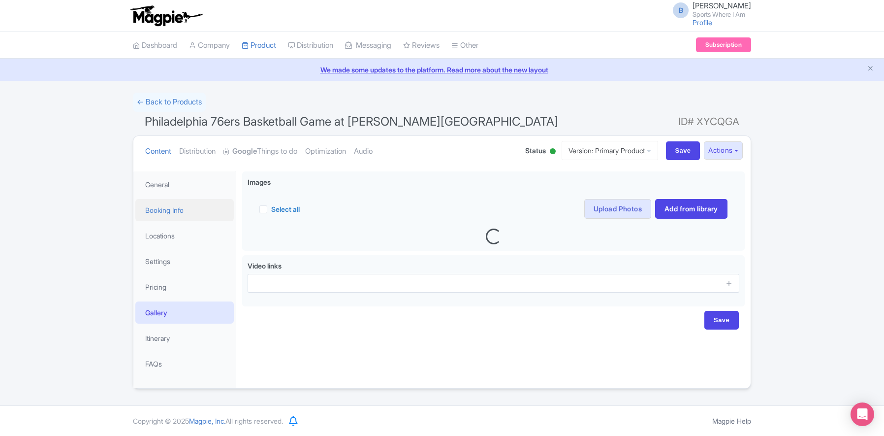
click at [177, 209] on link "Booking Info" at bounding box center [184, 210] width 98 height 22
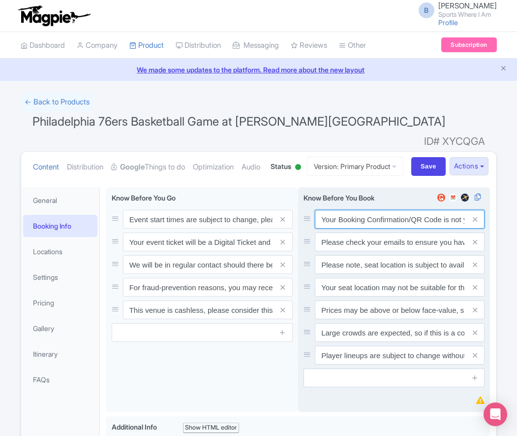
click at [413, 228] on input "Your Booking Confirmation/QR Code is not your entry ticket - your tickets and s…" at bounding box center [400, 219] width 170 height 19
click at [412, 228] on input "Your Booking Confirmation/QR Code is not your entry ticket - your tickets and s…" at bounding box center [400, 219] width 170 height 19
paste input "PDF/QR Code is not your entry ticket - your digital tickets and seating details…"
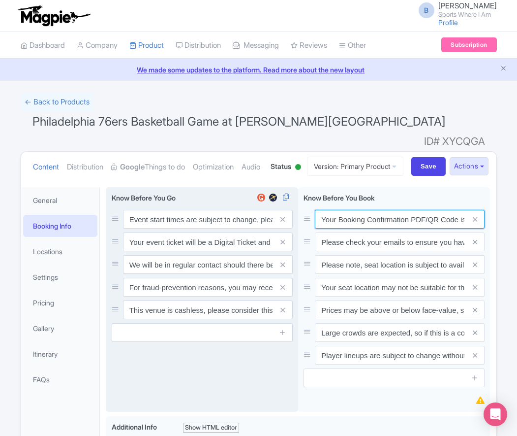
scroll to position [0, 287]
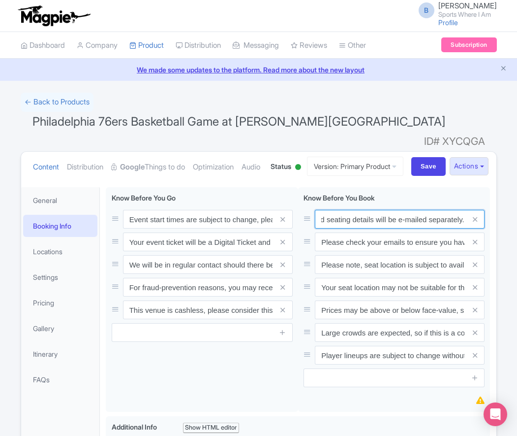
type input "Your Booking Confirmation PDF/QR Code is not your entry ticket - your digital t…"
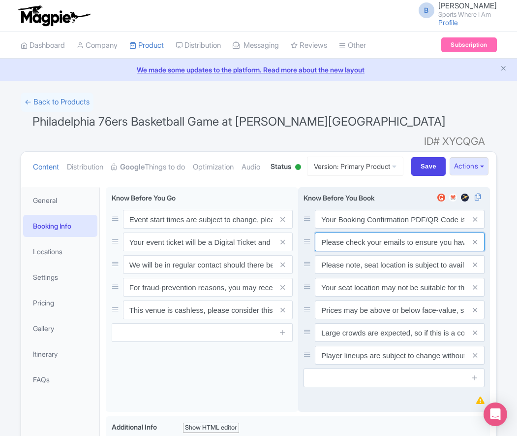
click at [379, 228] on input "Please check your emails to ensure you have accepted your mobile ticket prior t…" at bounding box center [400, 219] width 170 height 19
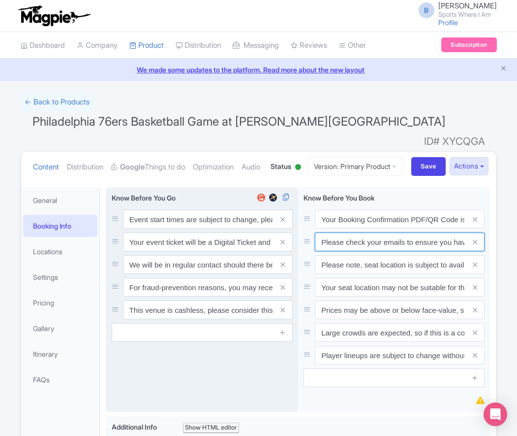
paste input "Entry tickets will be delivered via a digital ticketing provider selected by th…"
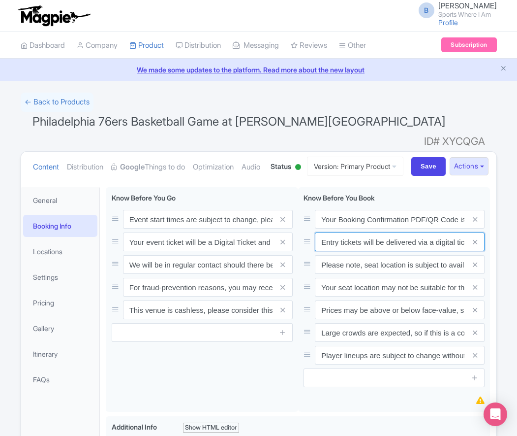
scroll to position [0, 369]
type input "Entry tickets will be delivered via a digital ticketing provider selected by th…"
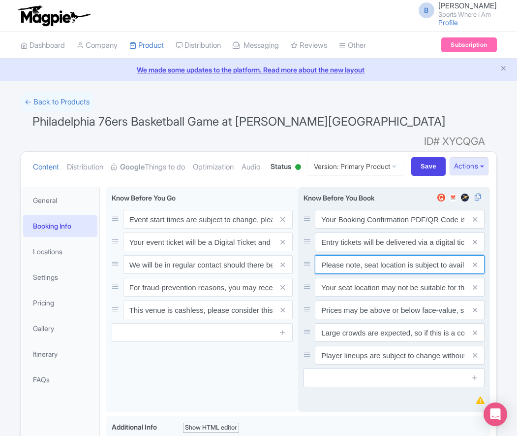
click at [362, 228] on input "Please note, seat location is subject to availability, based on the quantity of…" at bounding box center [400, 219] width 170 height 19
paste input "Ticket prices may be above or below face-value, subject to the popularity of th…"
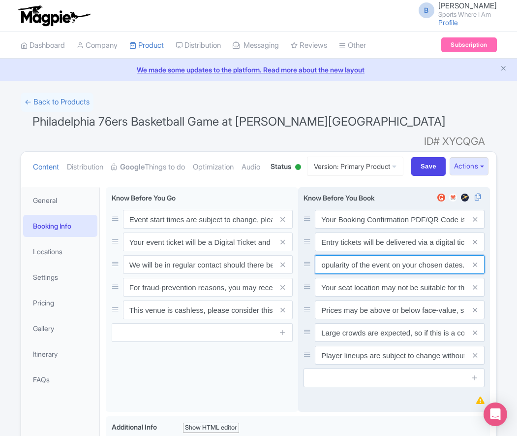
type input "Ticket prices may be above or below face-value, subject to the popularity of th…"
click at [479, 296] on span at bounding box center [475, 287] width 20 height 19
click at [477, 296] on span at bounding box center [475, 287] width 20 height 19
click at [477, 291] on icon at bounding box center [475, 286] width 4 height 7
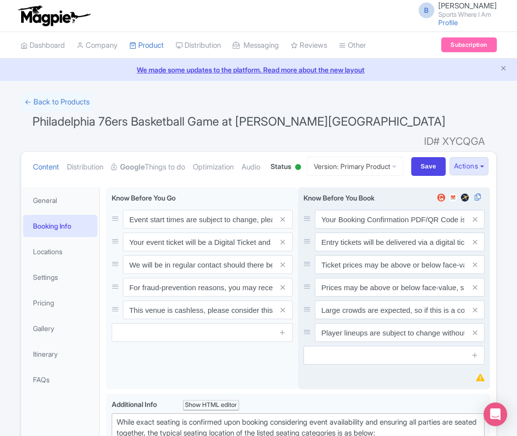
click at [477, 291] on icon at bounding box center [475, 286] width 4 height 7
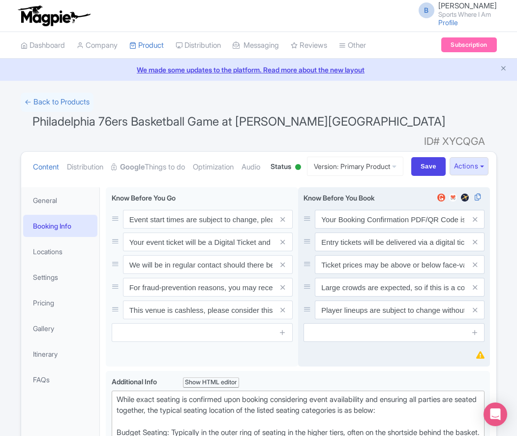
click at [477, 291] on icon at bounding box center [475, 286] width 4 height 7
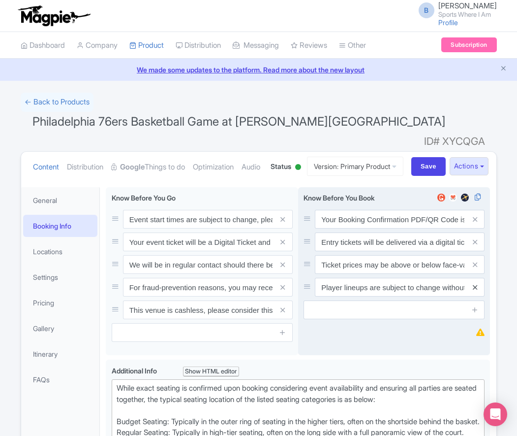
click at [477, 291] on icon at bounding box center [475, 286] width 4 height 7
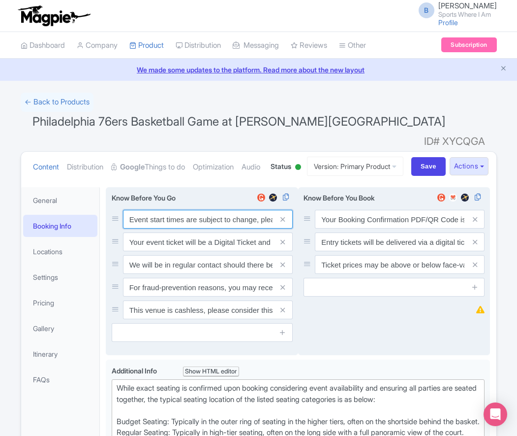
click at [152, 228] on input "Event start times are subject to change, please check these closer to the event…" at bounding box center [208, 219] width 170 height 19
paste input ". We will be in regular contact should there be any updates or changes ahead of…"
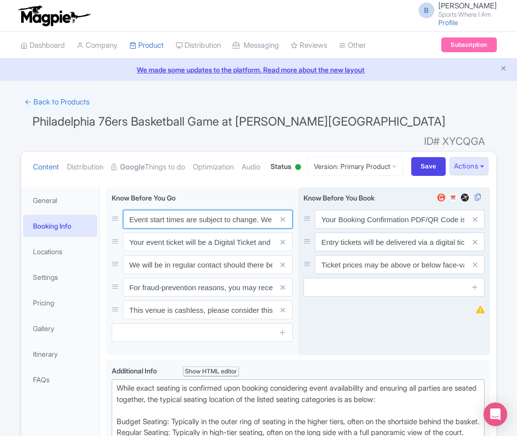
scroll to position [0, 283]
type input "Event start times are subject to change. We will be in regular contact should t…"
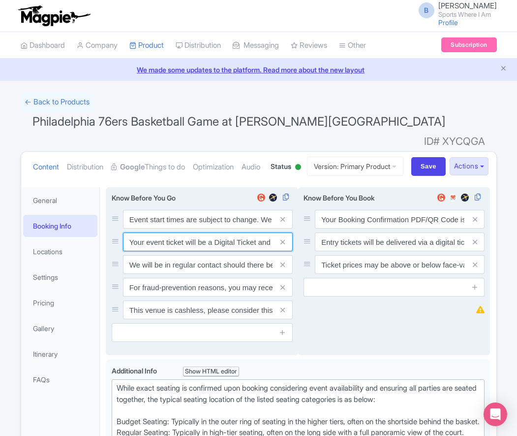
click at [157, 228] on input "Your event ticket will be a Digital Ticket and is separate from your booking co…" at bounding box center [208, 219] width 170 height 19
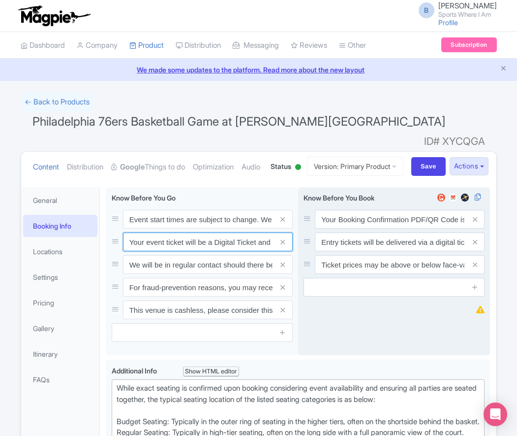
paste input "ntry"
type input "Your entry ticket will be a Digital Ticket and is separate from your booking co…"
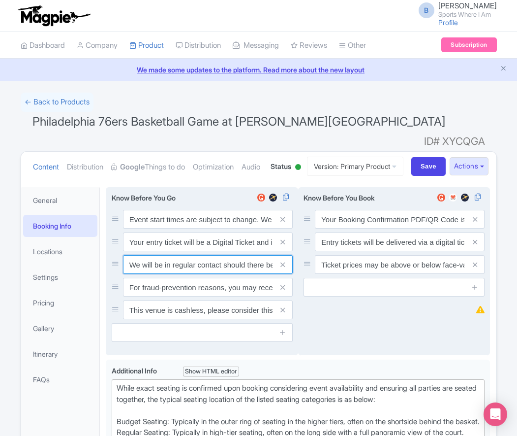
click at [176, 228] on input "We will be in regular contact should there be any updates or changes ahead of y…" at bounding box center [208, 219] width 170 height 19
paste input "For fraud-prevention reasons, most tickets are delivered between 1-3 days prior…"
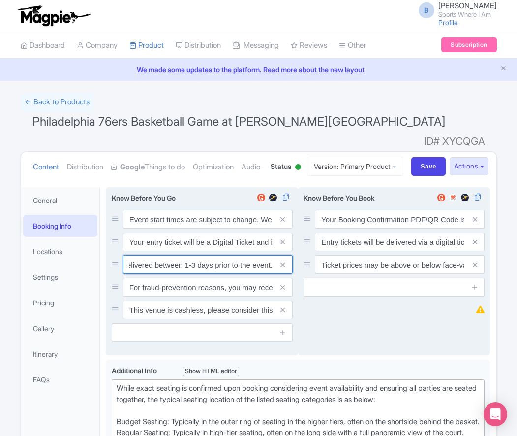
type input "For fraud-prevention reasons, most tickets are delivered between 1-3 days prior…"
click at [285, 296] on span at bounding box center [283, 287] width 20 height 19
click at [284, 291] on icon at bounding box center [283, 286] width 4 height 7
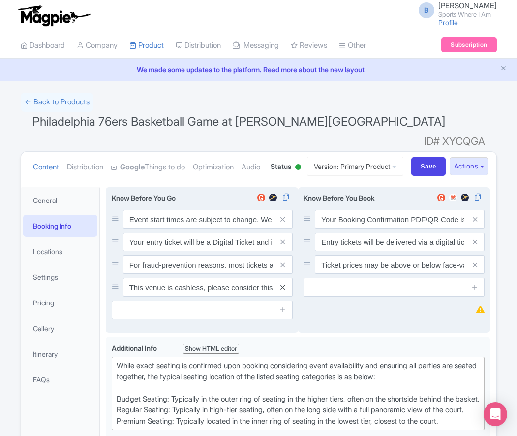
click at [283, 291] on icon at bounding box center [283, 286] width 4 height 7
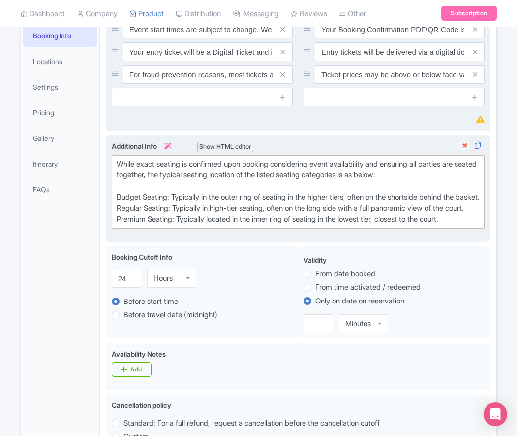
scroll to position [190, 0]
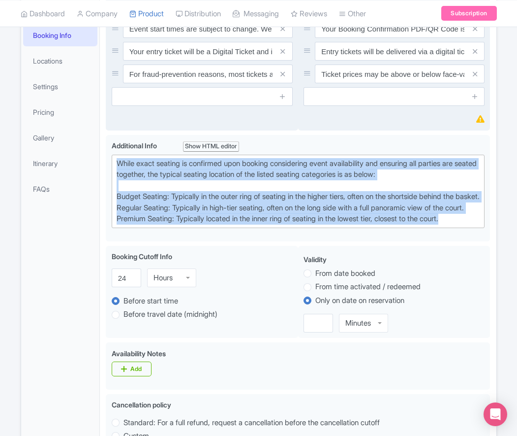
drag, startPoint x: 469, startPoint y: 262, endPoint x: 102, endPoint y: 187, distance: 373.8
click at [103, 187] on div "Event start times are subject to change, please check these closer to the event…" at bounding box center [298, 419] width 396 height 857
paste trix-editor "Upper Baseline: Located in the upper tiers of seating behind the rings at eithe…"
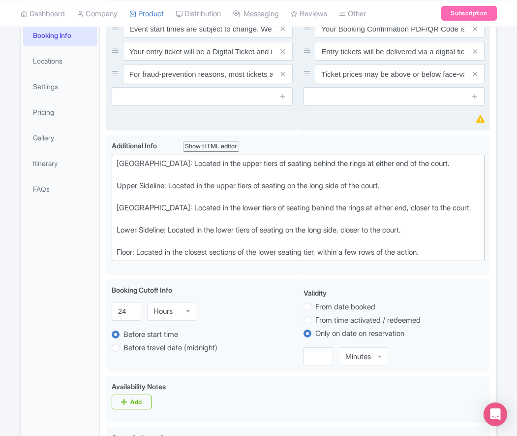
type trix-editor "<div>Upper Baseline: Located in the upper tiers of seating behind the rings at …"
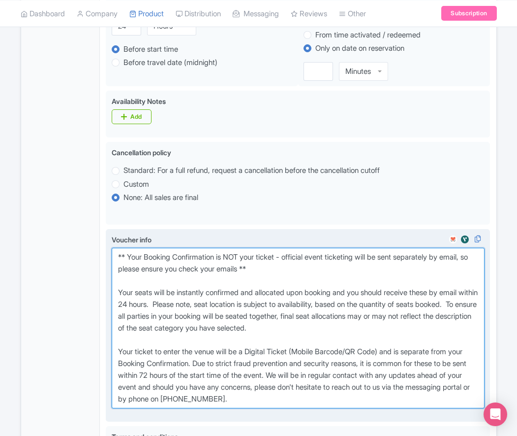
click at [251, 305] on textarea "** Your Booking Confirmation is NOT your ticket - official event ticketing will…" at bounding box center [299, 328] width 374 height 160
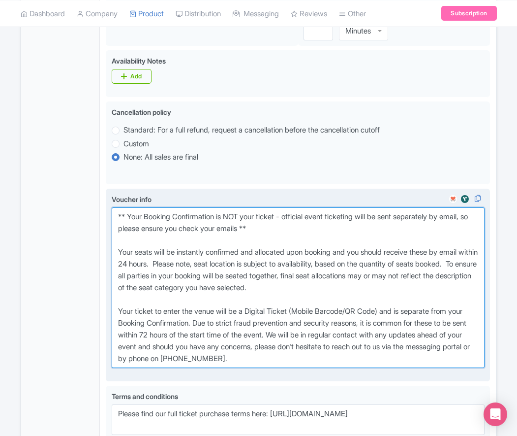
scroll to position [537, 0]
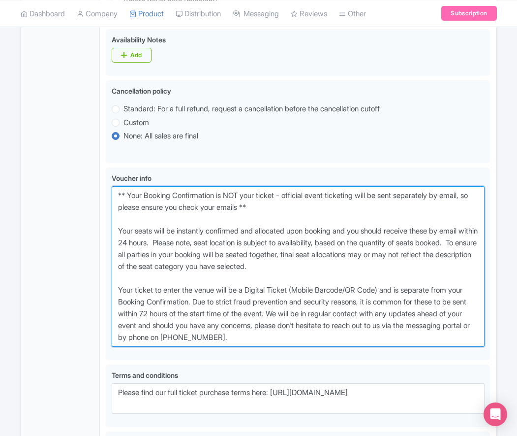
drag, startPoint x: 305, startPoint y: 358, endPoint x: 85, endPoint y: 216, distance: 261.7
click at [85, 216] on div "General Booking Info Locations Settings Pricing Gallery Itinerary FAQs Event st…" at bounding box center [258, 89] width 475 height 891
paste textarea "entry ticket - official event ticketing will be sent separately by email, so pl…"
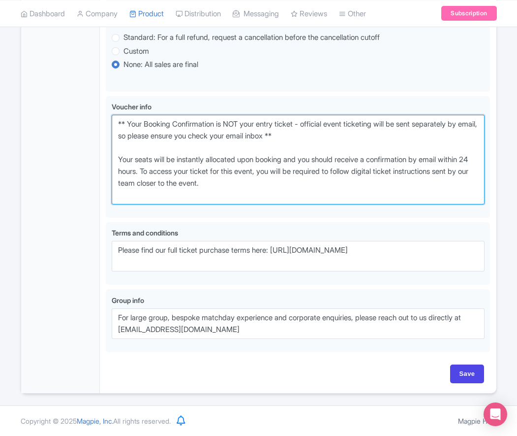
scroll to position [629, 0]
type textarea "** Your Booking Confirmation is NOT your entry ticket - official event ticketin…"
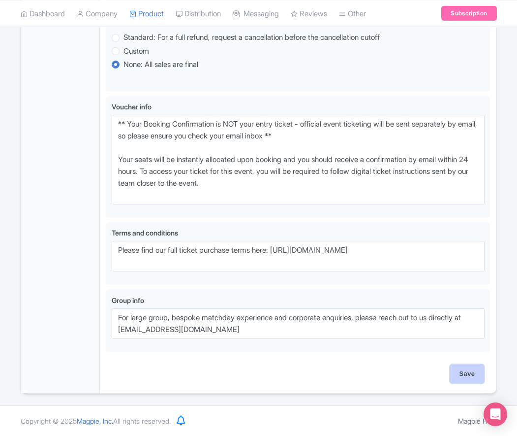
click at [460, 376] on input "Save" at bounding box center [467, 373] width 34 height 19
type input "Saving..."
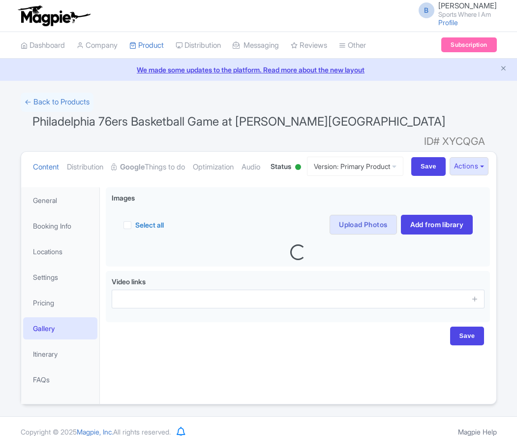
scroll to position [33, 0]
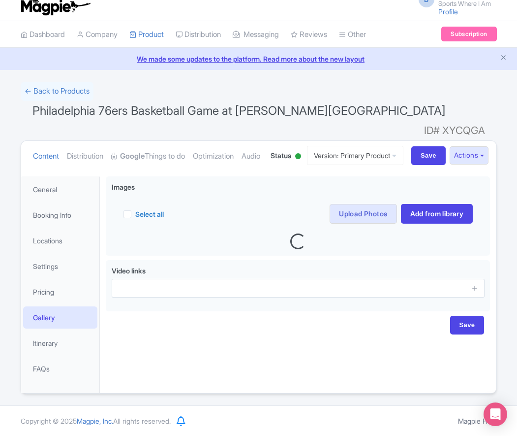
click at [60, 158] on ul "Content Distribution Google Things to do Optimization Audio" at bounding box center [145, 156] width 232 height 30
click at [86, 141] on link "Distribution" at bounding box center [85, 156] width 36 height 31
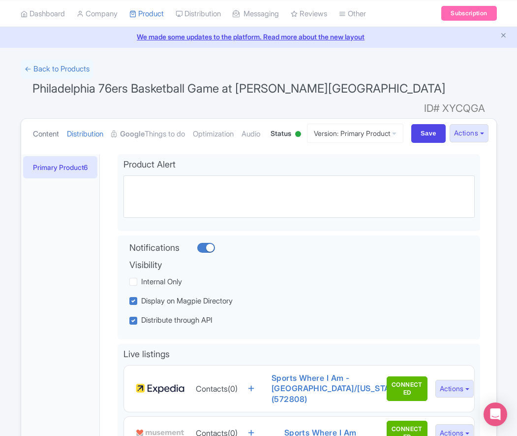
click at [47, 119] on link "Content" at bounding box center [46, 134] width 26 height 31
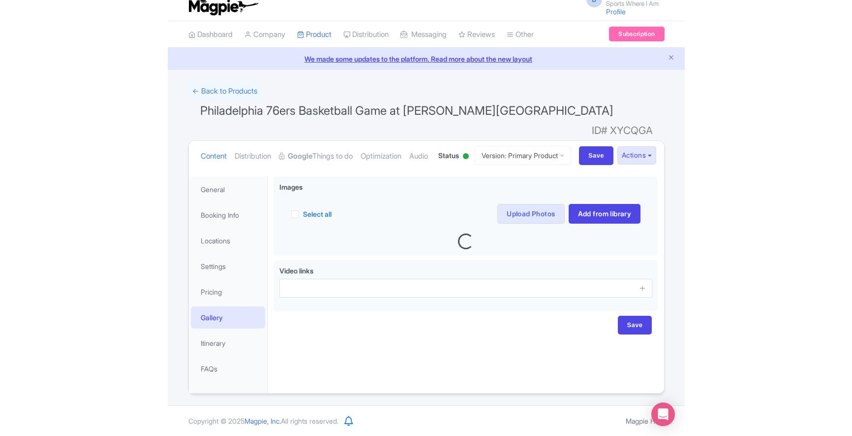
scroll to position [0, 0]
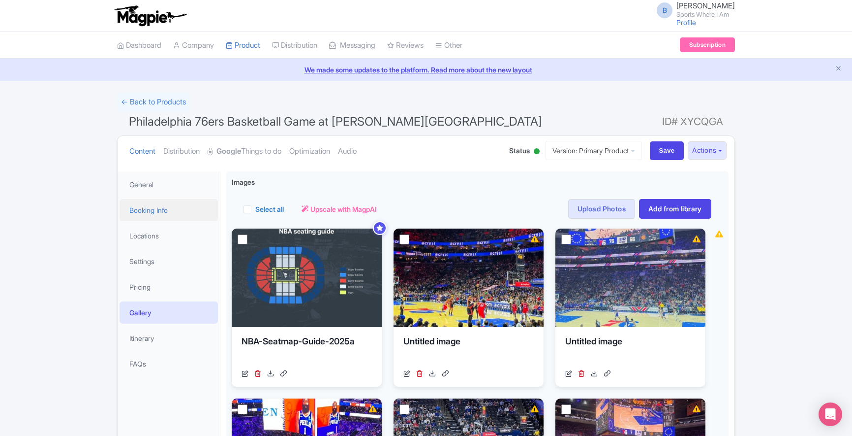
click at [149, 211] on link "Booking Info" at bounding box center [169, 210] width 98 height 22
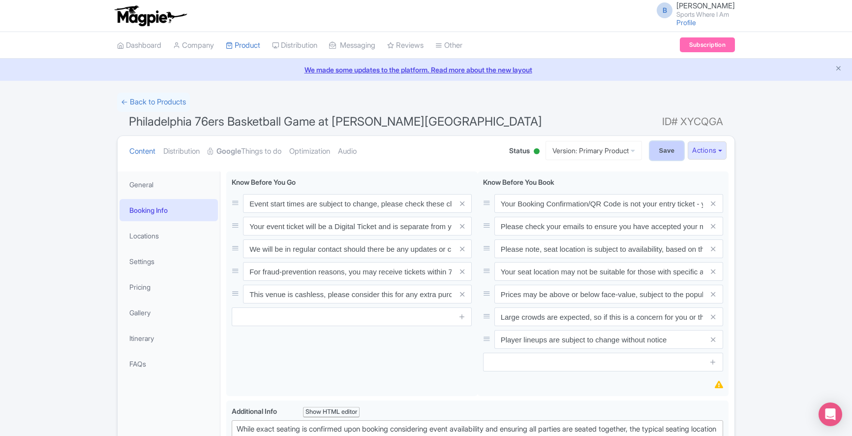
click at [660, 156] on input "Save" at bounding box center [667, 150] width 34 height 19
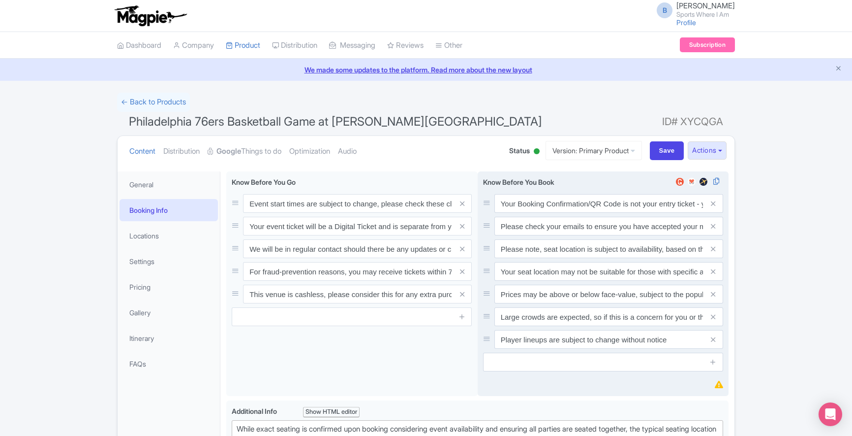
type input "Saving..."
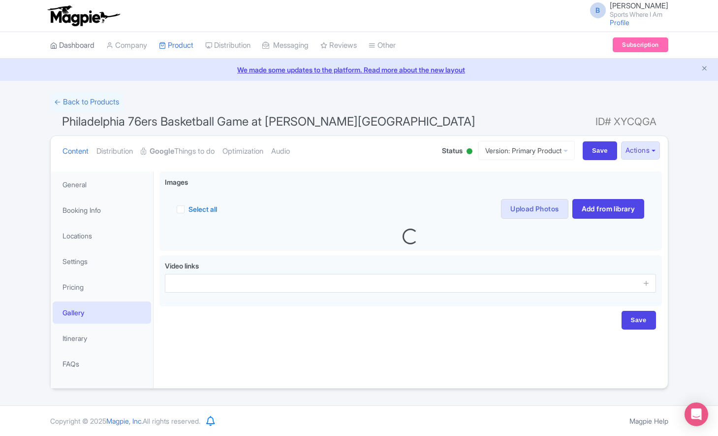
click at [65, 40] on link "Dashboard" at bounding box center [72, 45] width 44 height 27
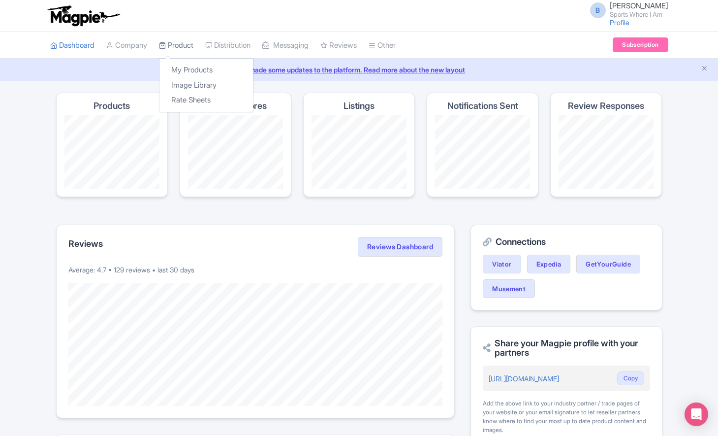
click at [165, 45] on icon at bounding box center [162, 45] width 7 height 7
click at [186, 67] on link "My Products" at bounding box center [206, 70] width 94 height 15
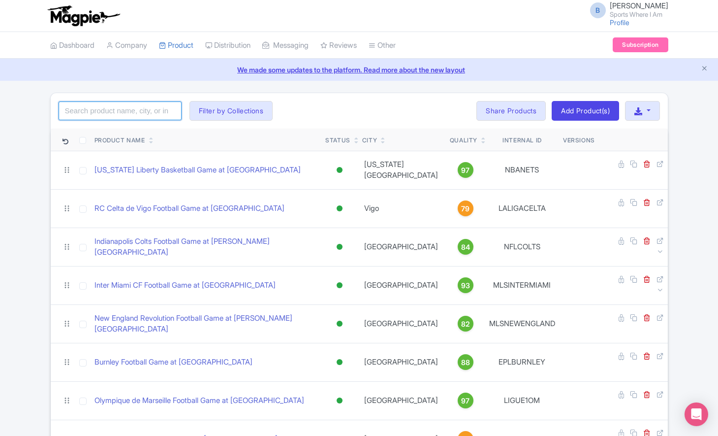
click at [141, 115] on input "search" at bounding box center [120, 110] width 123 height 19
type input "76ers"
click button "Search" at bounding box center [0, 0] width 0 height 0
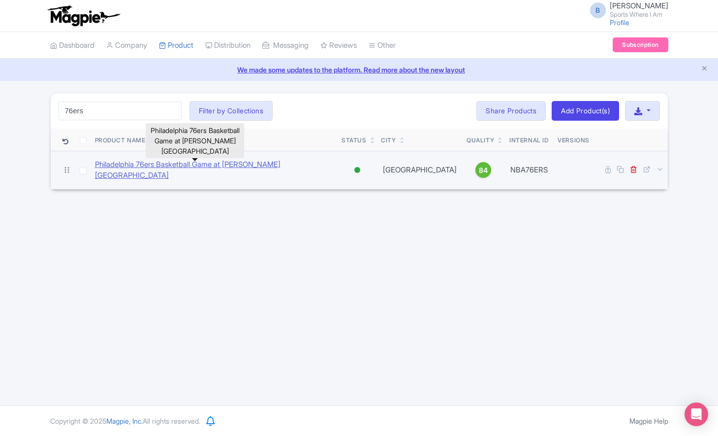
click at [213, 165] on link "Philadelphia 76ers Basketball Game at [PERSON_NAME][GEOGRAPHIC_DATA]" at bounding box center [214, 170] width 239 height 22
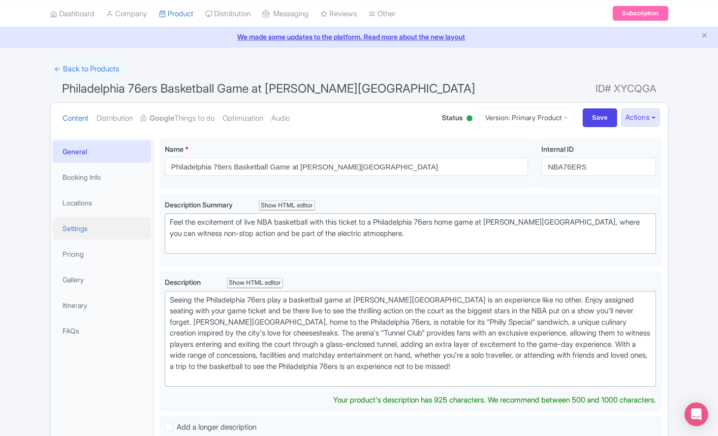
scroll to position [46, 0]
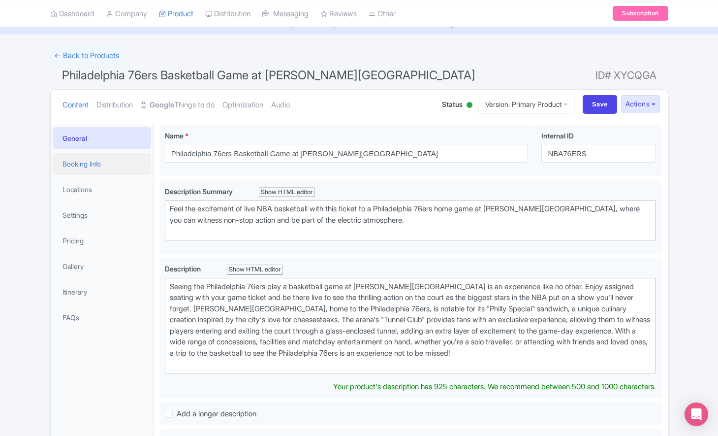
click at [92, 168] on link "Booking Info" at bounding box center [102, 164] width 98 height 22
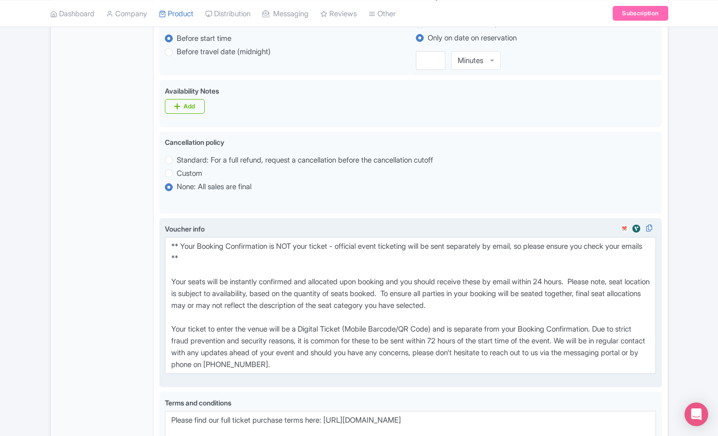
scroll to position [534, 0]
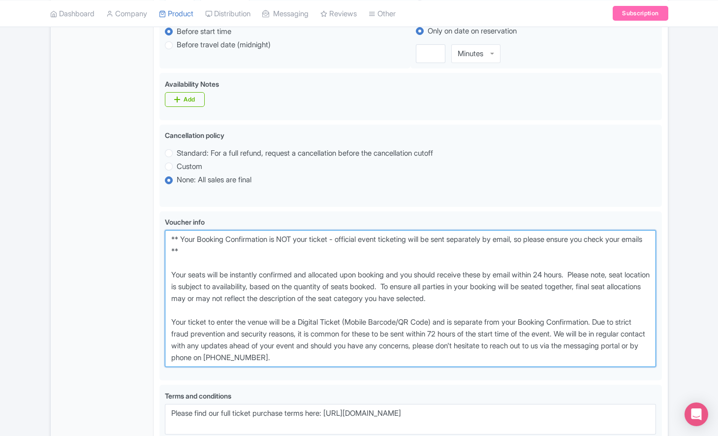
drag, startPoint x: 376, startPoint y: 358, endPoint x: 150, endPoint y: 239, distance: 255.6
click at [150, 239] on div "General Booking Info Locations Settings Pricing Gallery Itinerary FAQs Philadel…" at bounding box center [359, 93] width 617 height 924
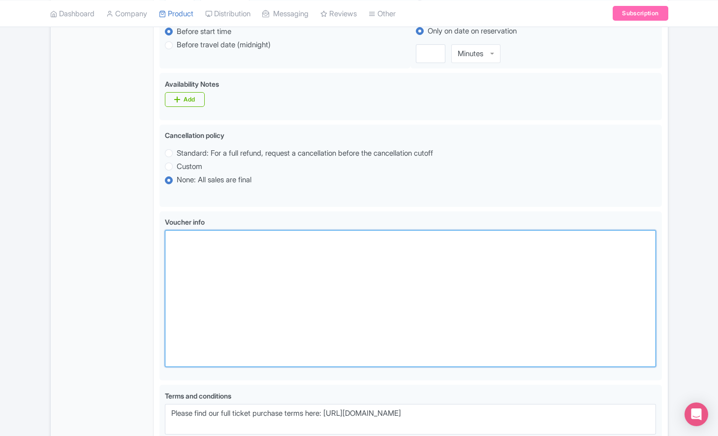
paste textarea "** Your Booking Confirmation is NOT your entry ticket - official event ticketin…"
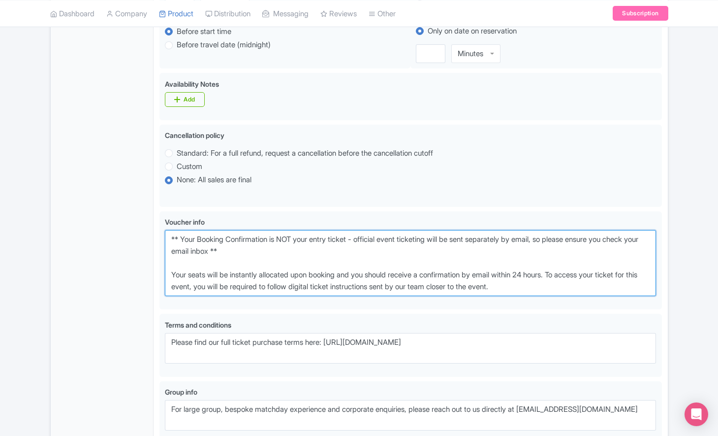
type textarea "** Your Booking Confirmation is NOT your entry ticket - official event ticketin…"
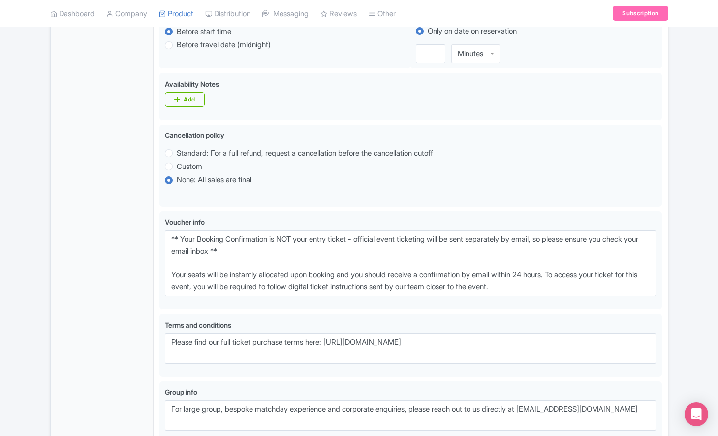
click at [108, 255] on div "General Booking Info Locations Settings Pricing Gallery Itinerary FAQs" at bounding box center [102, 60] width 103 height 847
click at [690, 188] on div "← Back to Products Philadelphia 76ers Basketball Game at Wells Fargo Center ID#…" at bounding box center [359, 21] width 718 height 927
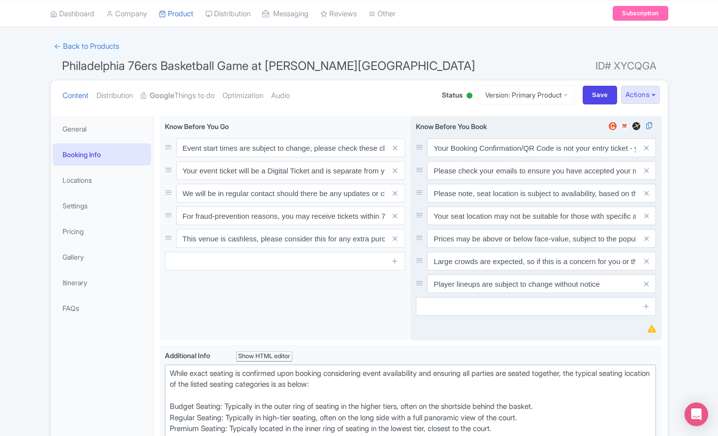
scroll to position [71, 0]
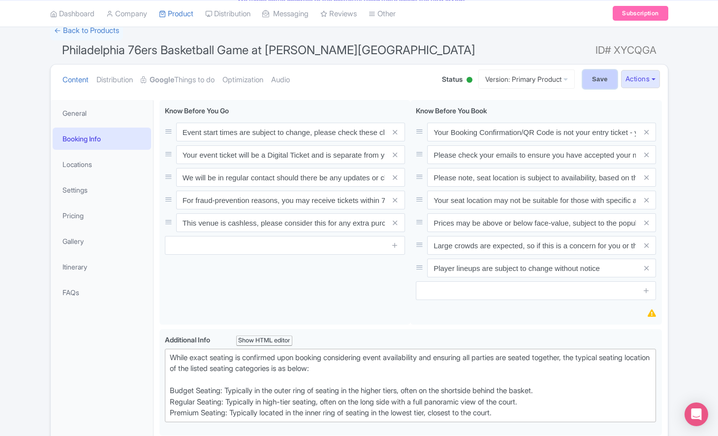
click at [599, 82] on input "Save" at bounding box center [600, 79] width 34 height 19
type input "Saving..."
